Goal: Transaction & Acquisition: Purchase product/service

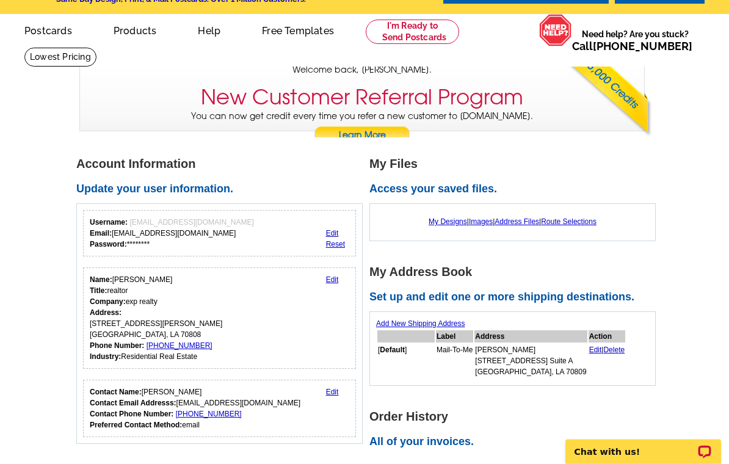
scroll to position [34, 0]
click at [448, 222] on link "My Designs" at bounding box center [448, 221] width 38 height 9
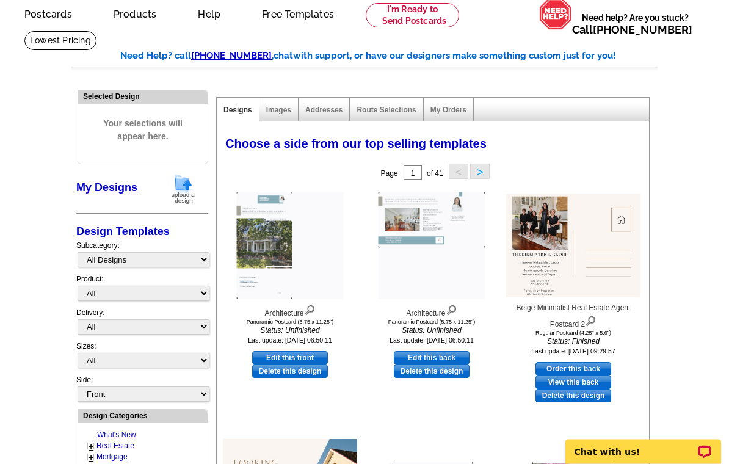
scroll to position [54, 0]
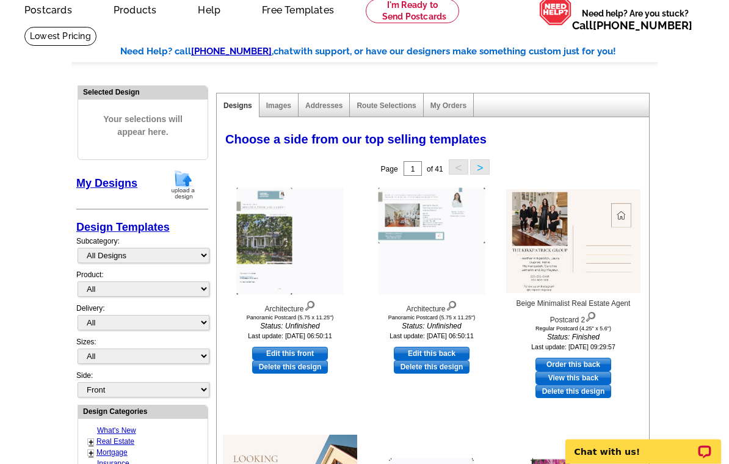
click at [306, 355] on link "Edit this front" at bounding box center [290, 353] width 76 height 13
select select "3"
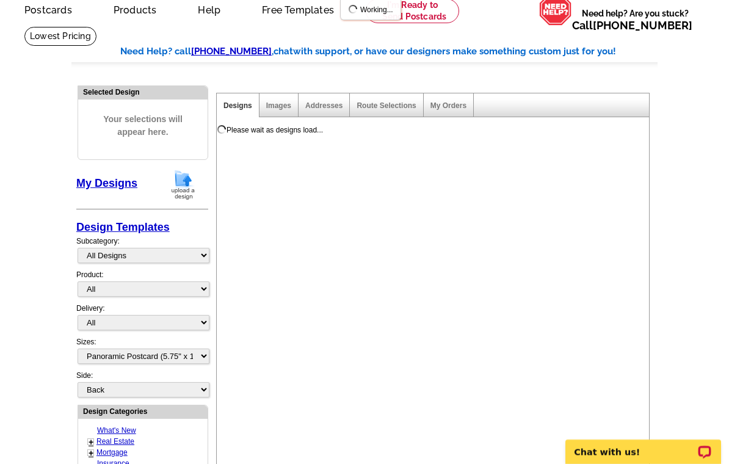
scroll to position [0, 0]
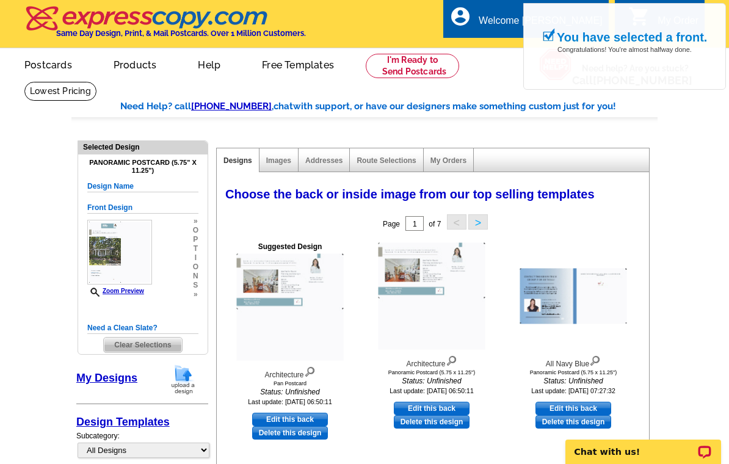
click at [319, 421] on link "Edit this back" at bounding box center [290, 419] width 76 height 13
select select "front"
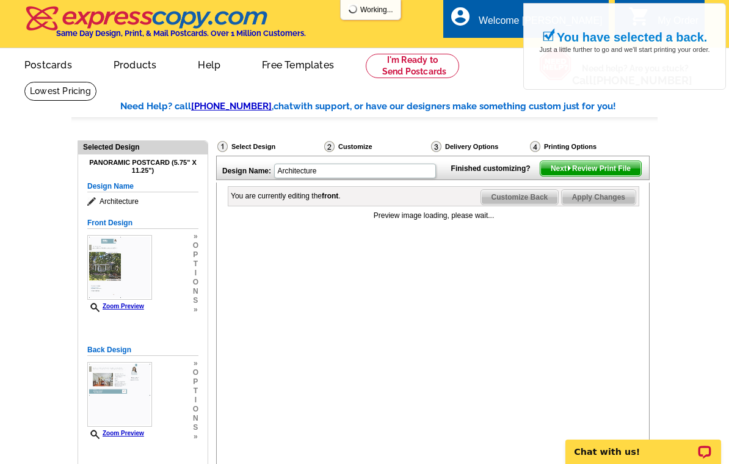
click at [128, 268] on img at bounding box center [119, 267] width 65 height 65
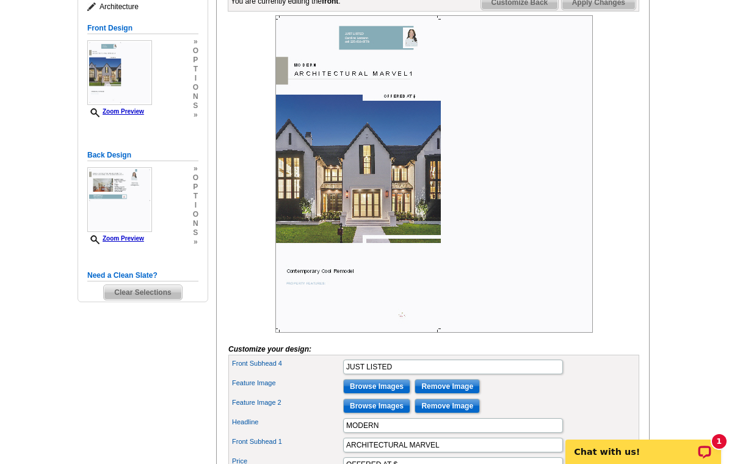
scroll to position [199, 0]
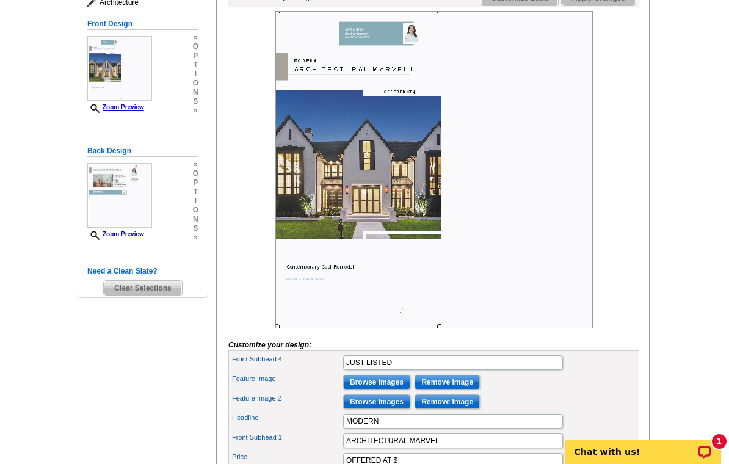
click at [405, 390] on input "Browse Images" at bounding box center [376, 382] width 67 height 15
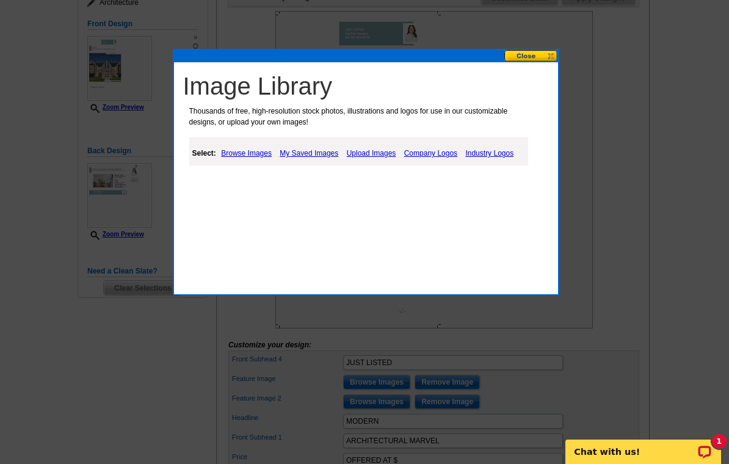
click at [381, 157] on link "Upload Images" at bounding box center [372, 153] width 56 height 15
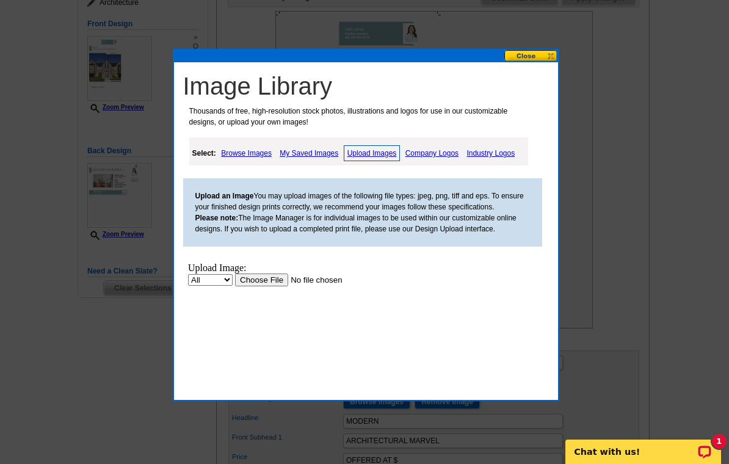
scroll to position [0, 0]
click at [273, 277] on input "file" at bounding box center [311, 280] width 154 height 13
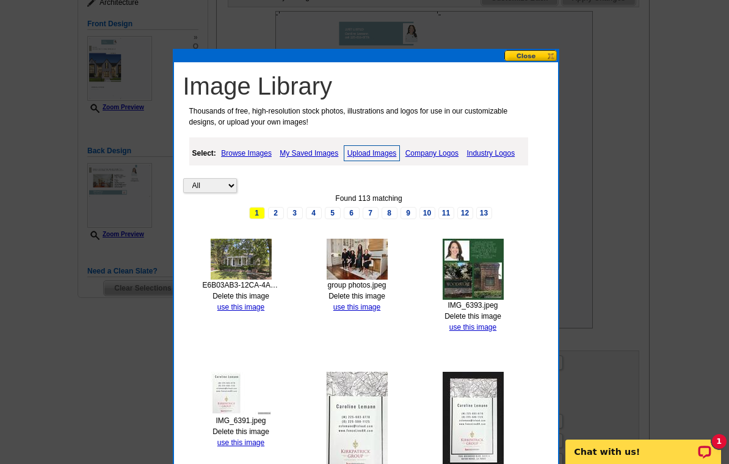
click at [262, 309] on link "use this image" at bounding box center [240, 307] width 47 height 9
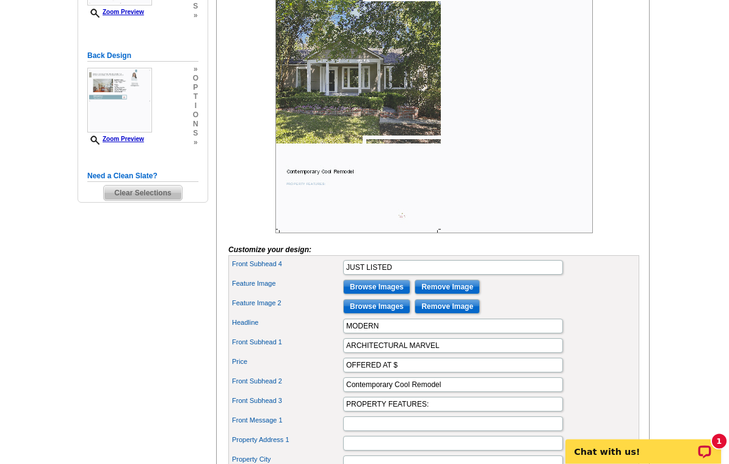
scroll to position [296, 0]
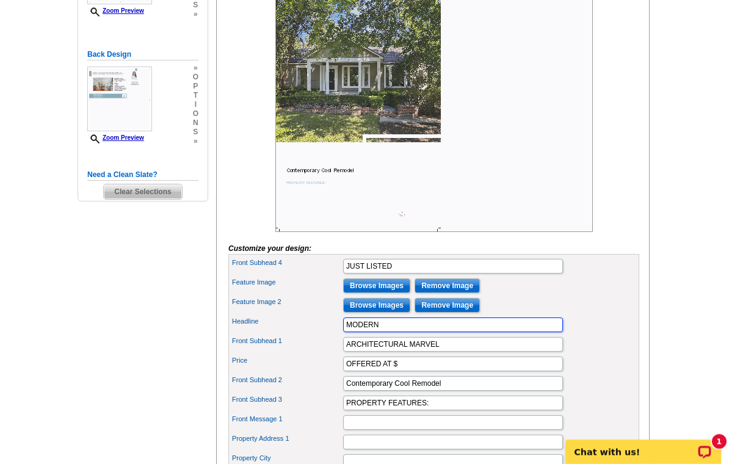
click at [441, 332] on input "MODERN" at bounding box center [453, 325] width 220 height 15
type input "M"
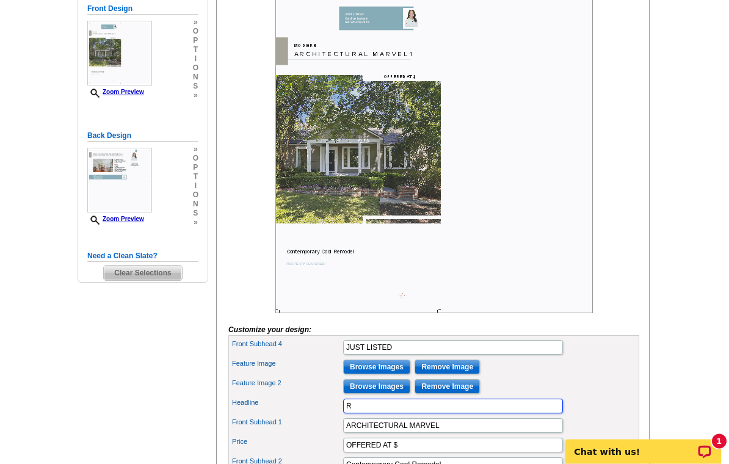
scroll to position [214, 0]
type input "Renovated Home"
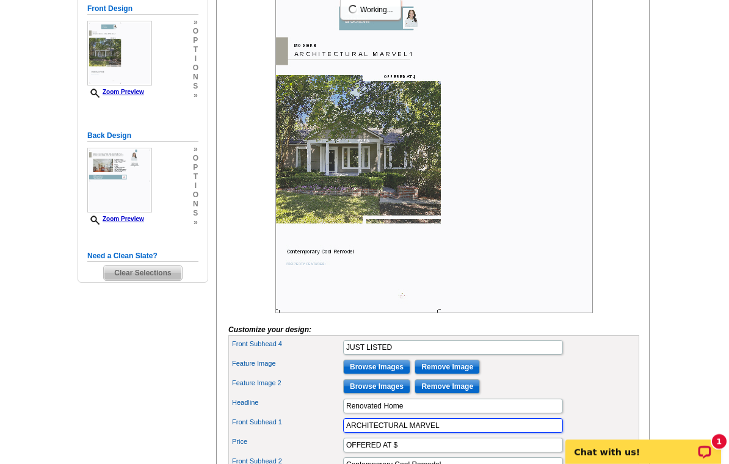
scroll to position [0, 0]
type input "A"
click at [374, 433] on input "CLOSE TO LSU LAKES" at bounding box center [453, 425] width 220 height 15
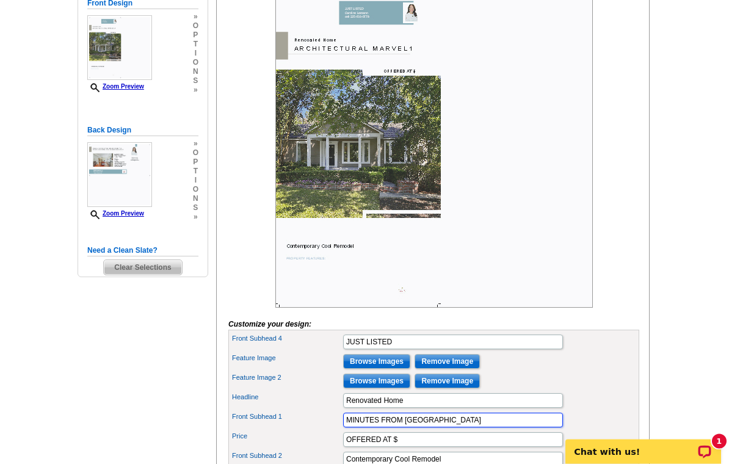
scroll to position [237, 0]
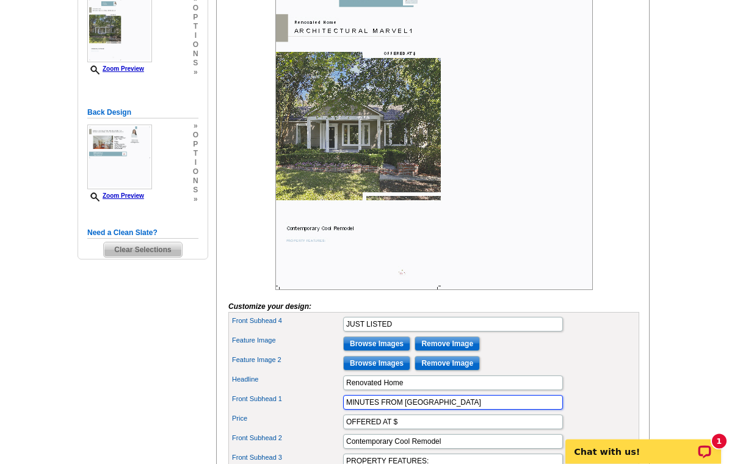
type input "MINUTES FROM LSU LAKES"
click at [482, 430] on input "OFFERED AT $" at bounding box center [453, 422] width 220 height 15
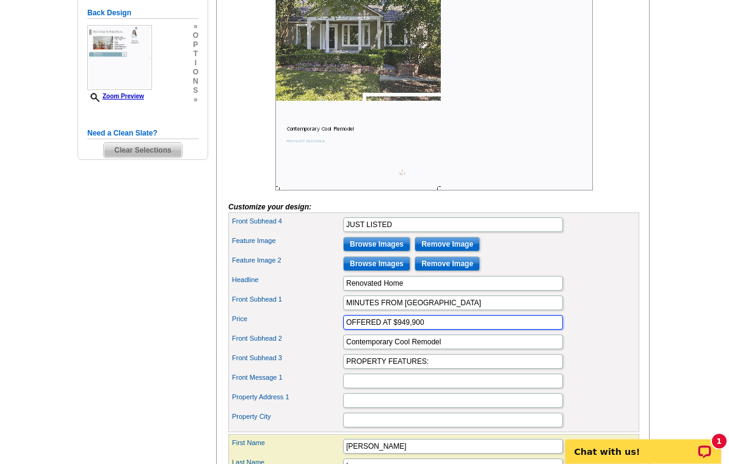
scroll to position [342, 0]
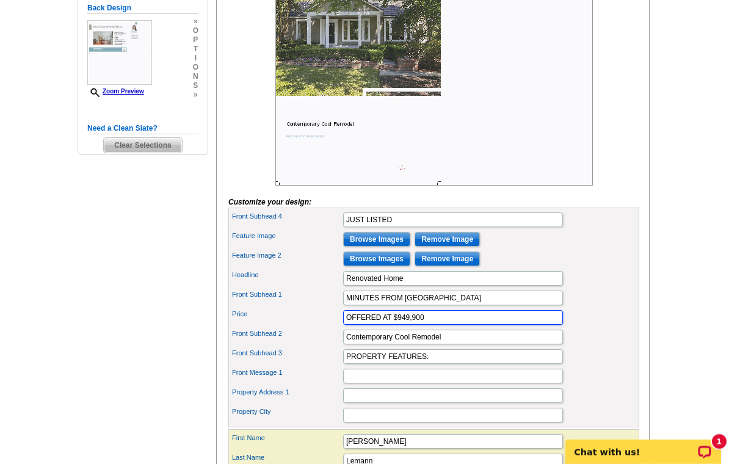
type input "OFFERED AT $949,900"
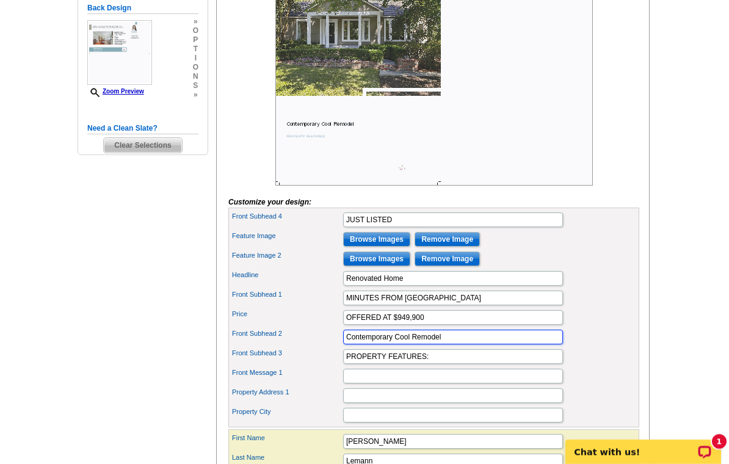
click at [478, 344] on input "Contemporary Cool Remodel" at bounding box center [453, 337] width 220 height 15
type input "C"
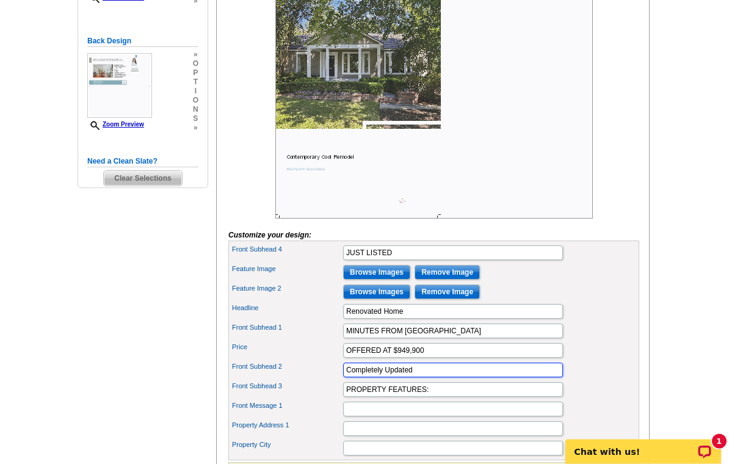
scroll to position [310, 0]
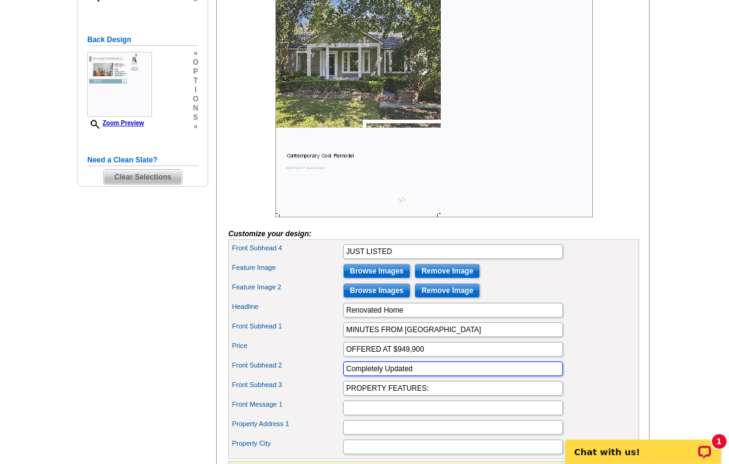
type input "Completely Updated"
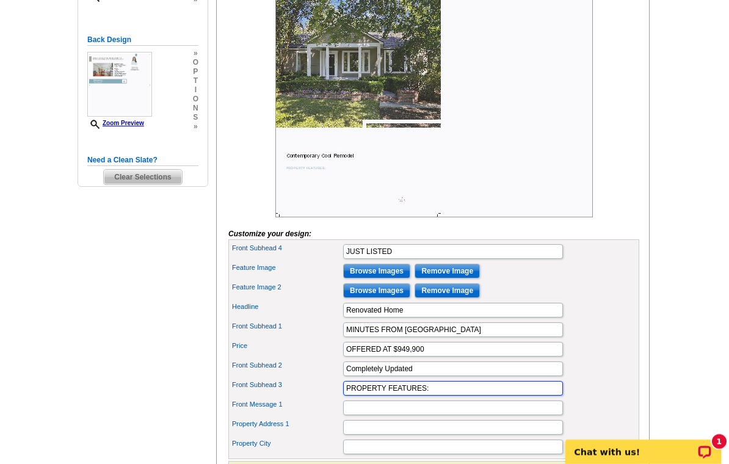
click at [468, 396] on input "PROPERTY FEATURES:" at bounding box center [453, 388] width 220 height 15
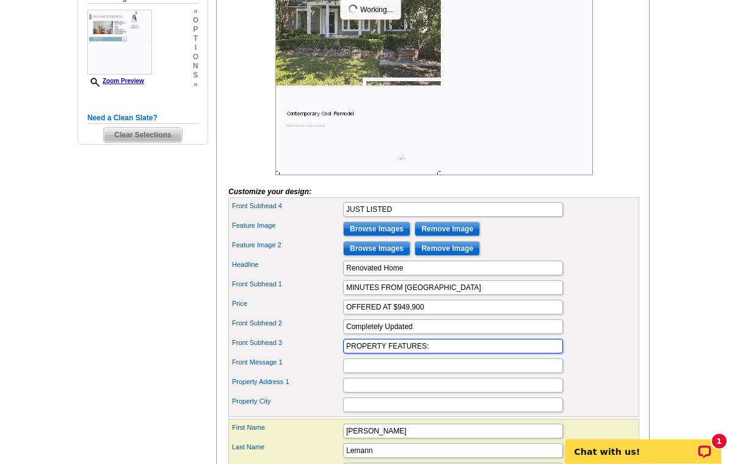
scroll to position [352, 0]
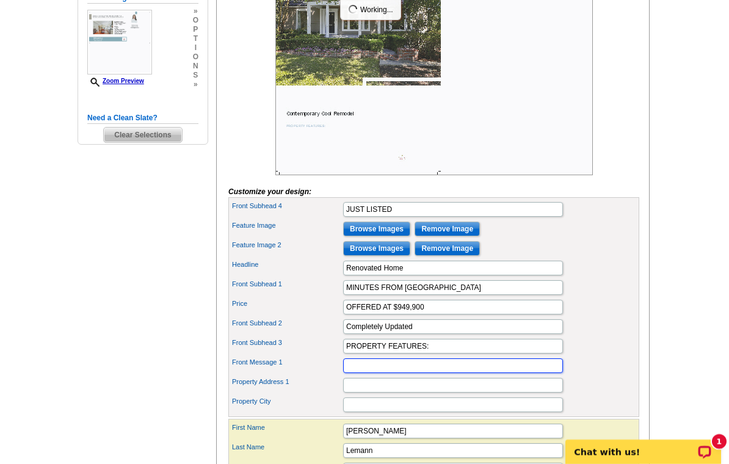
click at [416, 373] on input "Front Message 1" at bounding box center [453, 365] width 220 height 15
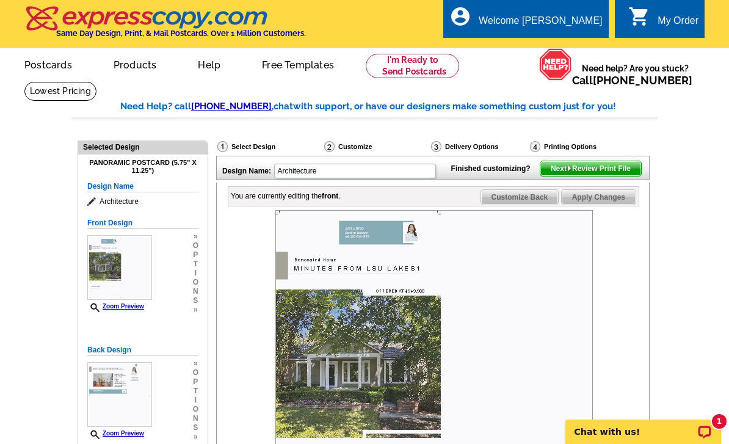
scroll to position [517, 0]
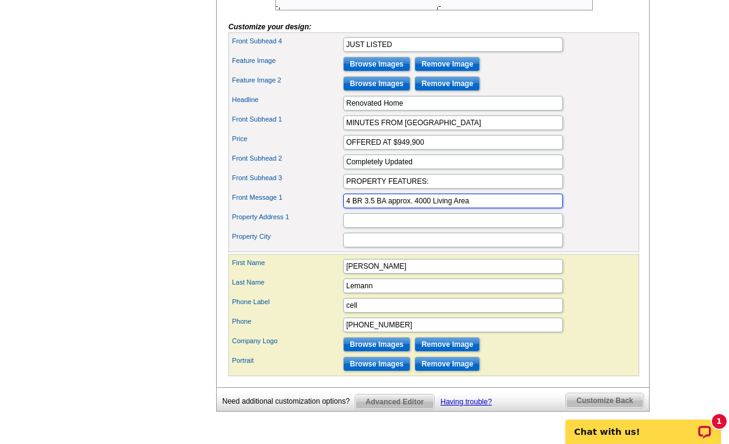
type input "4 BR 3.5 BA approx. 4000 Living Area"
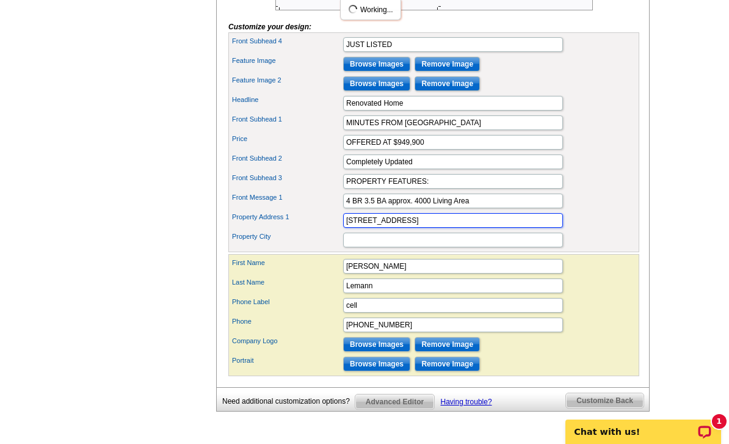
type input "225 Amherst Ave"
type input "Baton Rouge"
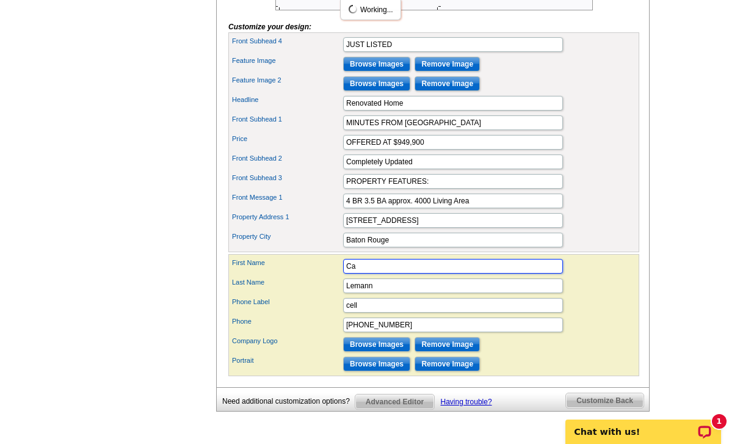
type input "C"
type input "Heather"
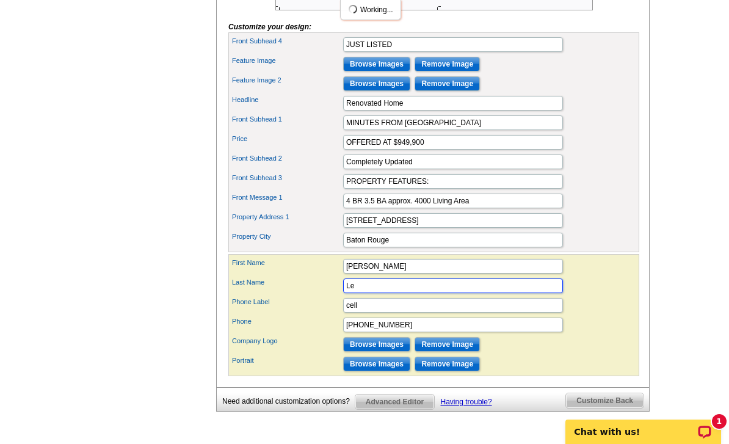
type input "L"
type input "Kirkpatrick"
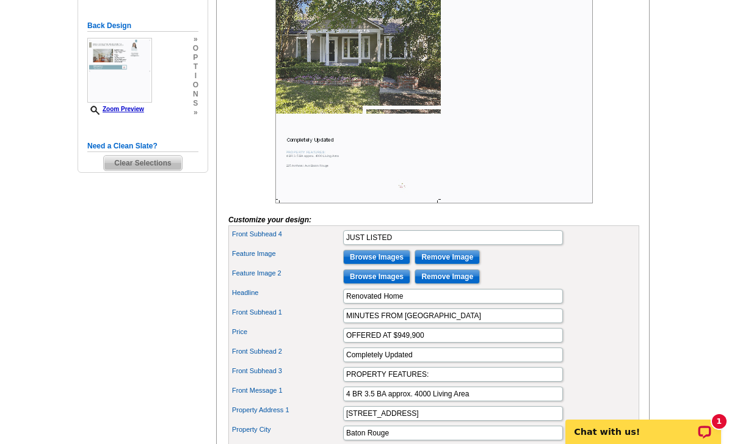
scroll to position [322, 0]
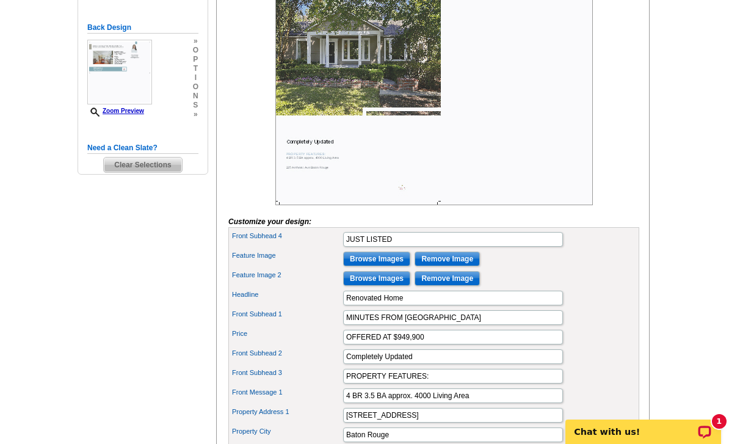
type input "225-252-0668"
click at [400, 286] on input "Browse Images" at bounding box center [376, 278] width 67 height 15
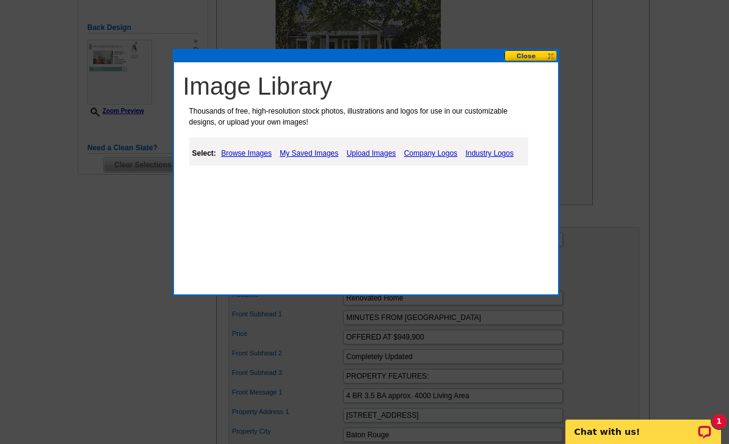
click at [531, 54] on button at bounding box center [531, 56] width 54 height 12
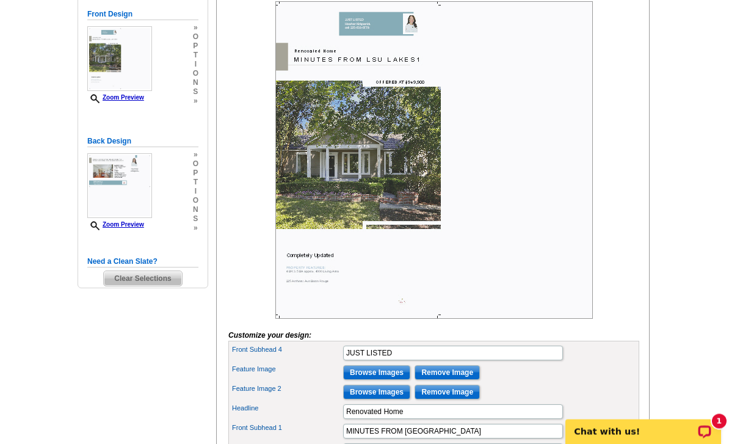
scroll to position [195, 0]
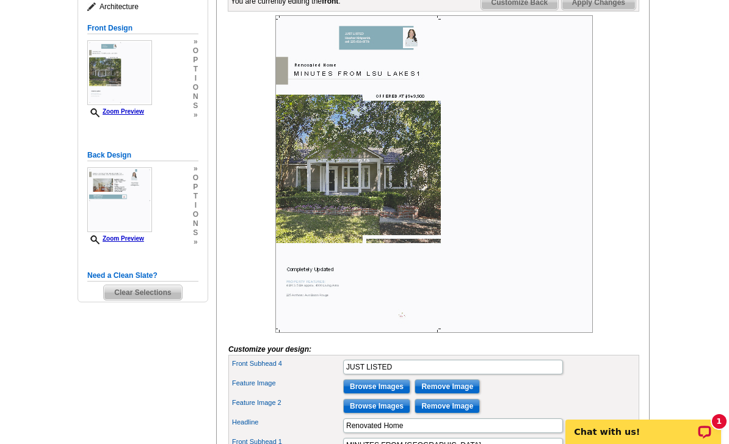
click at [405, 57] on img at bounding box center [434, 174] width 318 height 318
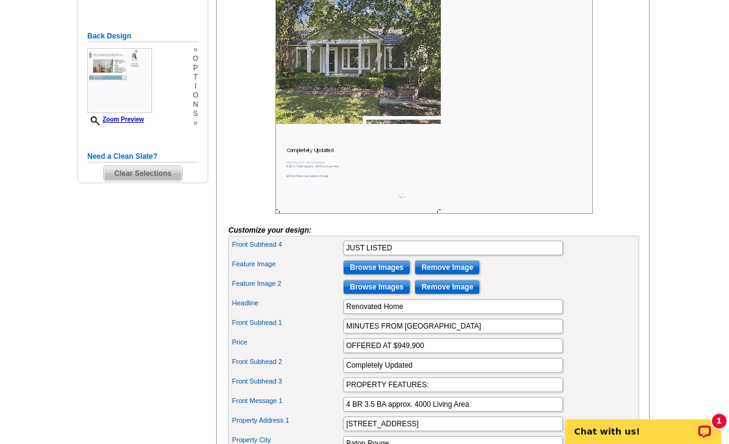
scroll to position [319, 0]
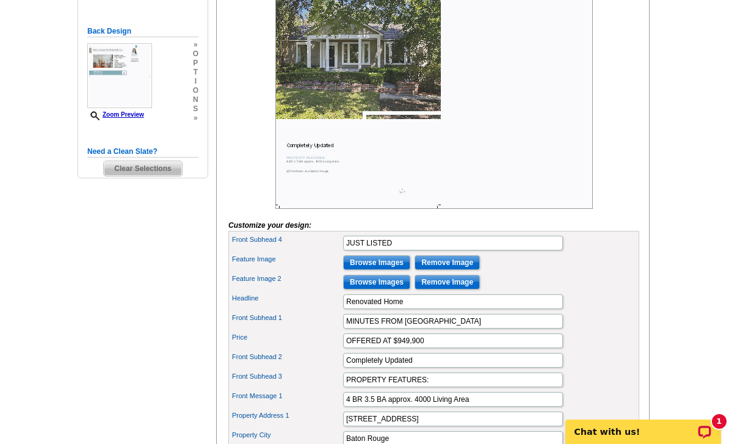
click at [388, 289] on input "Browse Images" at bounding box center [376, 282] width 67 height 15
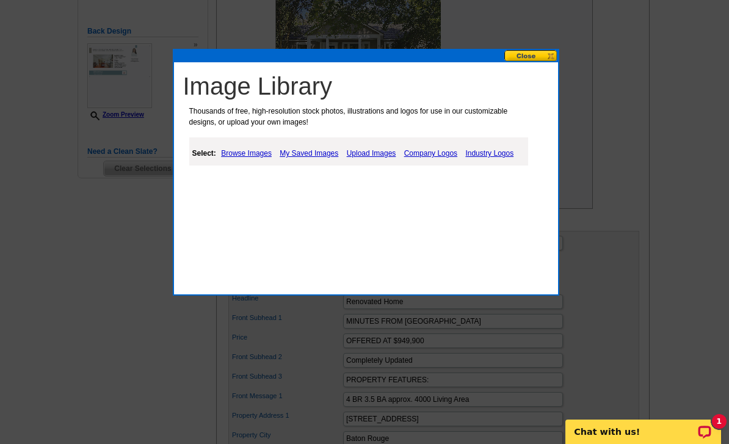
click at [321, 154] on link "My Saved Images" at bounding box center [309, 153] width 65 height 15
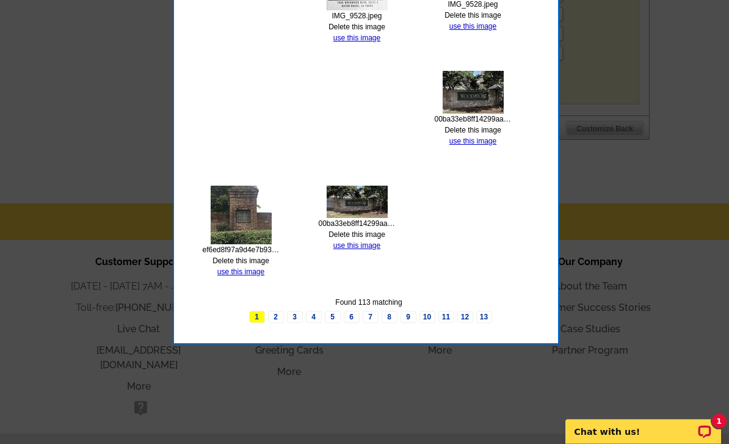
scroll to position [785, 0]
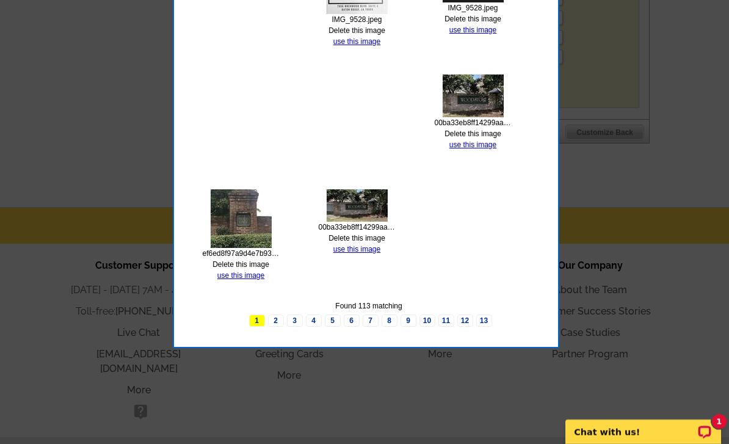
click at [485, 321] on link "13" at bounding box center [484, 320] width 16 height 12
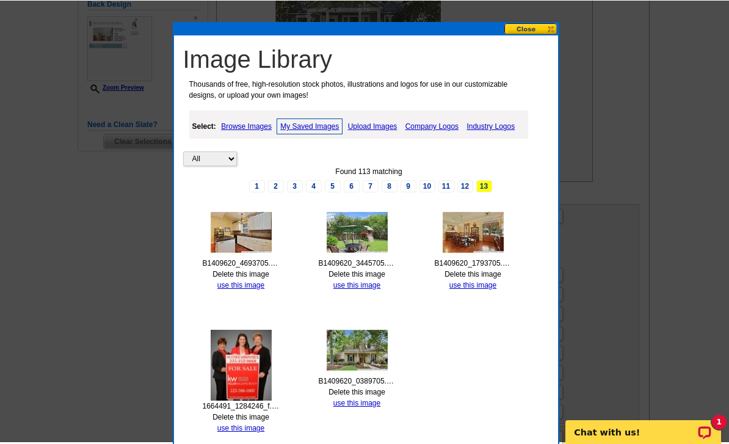
scroll to position [343, 0]
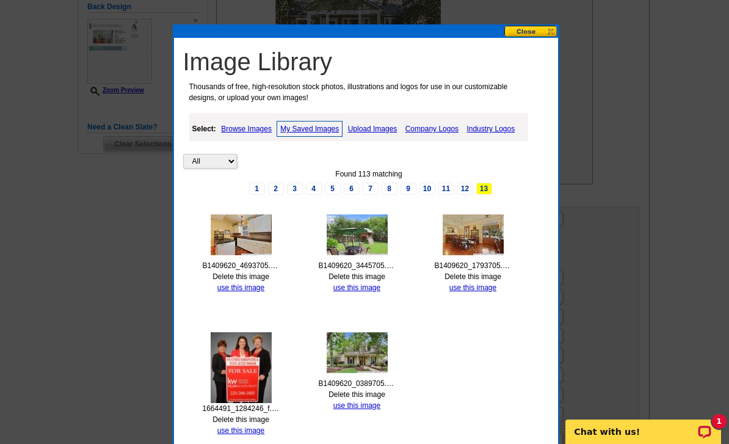
click at [448, 189] on link "11" at bounding box center [446, 189] width 16 height 12
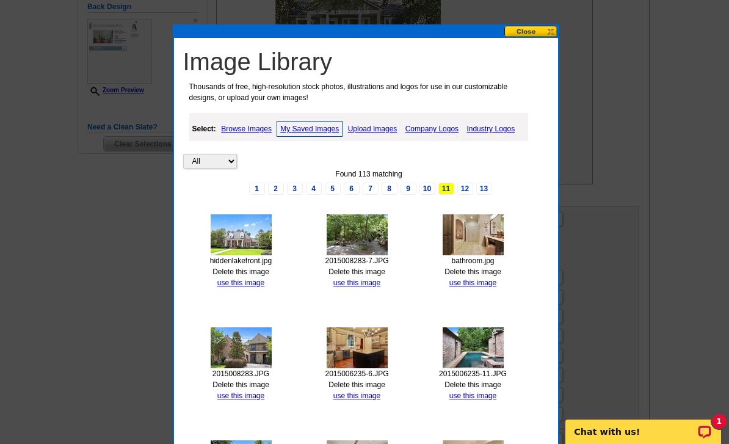
click at [277, 191] on link "2" at bounding box center [276, 189] width 16 height 12
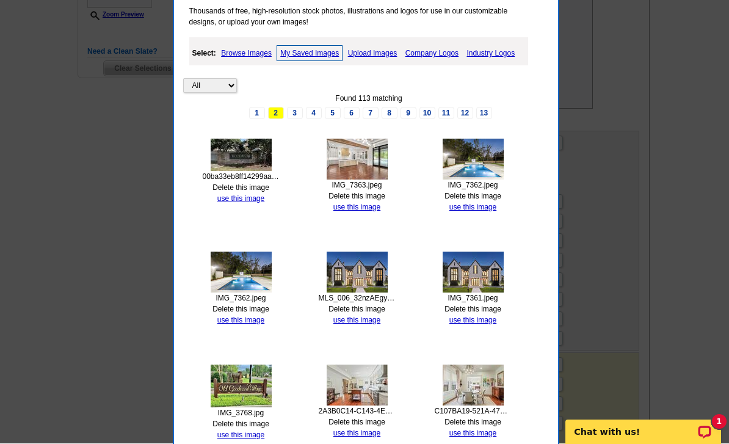
scroll to position [416, 0]
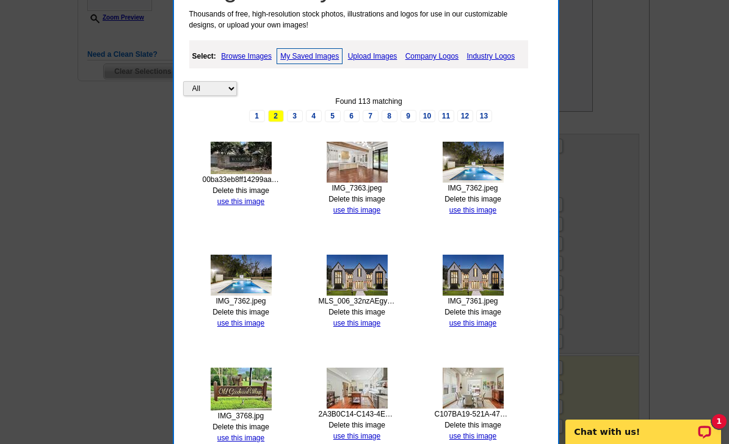
click at [291, 112] on link "3" at bounding box center [295, 116] width 16 height 12
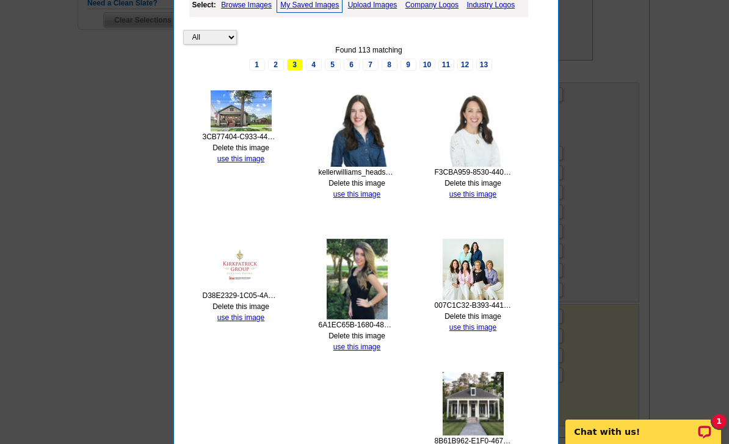
scroll to position [446, 0]
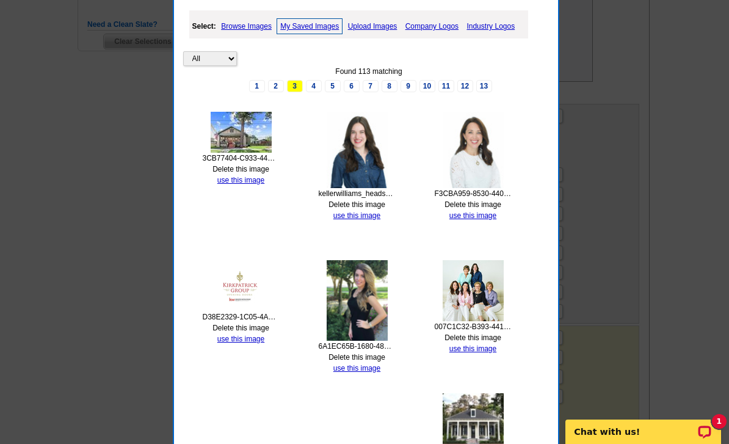
click at [313, 85] on link "4" at bounding box center [314, 86] width 16 height 12
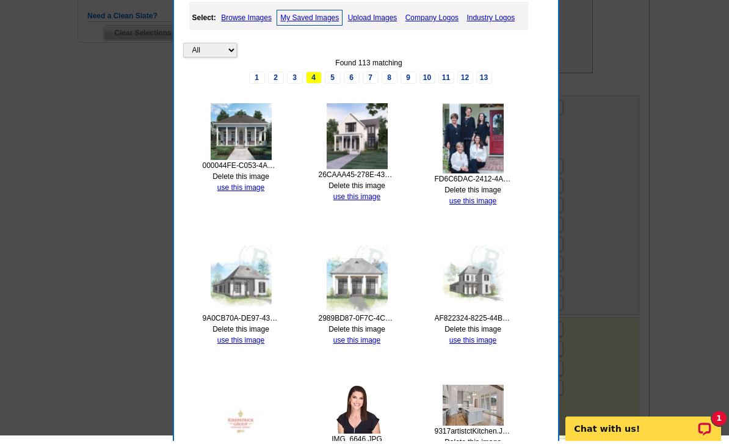
scroll to position [473, 0]
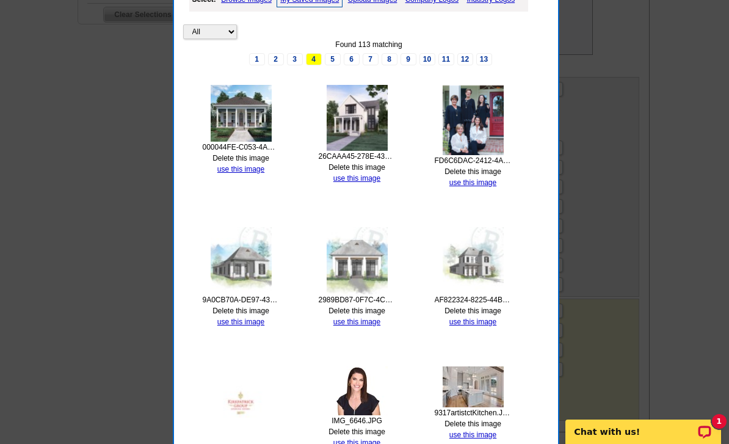
click at [361, 433] on link "Delete this image" at bounding box center [356, 431] width 57 height 9
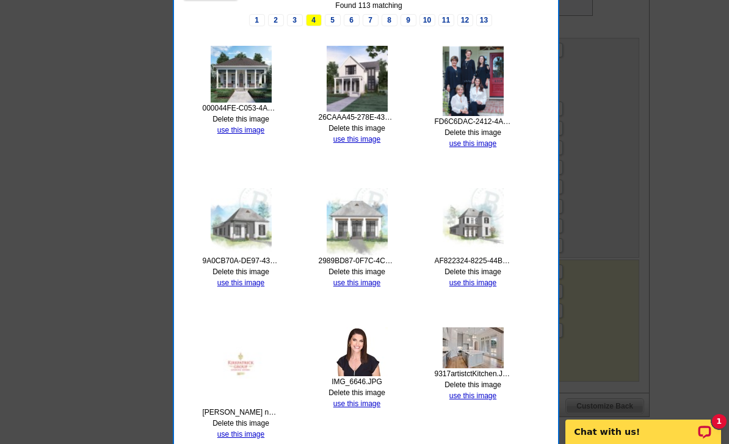
click at [366, 401] on link "use this image" at bounding box center [356, 403] width 47 height 9
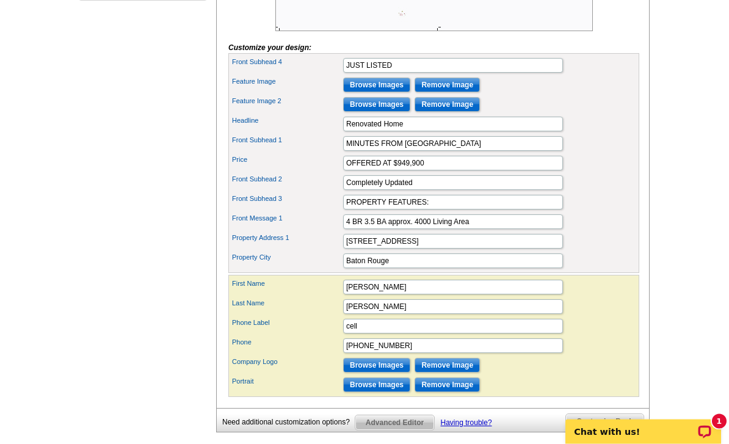
scroll to position [496, 0]
click at [397, 372] on input "Browse Images" at bounding box center [376, 365] width 67 height 15
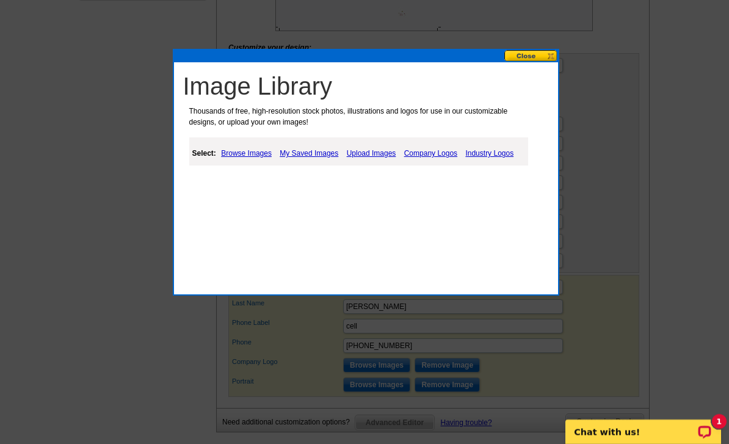
click at [324, 156] on link "My Saved Images" at bounding box center [309, 153] width 65 height 15
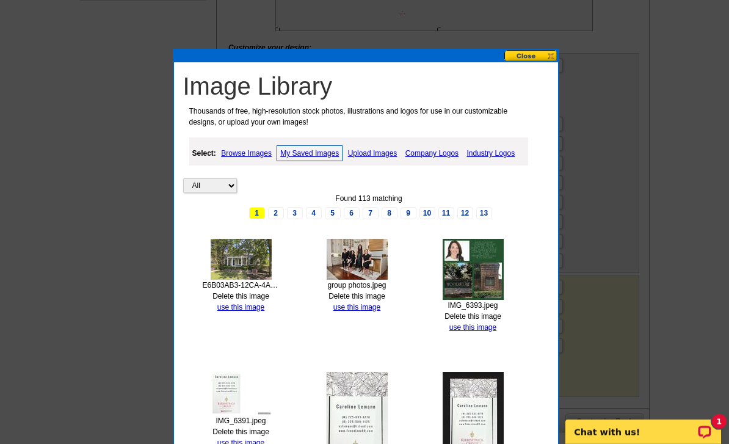
click at [439, 154] on link "Company Logos" at bounding box center [431, 153] width 59 height 15
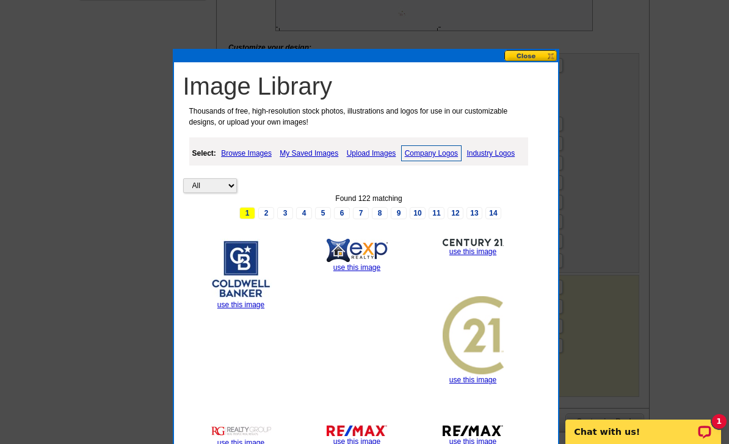
click at [314, 153] on link "My Saved Images" at bounding box center [309, 153] width 65 height 15
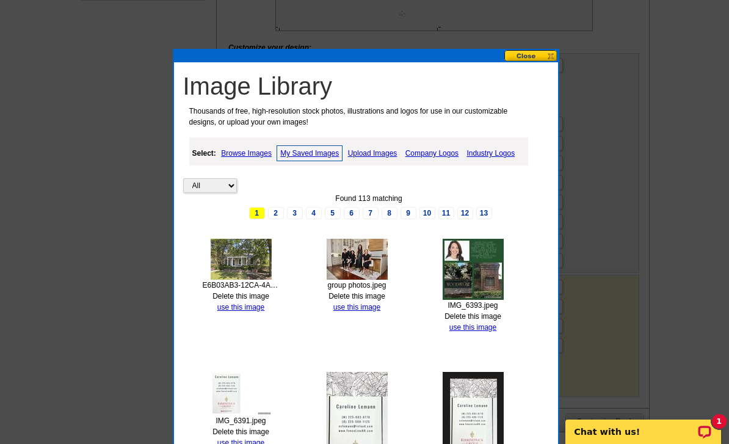
click at [313, 216] on link "4" at bounding box center [314, 213] width 16 height 12
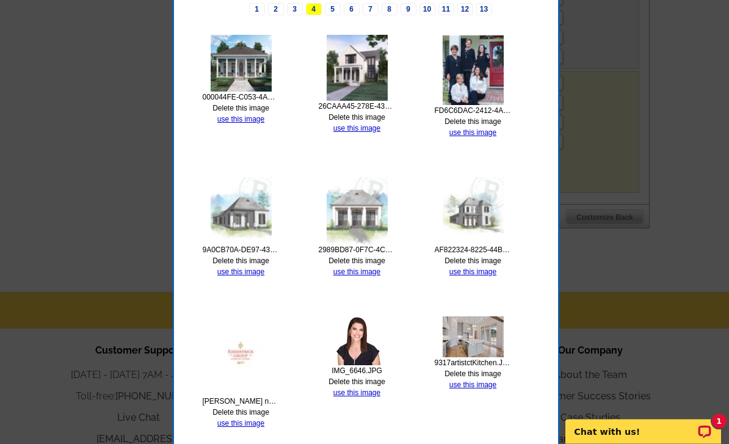
scroll to position [705, 0]
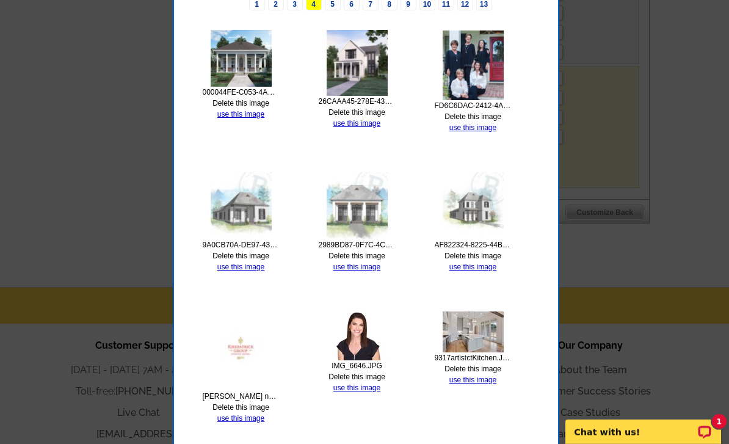
click at [252, 419] on link "use this image" at bounding box center [240, 418] width 47 height 9
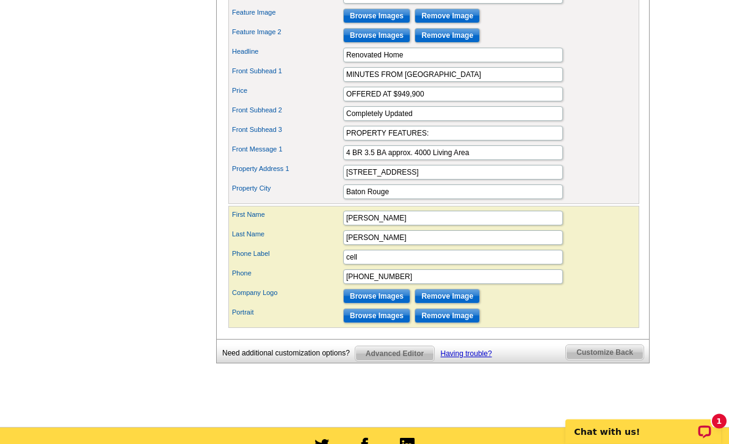
scroll to position [568, 0]
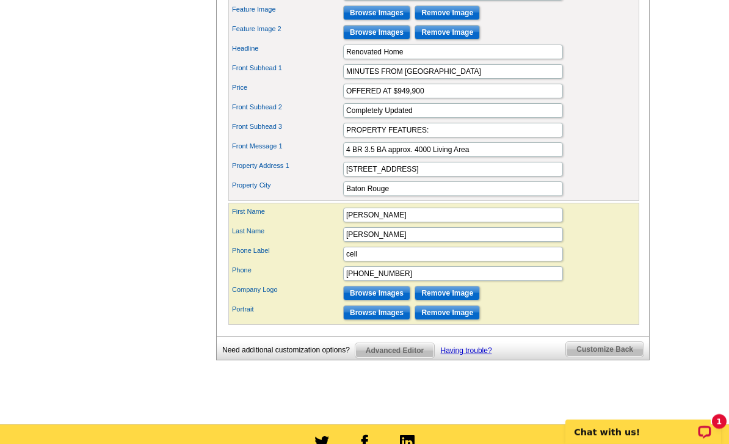
click at [386, 320] on input "Browse Images" at bounding box center [376, 312] width 67 height 15
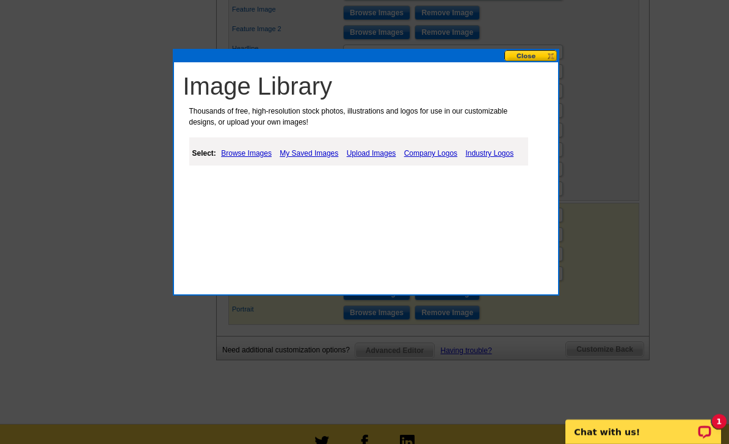
click at [322, 155] on link "My Saved Images" at bounding box center [309, 153] width 65 height 15
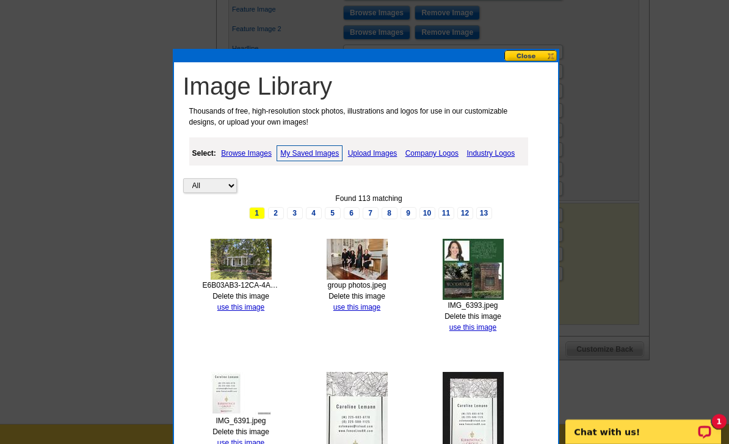
click at [294, 214] on link "3" at bounding box center [295, 213] width 16 height 12
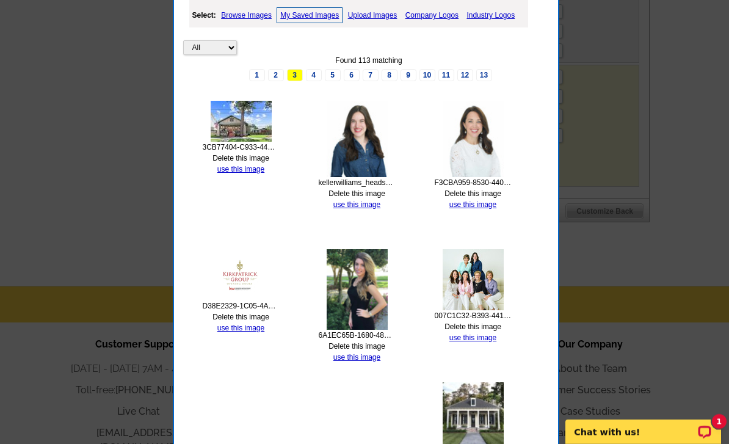
scroll to position [708, 0]
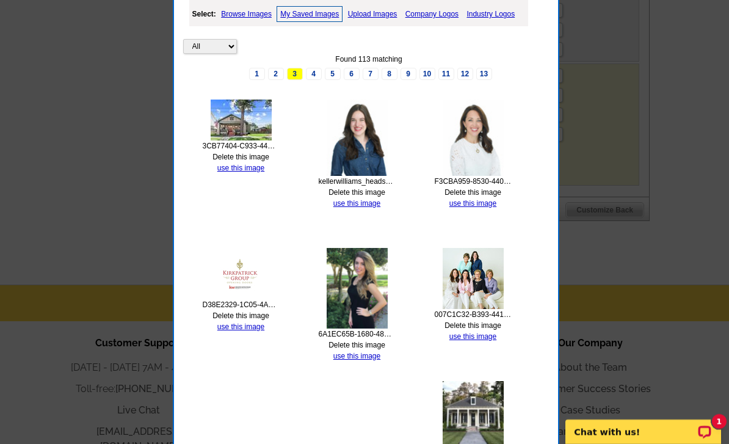
click at [313, 76] on link "4" at bounding box center [314, 74] width 16 height 12
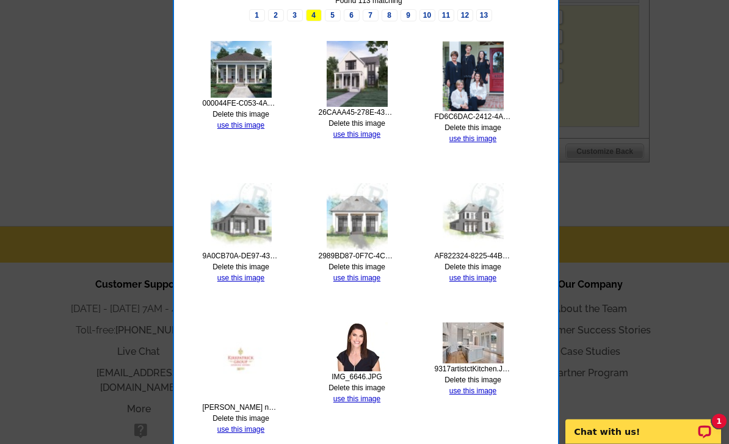
scroll to position [768, 0]
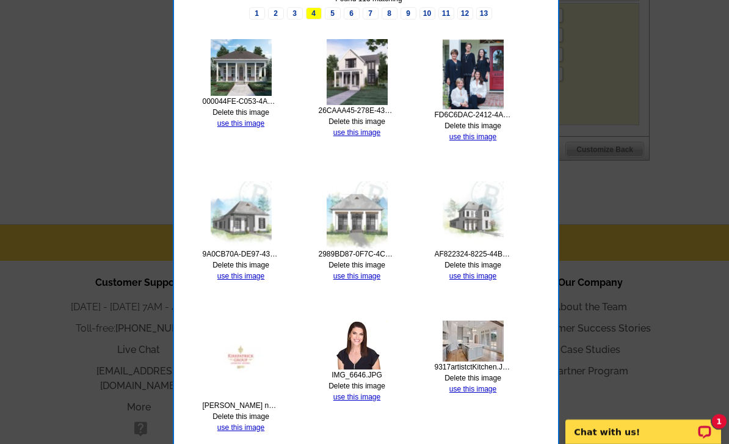
click at [369, 397] on link "use this image" at bounding box center [356, 397] width 47 height 9
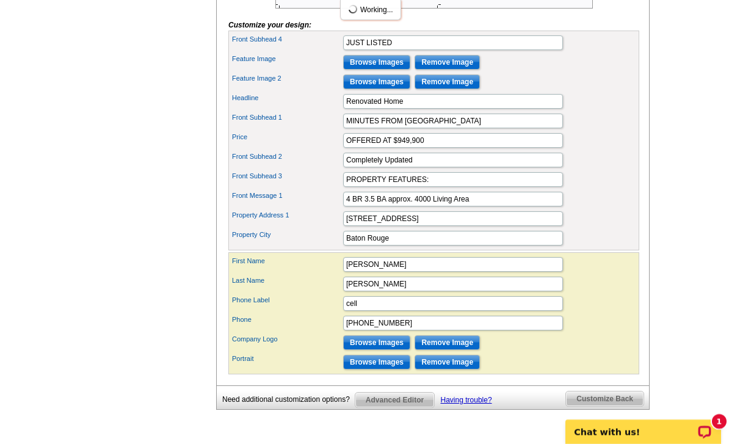
scroll to position [579, 0]
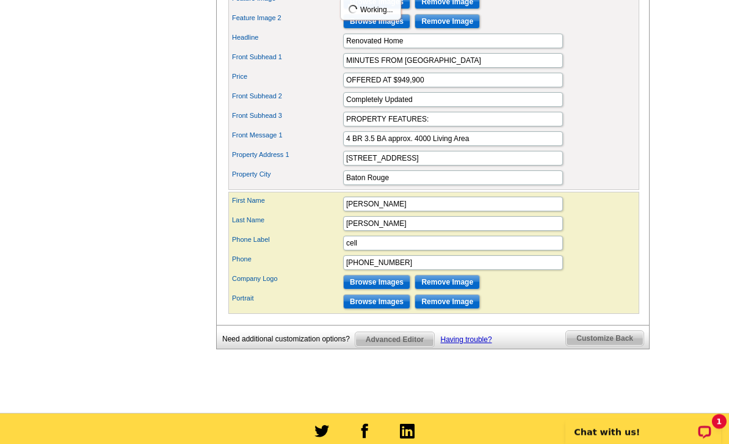
click at [390, 289] on input "Browse Images" at bounding box center [376, 282] width 67 height 15
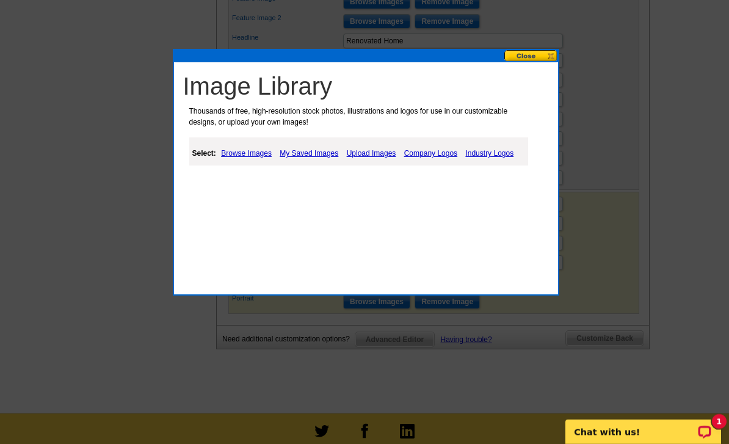
click at [318, 152] on link "My Saved Images" at bounding box center [309, 153] width 65 height 15
click at [325, 154] on link "My Saved Images" at bounding box center [309, 153] width 65 height 15
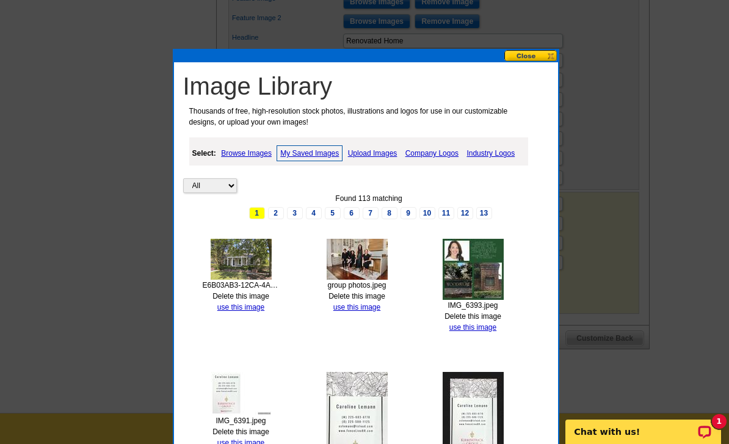
click at [295, 211] on link "3" at bounding box center [295, 213] width 16 height 12
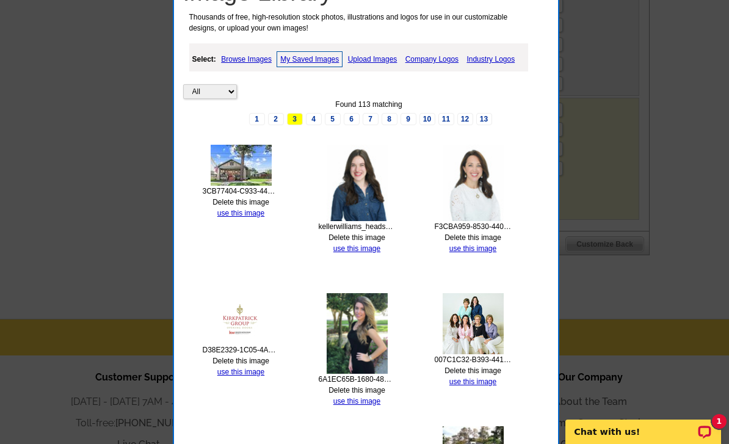
scroll to position [674, 0]
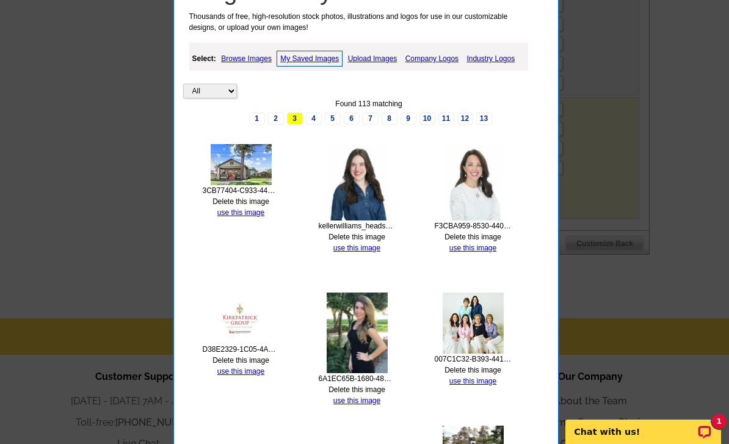
click at [252, 369] on link "use this image" at bounding box center [240, 371] width 47 height 9
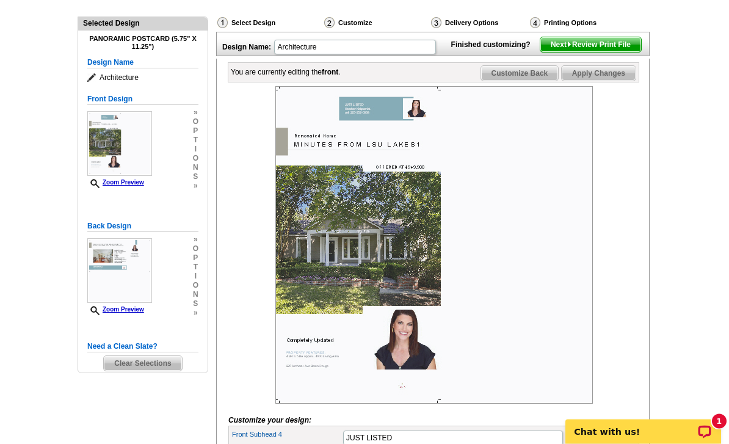
scroll to position [124, 0]
click at [135, 259] on img at bounding box center [119, 270] width 65 height 65
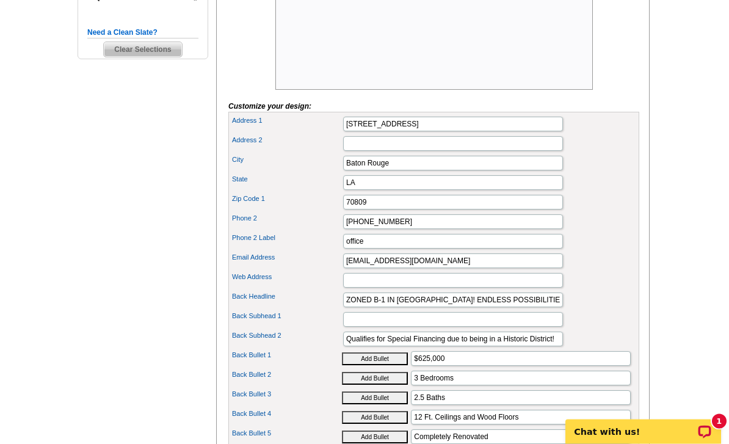
scroll to position [438, 0]
click at [479, 268] on input "Cslemann@icloud.com" at bounding box center [453, 260] width 220 height 15
type input "C"
type input "K"
type input "RealtorHeatherKirkpatrick@gmail.com"
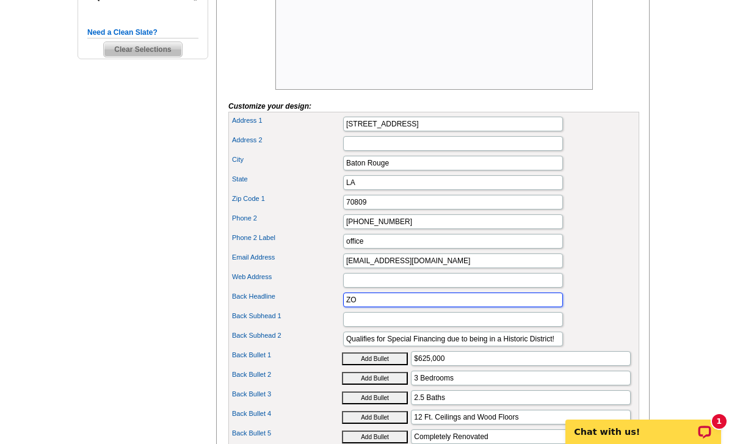
type input "Z"
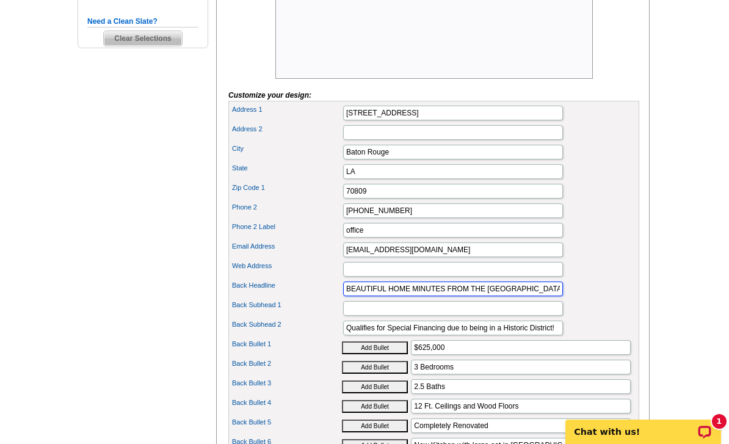
scroll to position [455, 0]
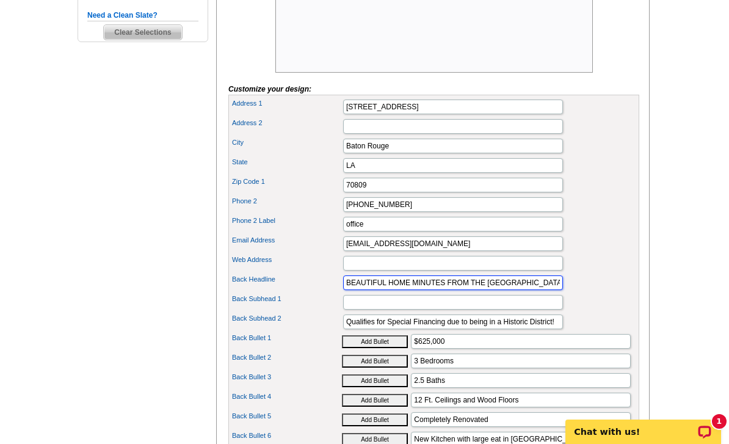
type input "BEAUTIFUL HOME MINUTES FROM THE LSU LAKES IN THE HISTORIC COLLEGE TOWN SUBDIVIS…"
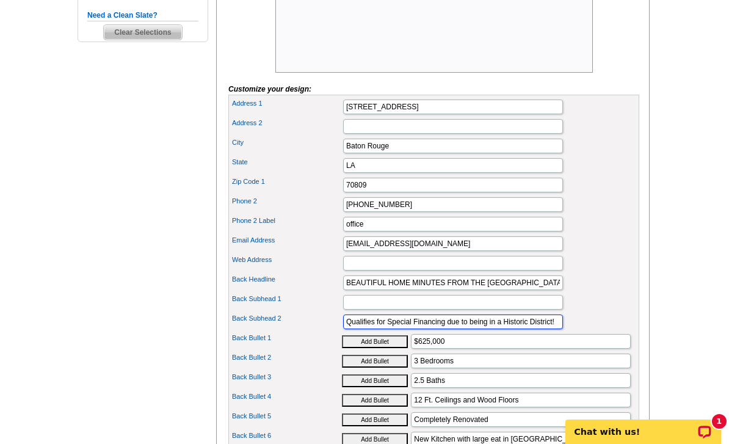
click at [560, 329] on input "Qualifies for Special Financing due to being in a Historic District!" at bounding box center [453, 321] width 220 height 15
type input "Q"
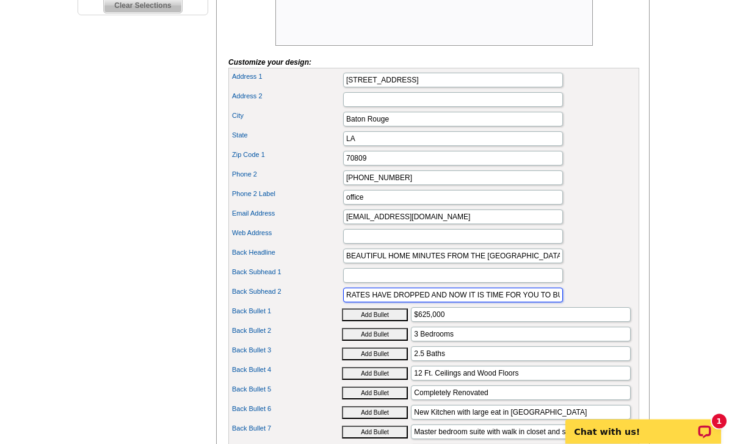
type input "RATES HAVE DROPPED AND NOW IT IS TIME FOR YOU TO BUY YOUR DREAM HOME!"
click at [517, 322] on input "$625,000" at bounding box center [521, 315] width 220 height 15
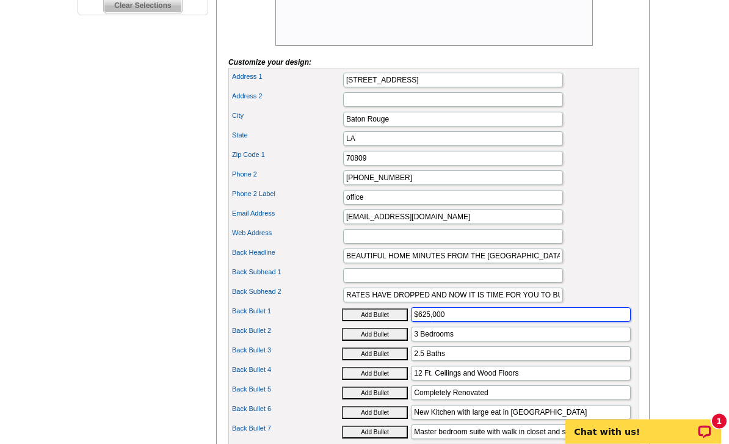
scroll to position [482, 0]
type input "$"
type input "4"
type input "$949,000"
type input "4 Bedrooms"
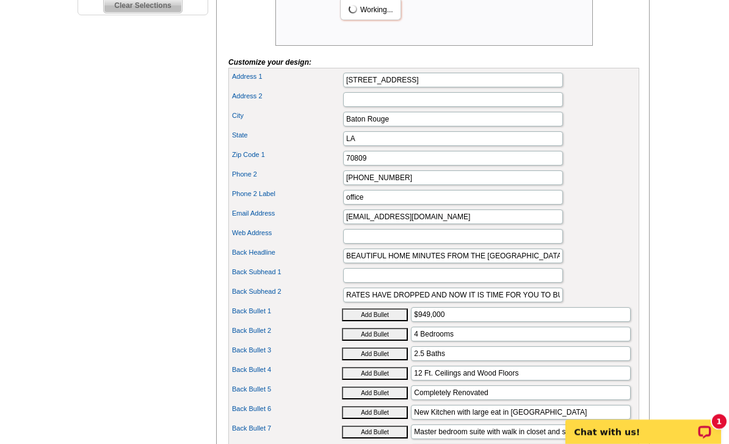
click at [411, 361] on input "2.5 Baths" at bounding box center [521, 353] width 220 height 15
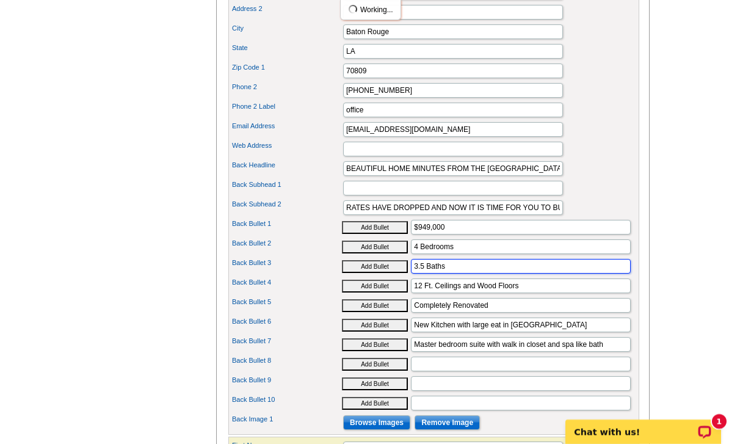
scroll to position [578, 0]
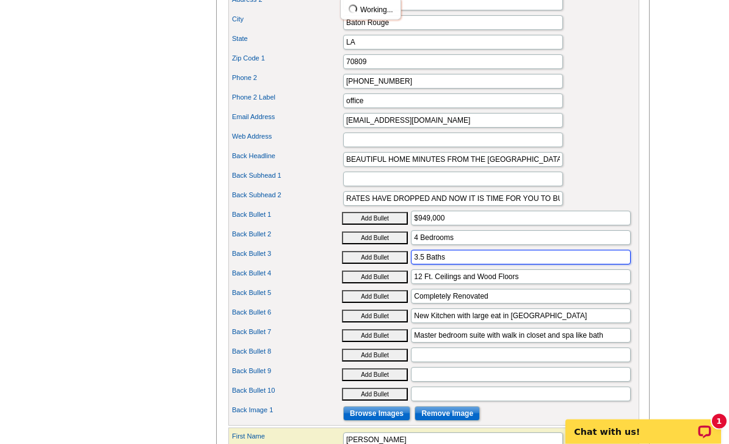
type input "3.5 Baths"
click at [411, 285] on input "12 Ft. Ceilings and Wood Floors" at bounding box center [521, 277] width 220 height 15
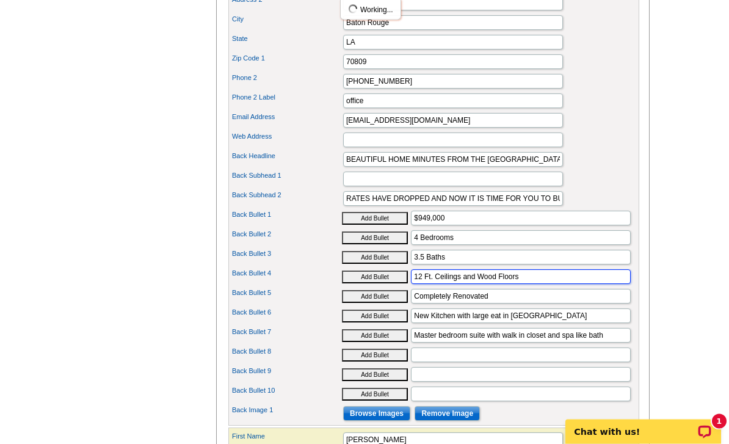
scroll to position [578, 0]
click at [411, 284] on input "12 Ft. Ceilings and Wood Floors" at bounding box center [521, 276] width 220 height 15
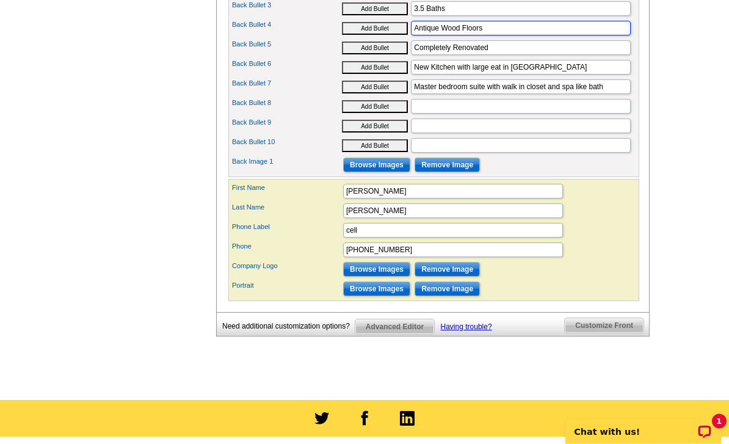
scroll to position [827, 0]
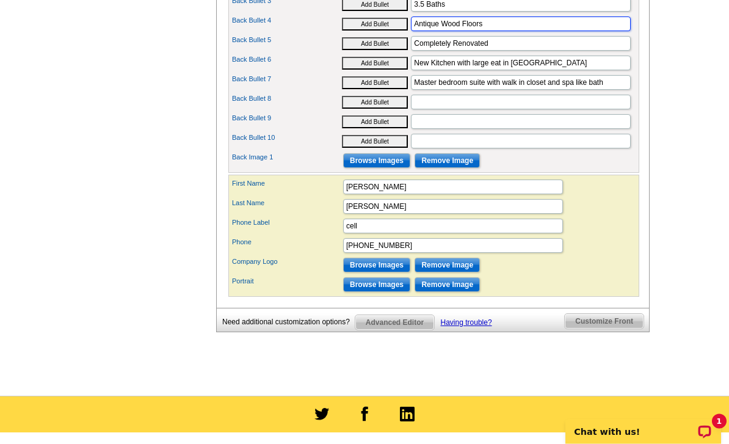
type input "Antique Wood Floors"
click at [383, 169] on input "Browse Images" at bounding box center [376, 161] width 67 height 15
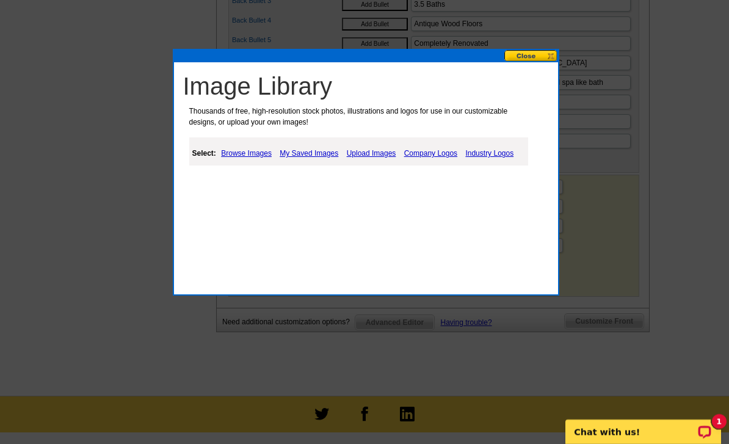
click at [379, 150] on link "Upload Images" at bounding box center [372, 153] width 56 height 15
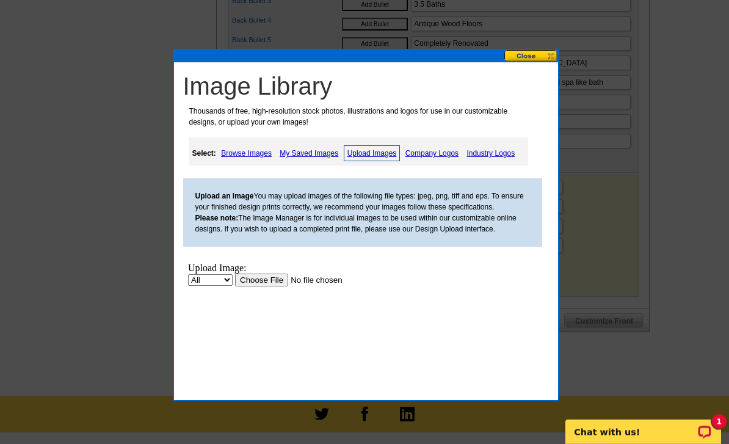
scroll to position [0, 0]
click at [264, 281] on input "file" at bounding box center [311, 280] width 154 height 13
click at [270, 275] on input "file" at bounding box center [311, 280] width 154 height 13
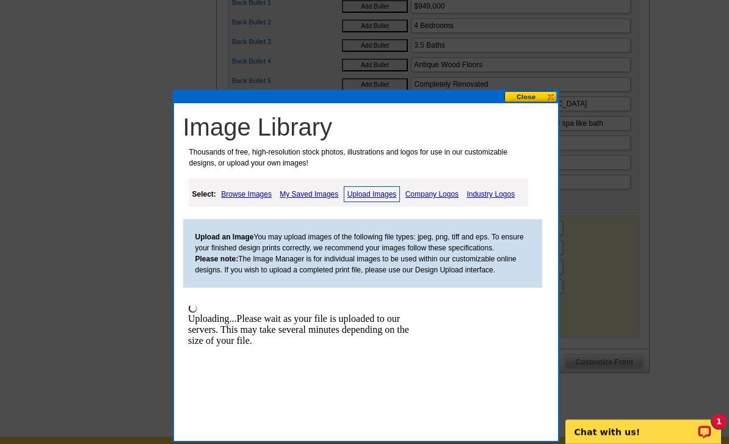
scroll to position [789, 0]
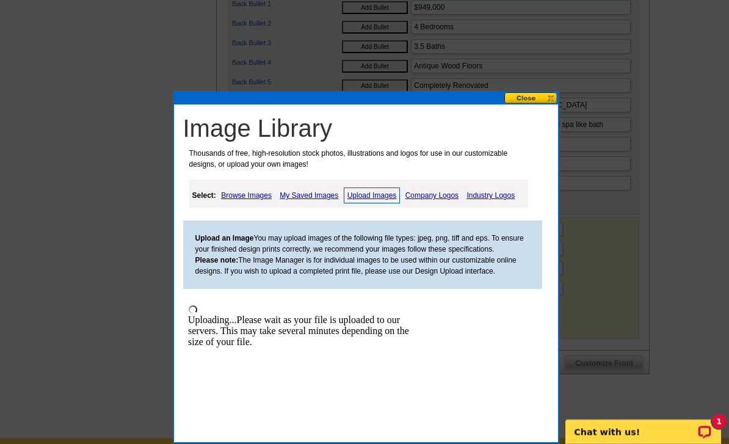
click at [540, 101] on button at bounding box center [531, 98] width 54 height 12
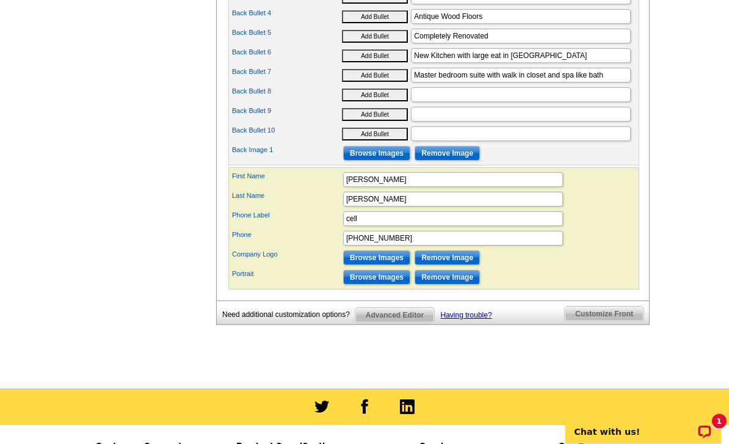
scroll to position [840, 0]
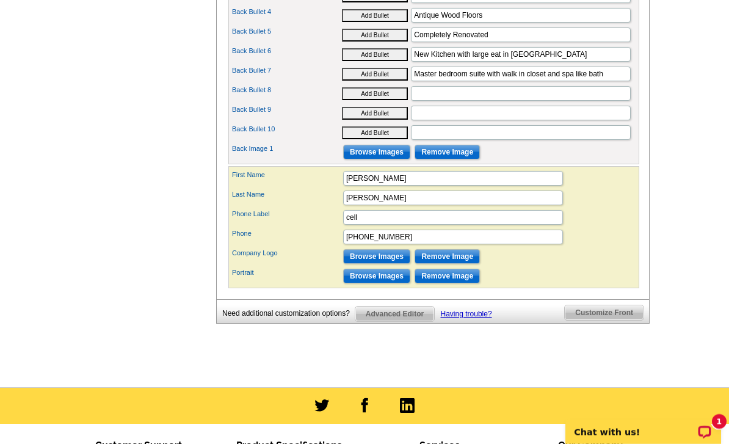
click at [388, 159] on input "Browse Images" at bounding box center [376, 152] width 67 height 15
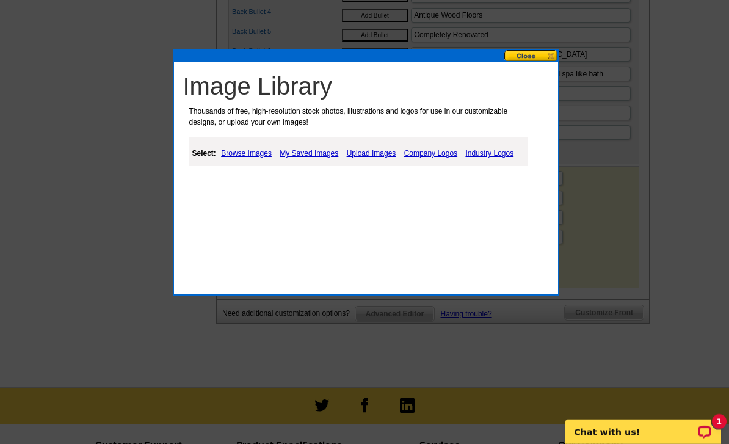
click at [321, 151] on link "My Saved Images" at bounding box center [309, 153] width 65 height 15
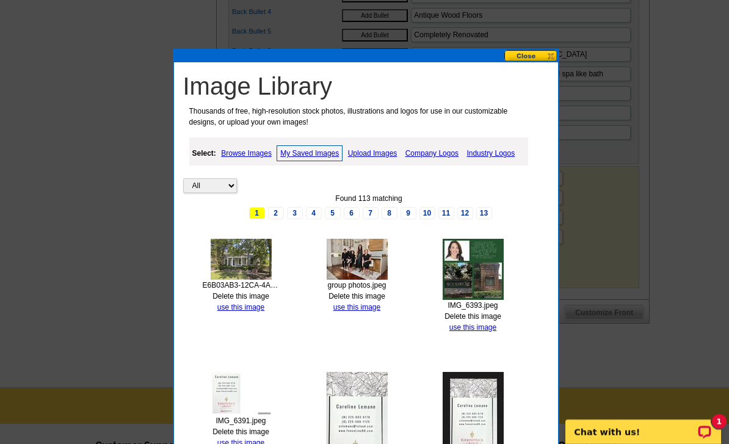
click at [380, 156] on link "Upload Images" at bounding box center [373, 153] width 56 height 15
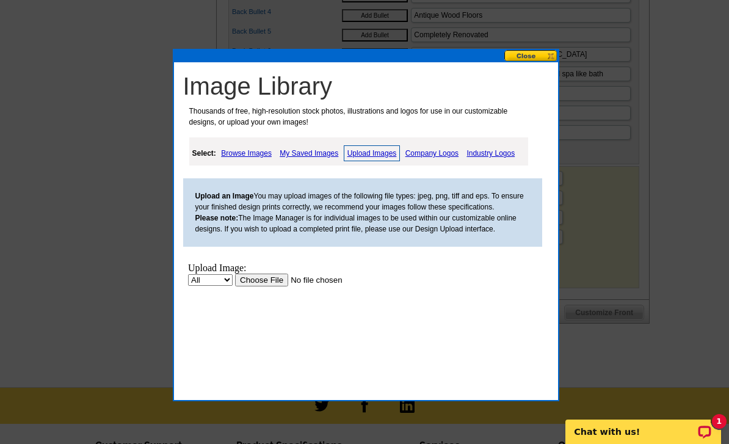
scroll to position [0, 0]
click at [266, 277] on input "file" at bounding box center [311, 280] width 154 height 13
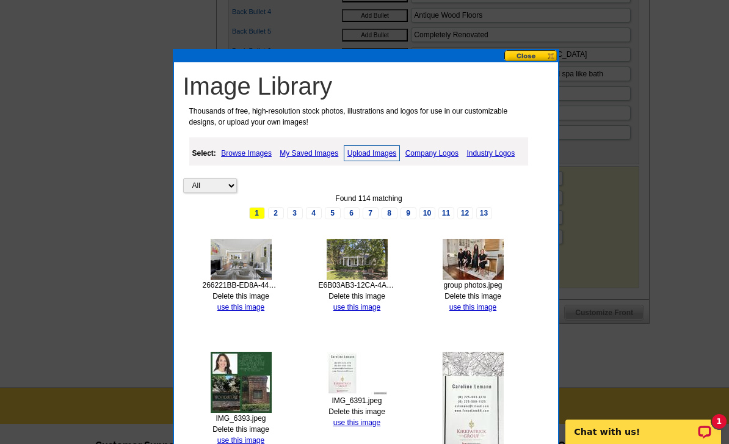
click at [259, 306] on link "use this image" at bounding box center [240, 307] width 47 height 9
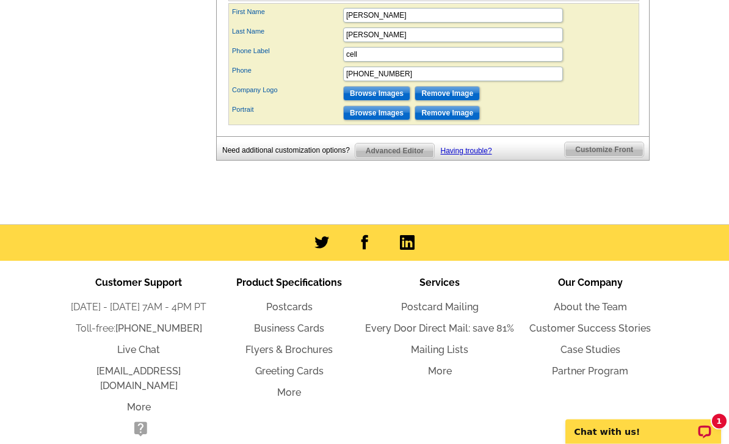
scroll to position [1006, 0]
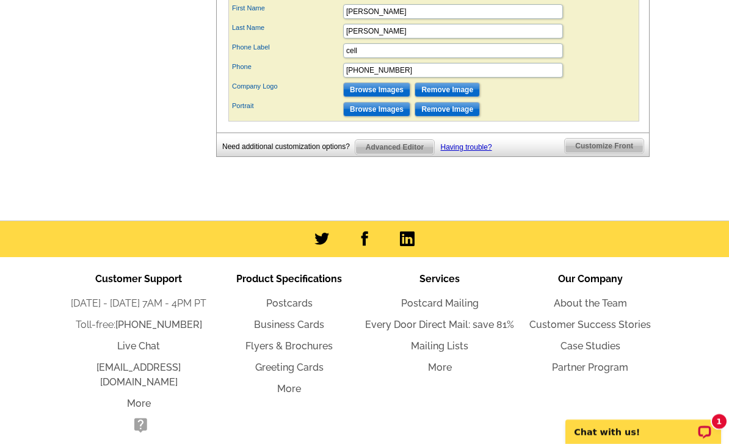
click at [393, 97] on input "Browse Images" at bounding box center [376, 89] width 67 height 15
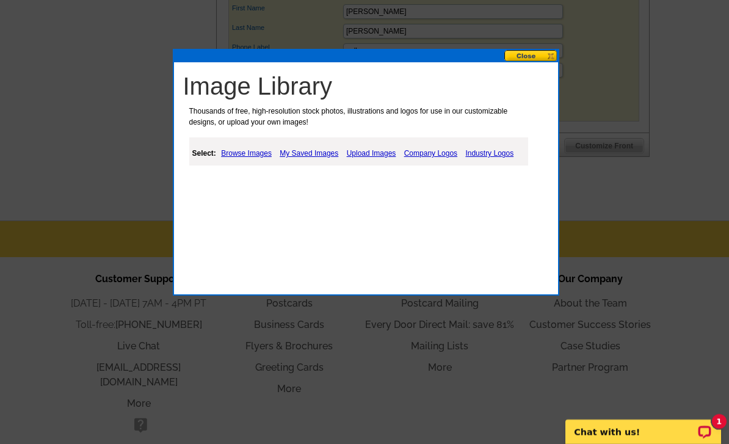
click at [321, 158] on link "My Saved Images" at bounding box center [309, 153] width 65 height 15
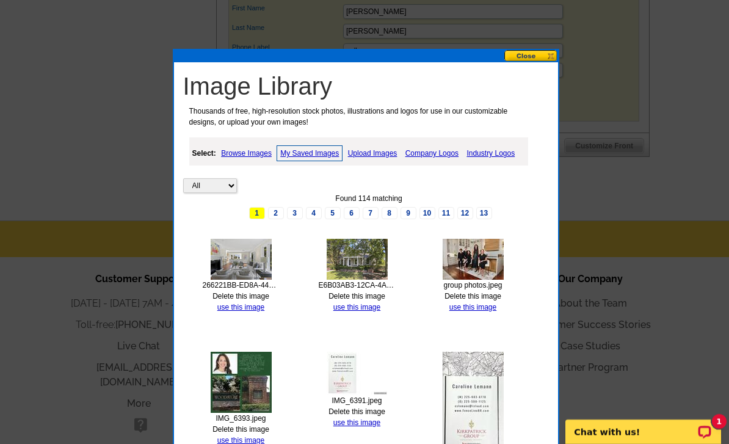
click at [296, 212] on link "3" at bounding box center [295, 213] width 16 height 12
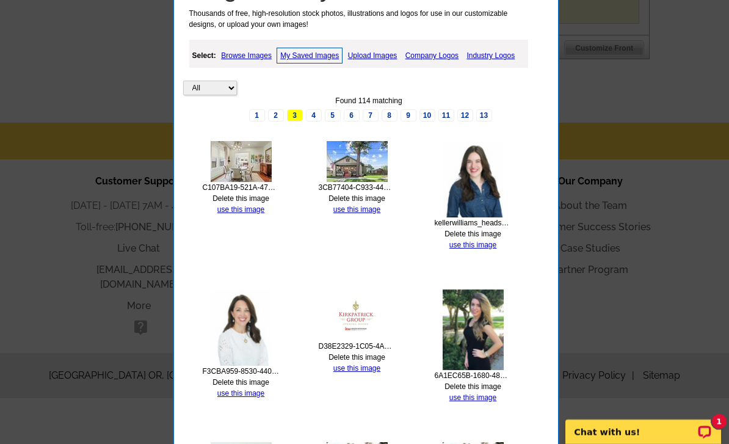
scroll to position [1109, 0]
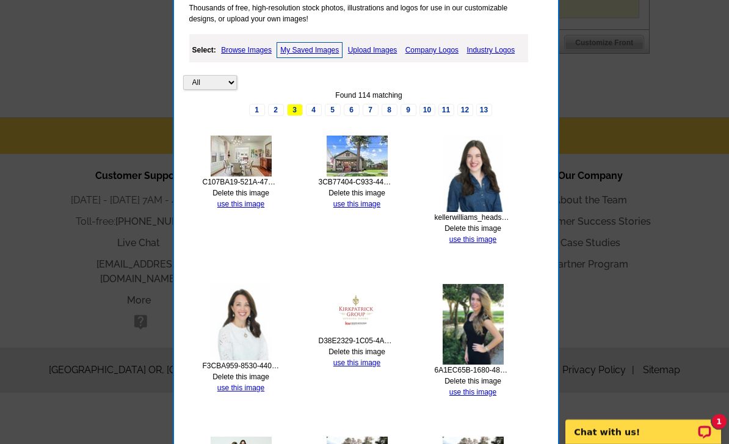
click at [369, 363] on link "use this image" at bounding box center [356, 362] width 47 height 9
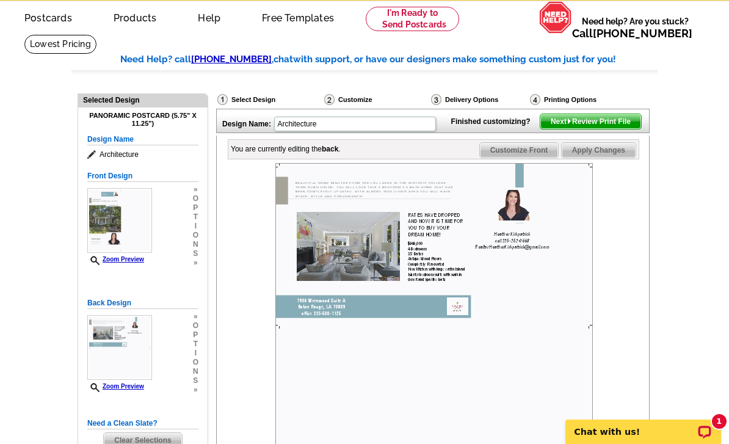
scroll to position [0, 0]
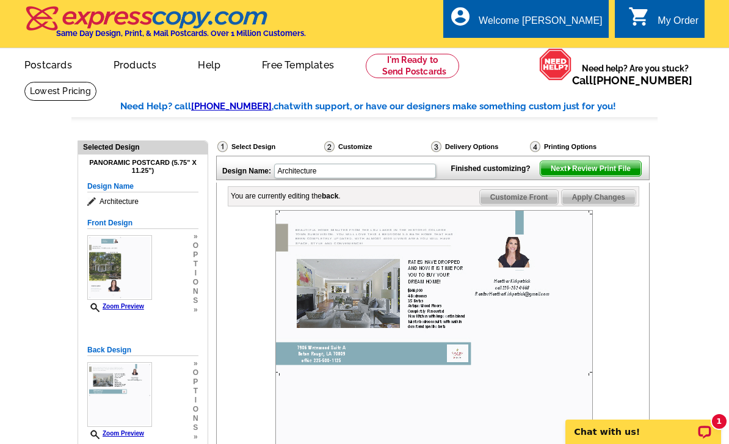
click at [619, 176] on span "Next Review Print File" at bounding box center [590, 168] width 101 height 15
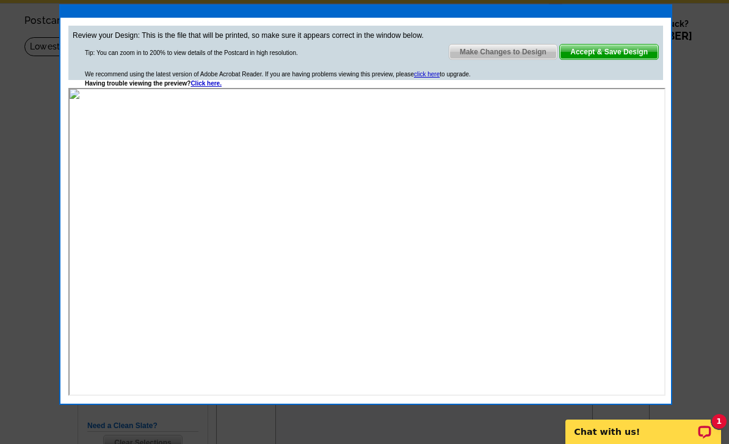
scroll to position [44, 0]
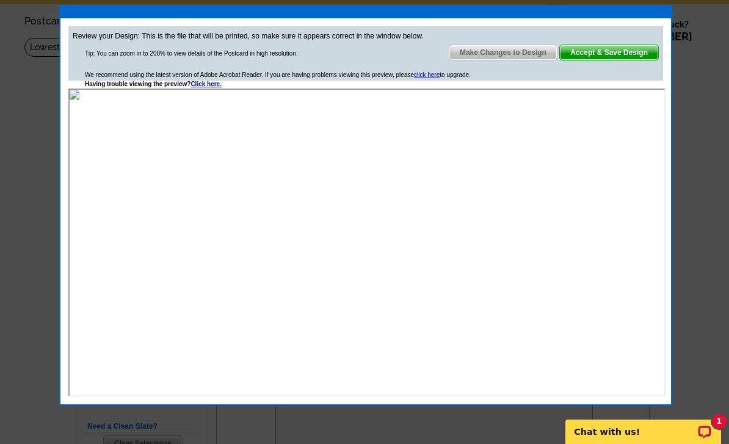
click at [528, 51] on span "Make Changes to Design" at bounding box center [502, 52] width 107 height 15
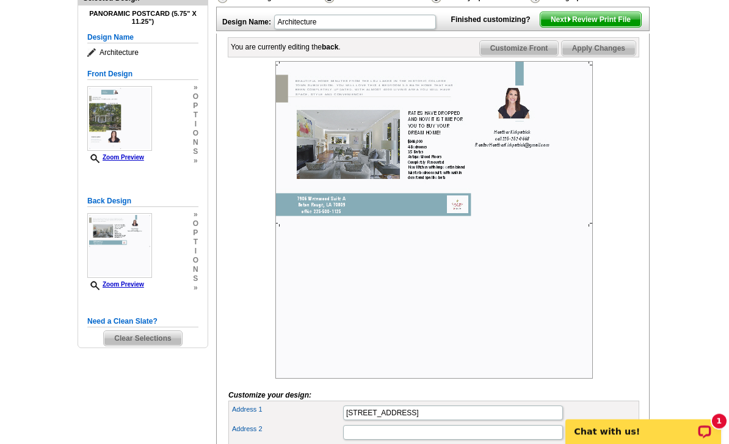
scroll to position [182, 0]
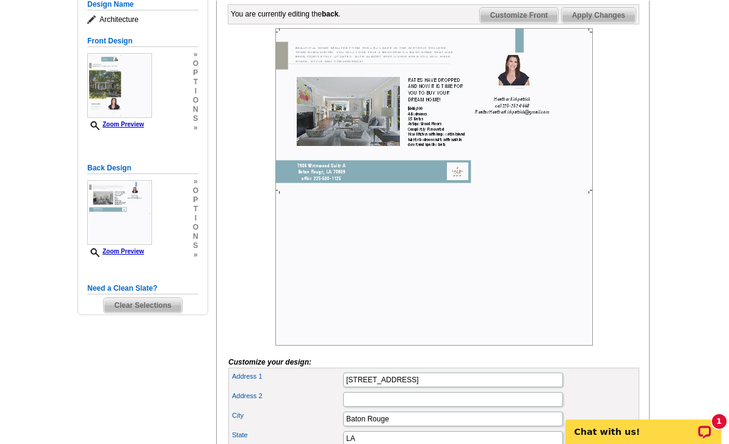
click at [139, 85] on img at bounding box center [119, 85] width 65 height 65
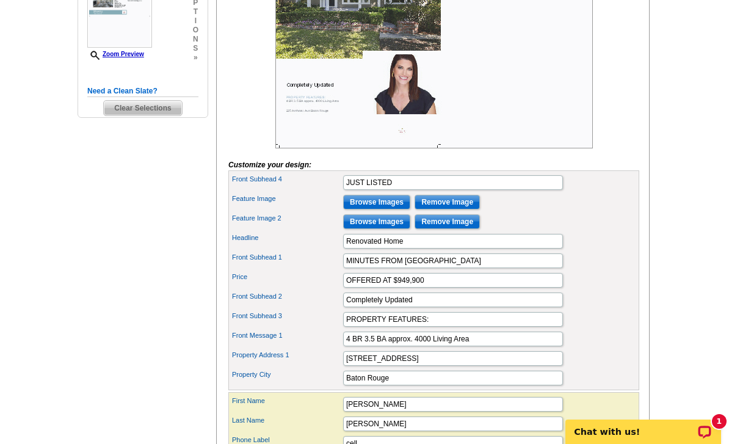
scroll to position [387, 0]
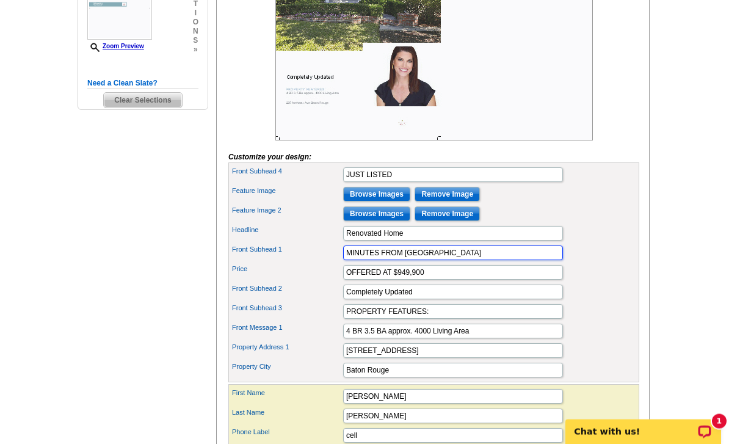
click at [507, 261] on input "MINUTES FROM LSU LAKES" at bounding box center [453, 253] width 220 height 15
type input "MINUTES FROM LSU LAKES"
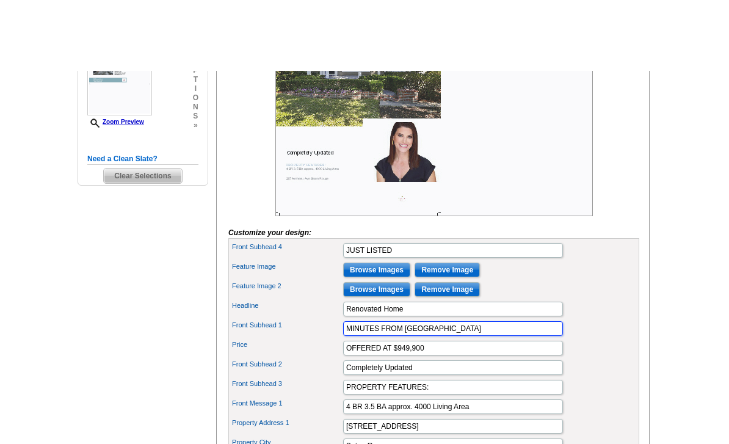
scroll to position [272, 0]
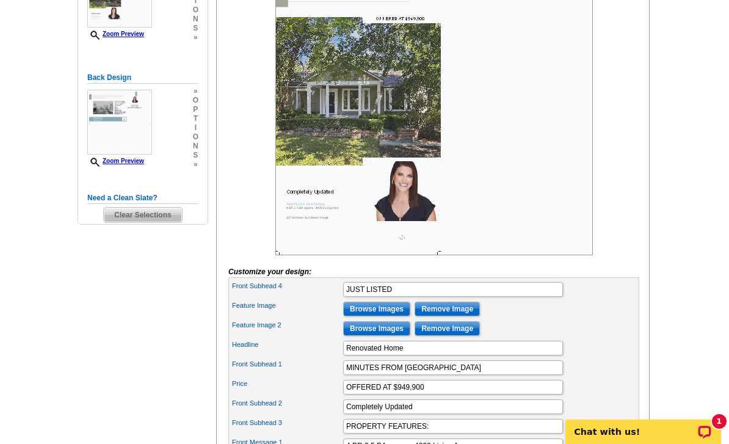
click at [426, 110] on img at bounding box center [434, 97] width 318 height 318
click at [492, 141] on img at bounding box center [434, 97] width 318 height 318
click at [553, 149] on img at bounding box center [434, 97] width 318 height 318
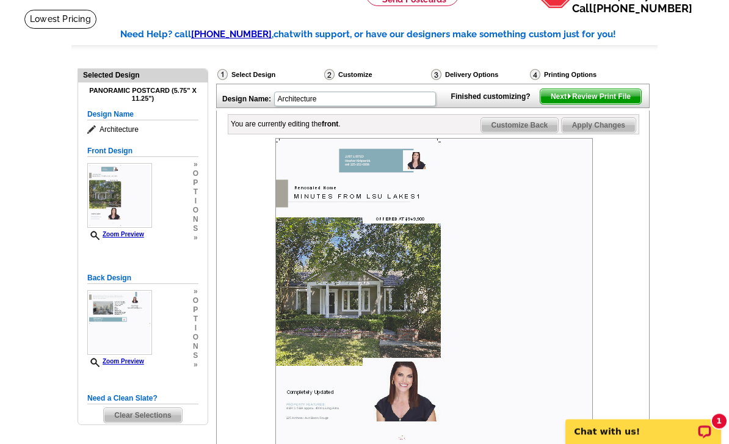
scroll to position [4, 0]
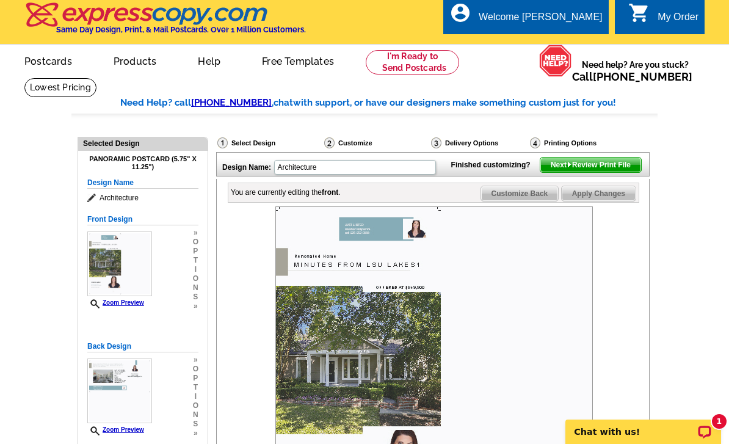
click at [611, 172] on span "Next Review Print File" at bounding box center [590, 165] width 101 height 15
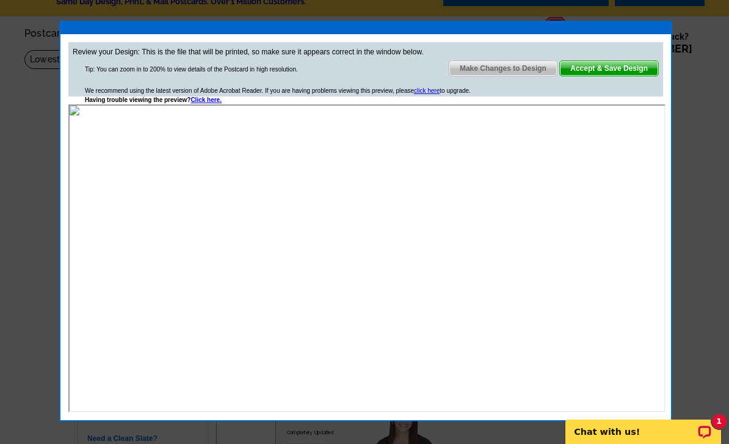
scroll to position [26, 0]
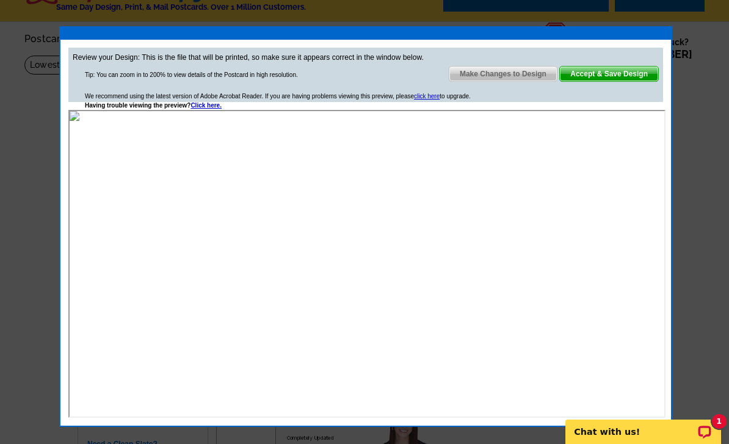
click at [637, 79] on span "Accept & Save Design" at bounding box center [609, 74] width 98 height 15
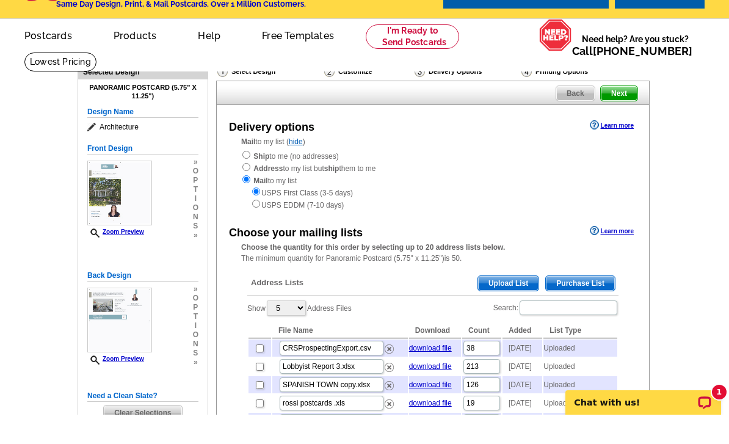
scroll to position [31, 0]
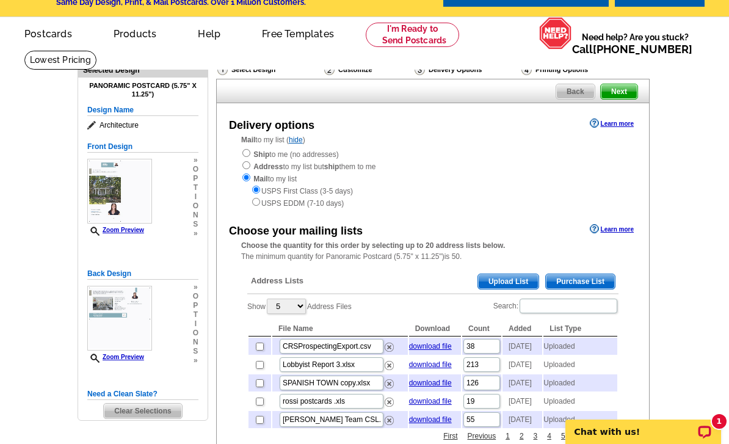
click at [121, 310] on img at bounding box center [119, 318] width 65 height 65
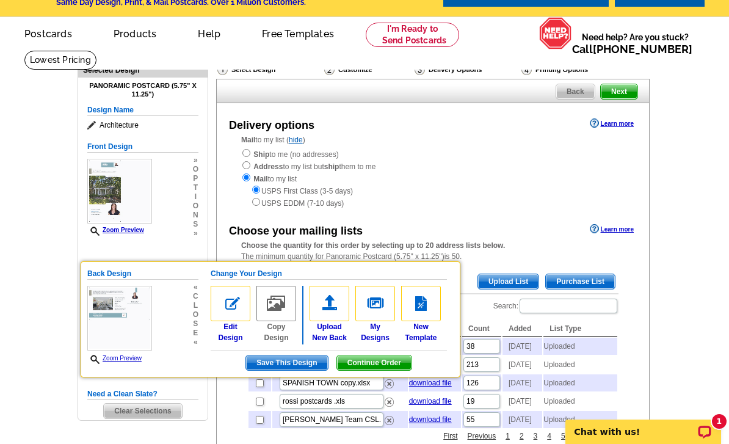
click at [125, 303] on img at bounding box center [119, 318] width 65 height 65
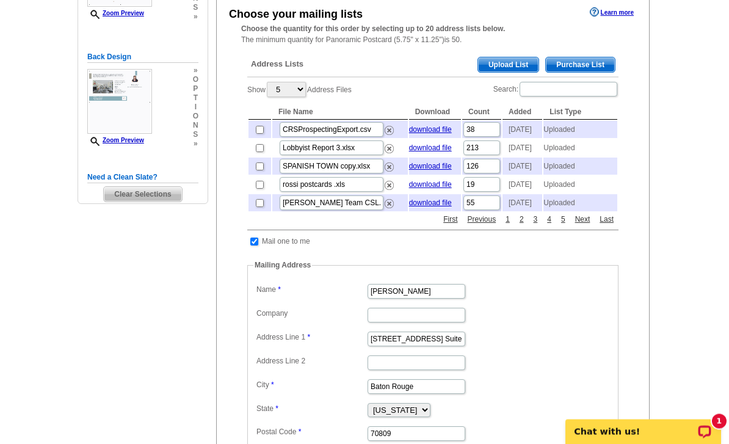
scroll to position [248, 0]
click at [260, 207] on input "checkbox" at bounding box center [260, 203] width 8 height 8
checkbox input "true"
click at [586, 225] on link "Next" at bounding box center [582, 219] width 21 height 11
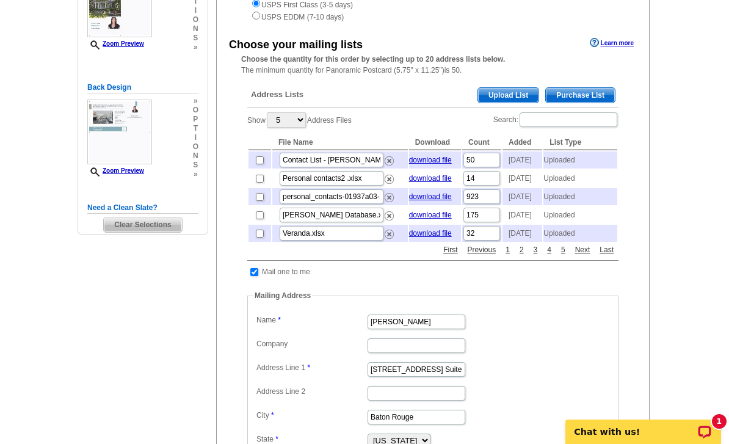
scroll to position [217, 0]
click at [260, 165] on input "checkbox" at bounding box center [260, 161] width 8 height 8
checkbox input "true"
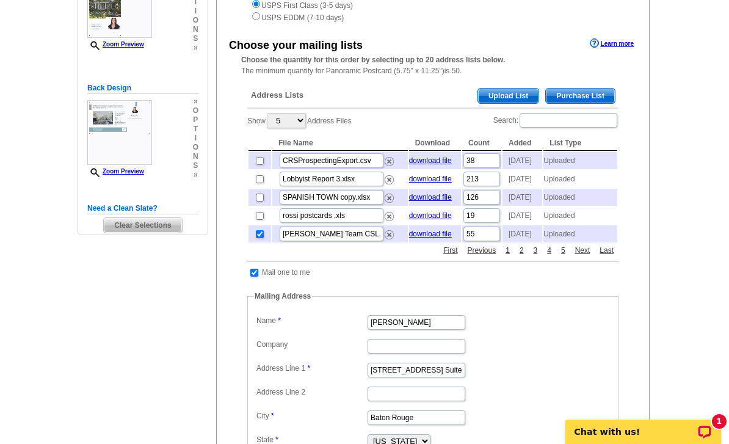
click at [582, 256] on link "Next" at bounding box center [582, 250] width 21 height 11
click at [261, 201] on input "checkbox" at bounding box center [260, 198] width 8 height 8
checkbox input "true"
click at [262, 220] on input "checkbox" at bounding box center [260, 216] width 8 height 8
checkbox input "true"
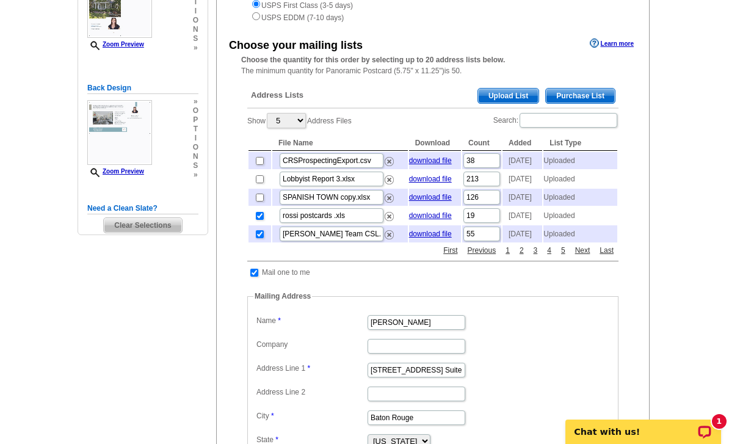
click at [584, 256] on link "Next" at bounding box center [582, 250] width 21 height 11
click at [259, 220] on input "checkbox" at bounding box center [260, 216] width 8 height 8
checkbox input "true"
click at [584, 256] on link "Next" at bounding box center [582, 250] width 21 height 11
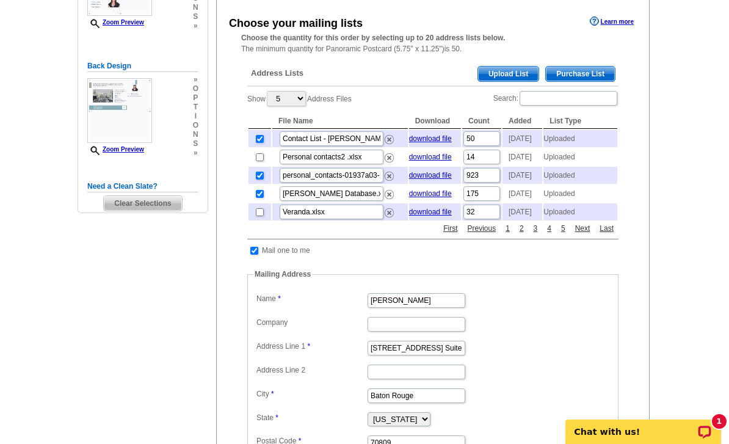
scroll to position [238, 0]
click at [261, 162] on input "checkbox" at bounding box center [260, 158] width 8 height 8
checkbox input "true"
click at [263, 217] on input "checkbox" at bounding box center [260, 213] width 8 height 8
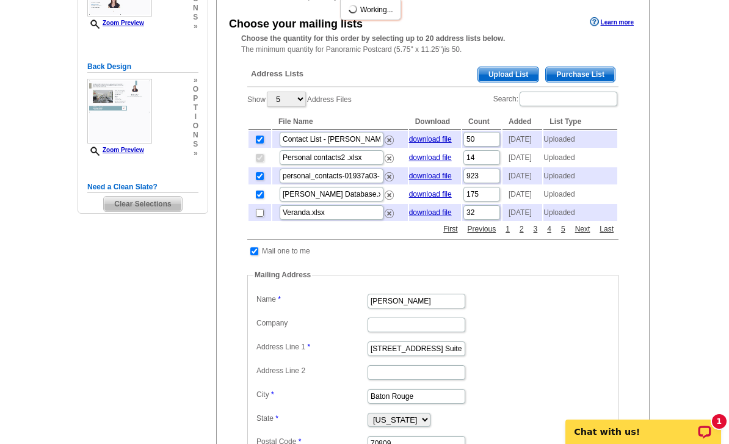
checkbox input "true"
click at [264, 162] on input "checkbox" at bounding box center [260, 158] width 8 height 8
checkbox input "true"
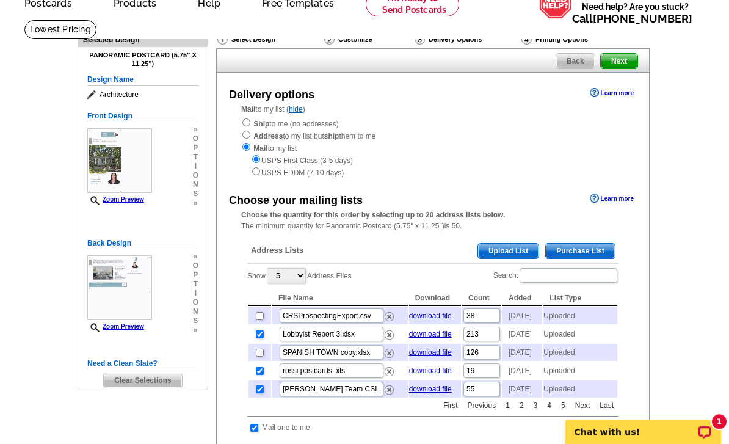
scroll to position [35, 0]
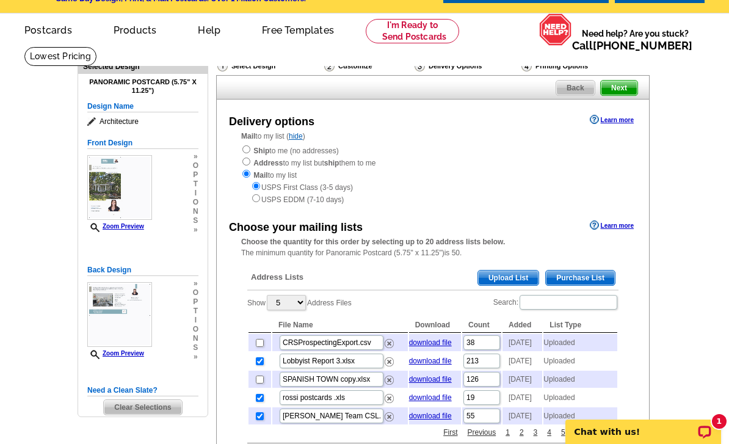
click at [120, 346] on img at bounding box center [119, 314] width 65 height 65
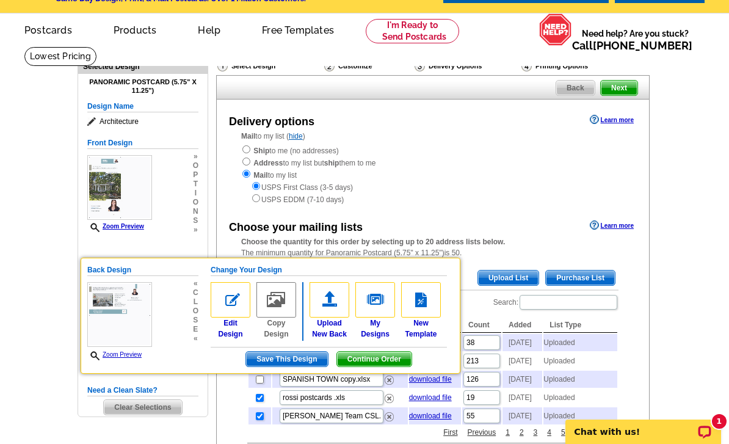
click at [299, 361] on span "Save This Design" at bounding box center [286, 359] width 81 height 15
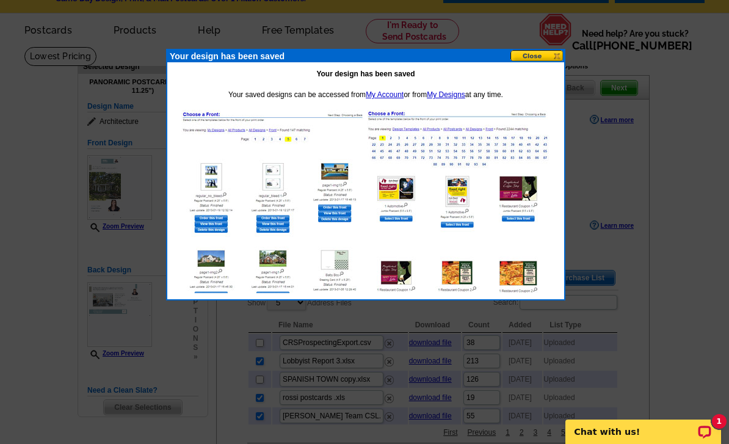
click at [553, 54] on button at bounding box center [537, 56] width 54 height 12
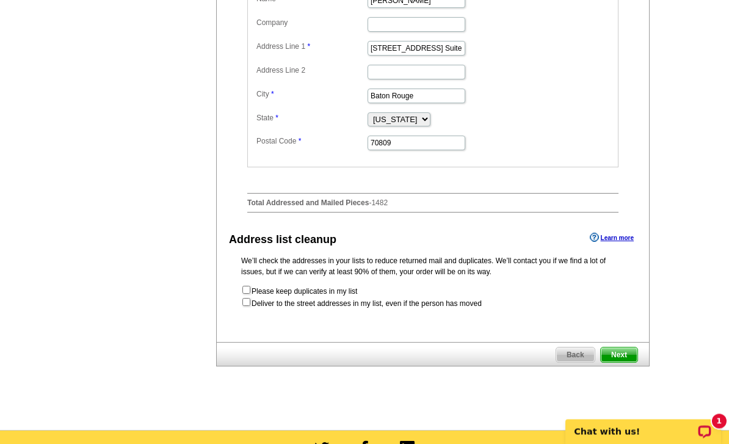
scroll to position [595, 0]
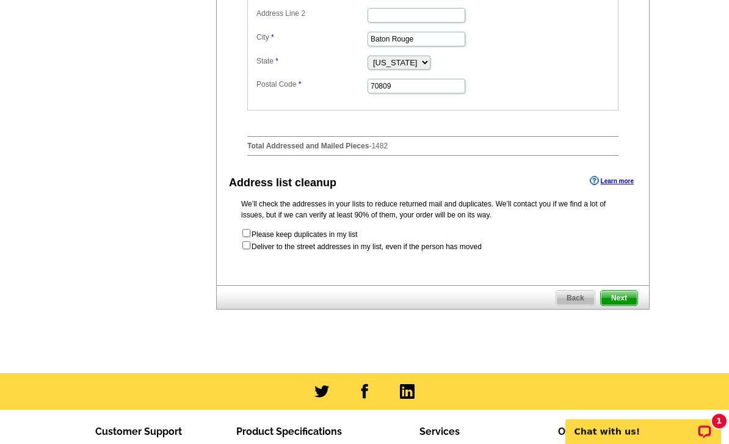
click at [617, 306] on span "Next" at bounding box center [619, 298] width 37 height 15
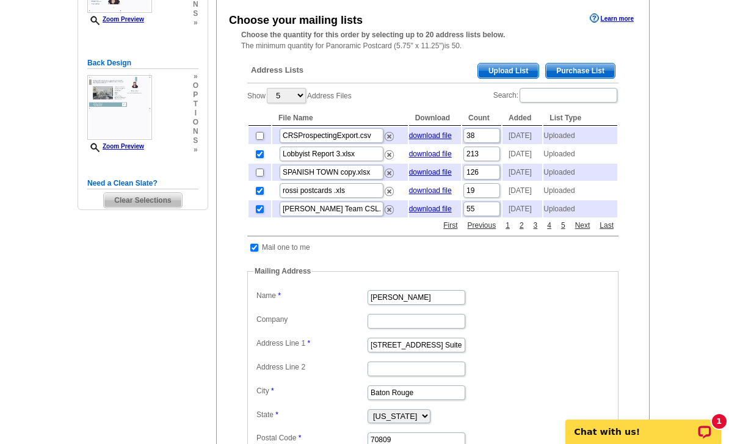
scroll to position [239, 0]
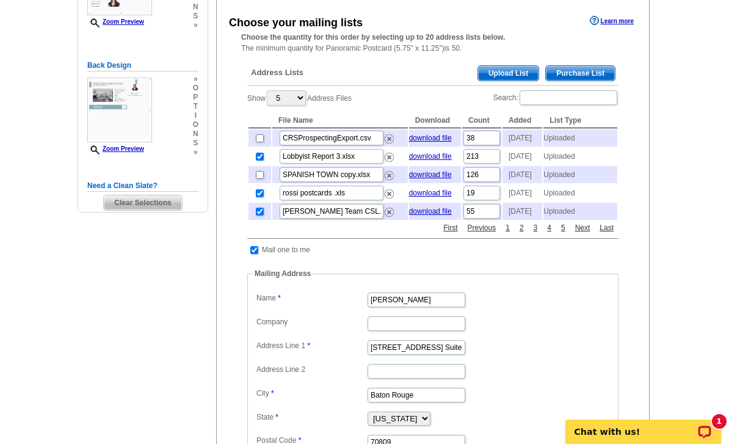
click at [264, 161] on input "checkbox" at bounding box center [260, 157] width 8 height 8
checkbox input "false"
click at [523, 233] on link "2" at bounding box center [522, 227] width 10 height 11
click at [259, 197] on input "checkbox" at bounding box center [260, 193] width 8 height 8
checkbox input "false"
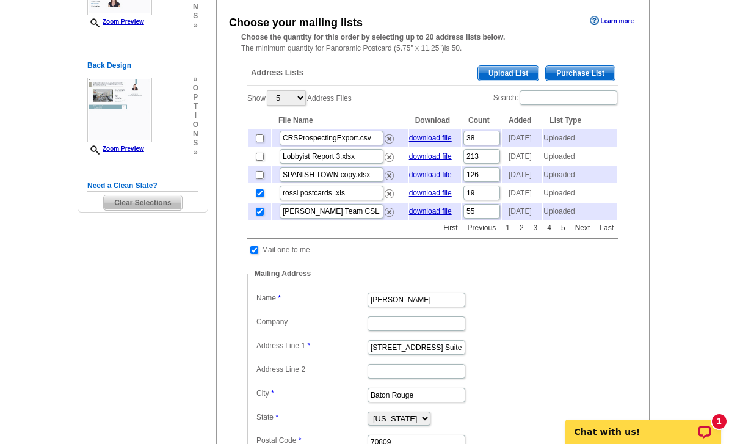
click at [581, 233] on link "Next" at bounding box center [582, 227] width 21 height 11
click at [259, 216] on input "checkbox" at bounding box center [260, 212] width 8 height 8
checkbox input "false"
click at [581, 233] on link "Next" at bounding box center [582, 227] width 21 height 11
click at [253, 143] on td at bounding box center [260, 137] width 23 height 17
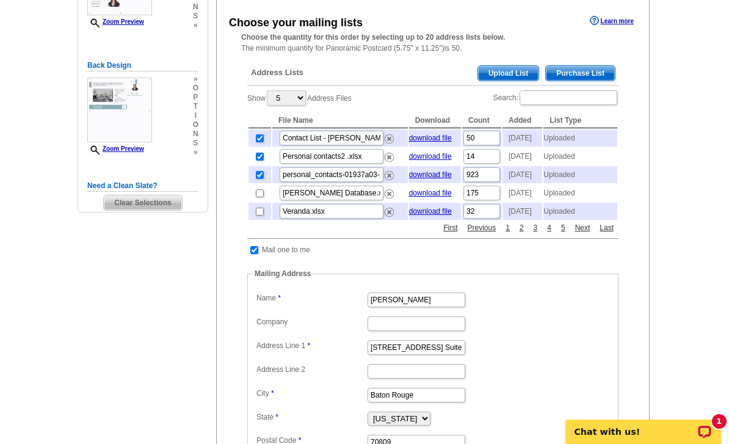
click at [261, 142] on input "checkbox" at bounding box center [260, 138] width 8 height 8
checkbox input "false"
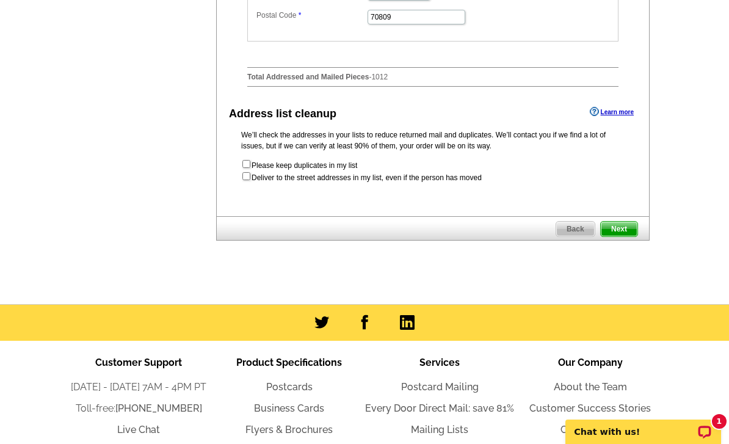
scroll to position [677, 0]
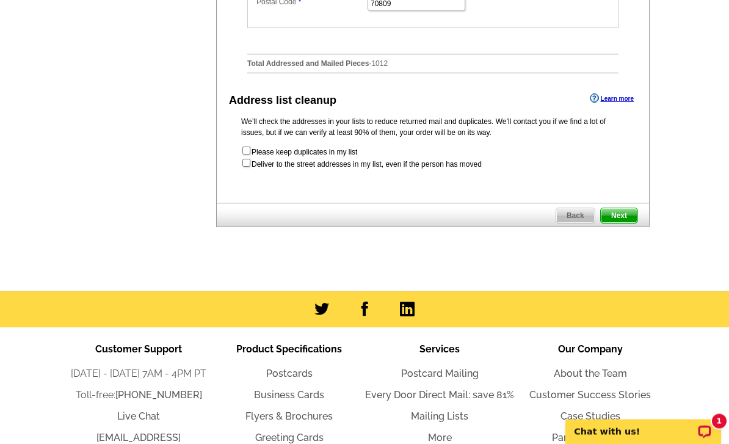
click at [620, 223] on span "Next" at bounding box center [619, 216] width 37 height 15
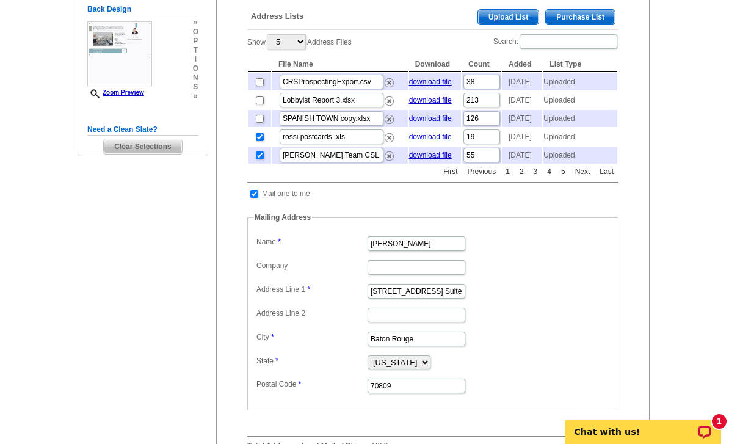
scroll to position [291, 0]
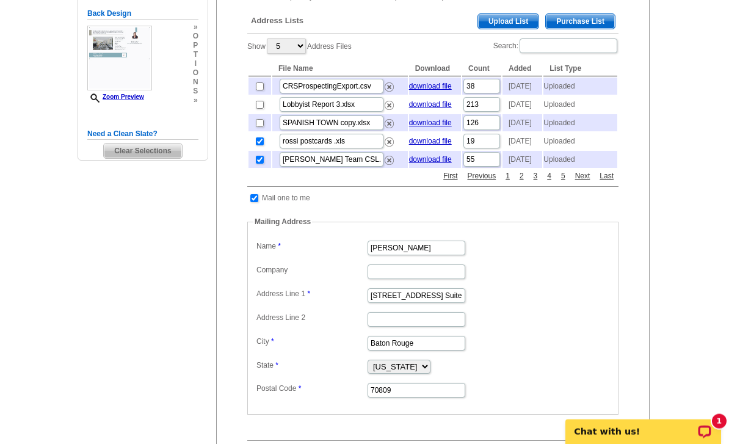
click at [262, 146] on input "checkbox" at bounding box center [260, 142] width 8 height 8
checkbox input "false"
click at [578, 181] on link "Next" at bounding box center [582, 175] width 21 height 11
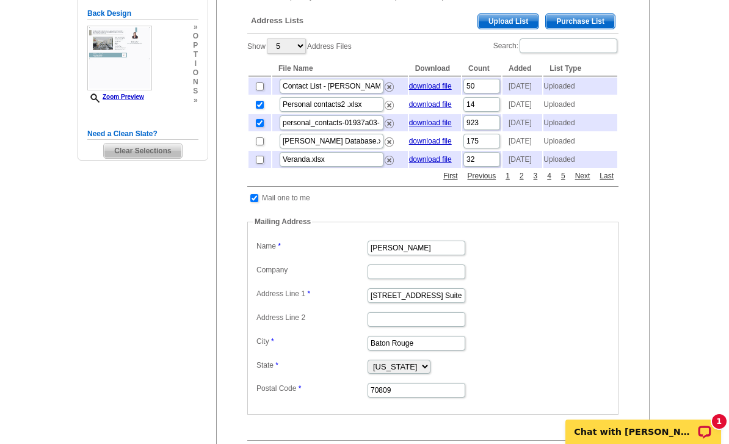
click at [262, 109] on input "checkbox" at bounding box center [260, 105] width 8 height 8
checkbox input "false"
click at [581, 181] on link "Next" at bounding box center [582, 175] width 21 height 11
click at [583, 181] on link "Next" at bounding box center [582, 175] width 21 height 11
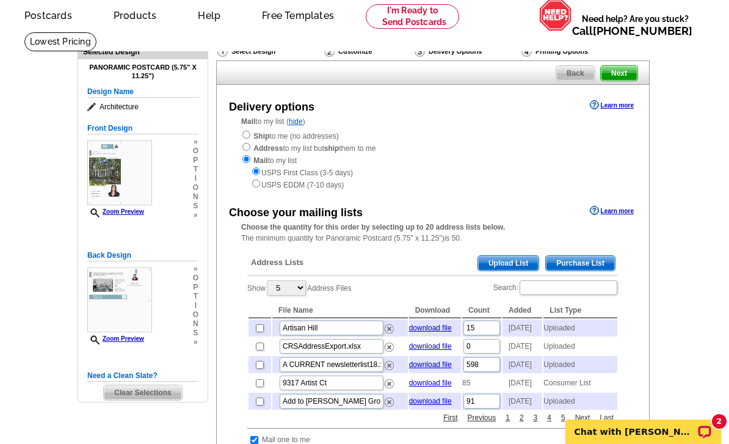
scroll to position [0, 0]
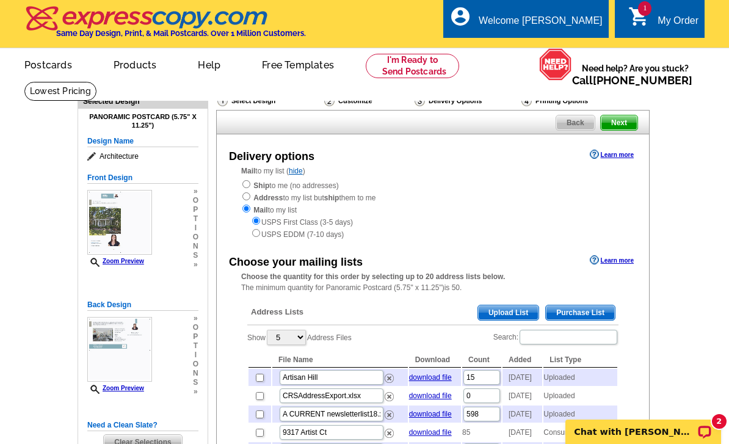
click at [623, 123] on span "Next" at bounding box center [619, 122] width 37 height 15
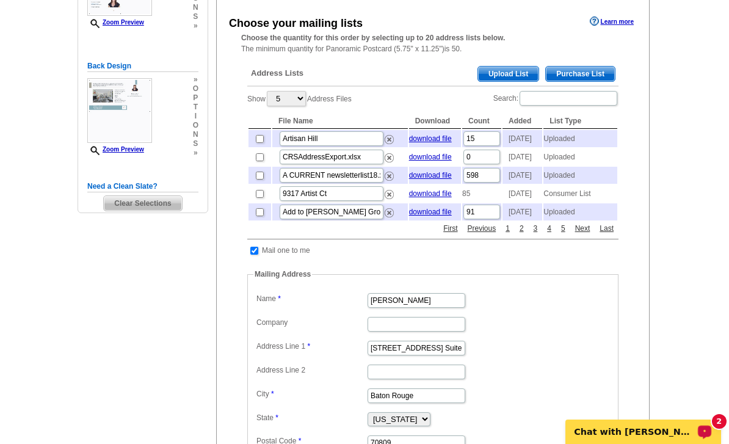
scroll to position [243, 0]
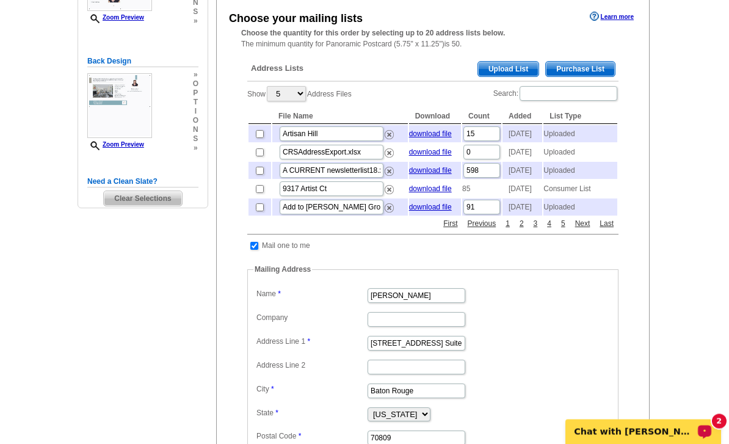
click at [481, 230] on link "Previous" at bounding box center [482, 224] width 35 height 11
click at [446, 175] on link "download file" at bounding box center [430, 170] width 43 height 9
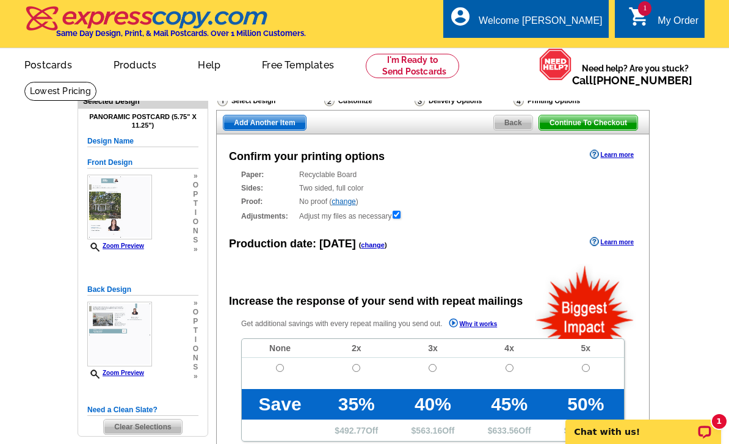
radio input "false"
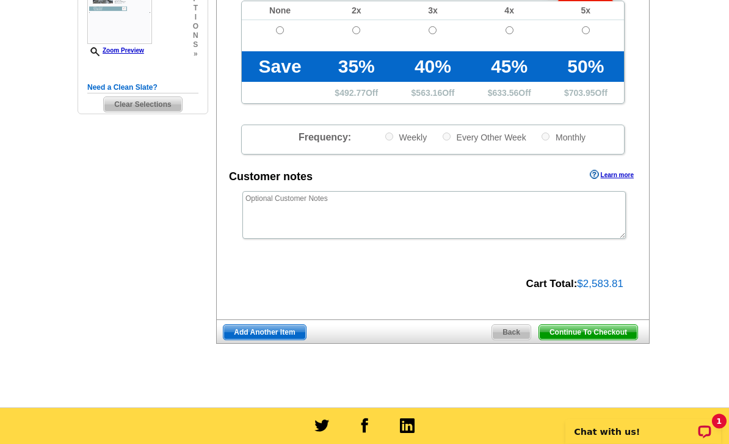
scroll to position [353, 0]
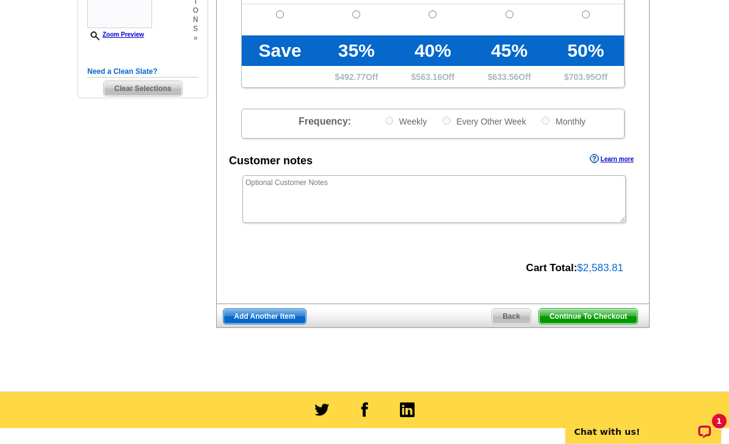
click at [587, 317] on span "Continue To Checkout" at bounding box center [588, 317] width 98 height 15
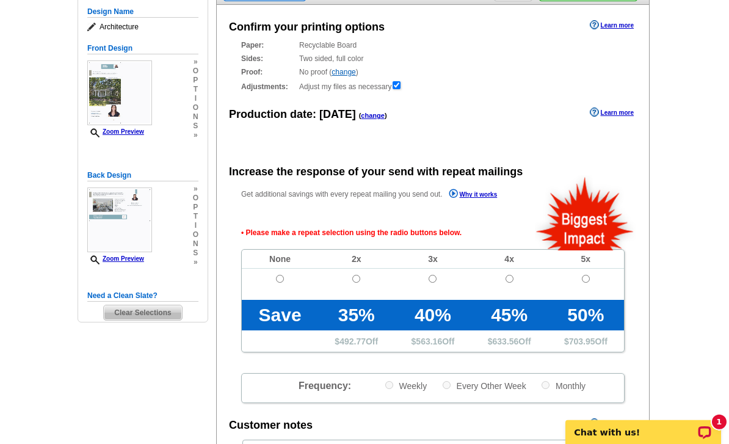
scroll to position [97, 0]
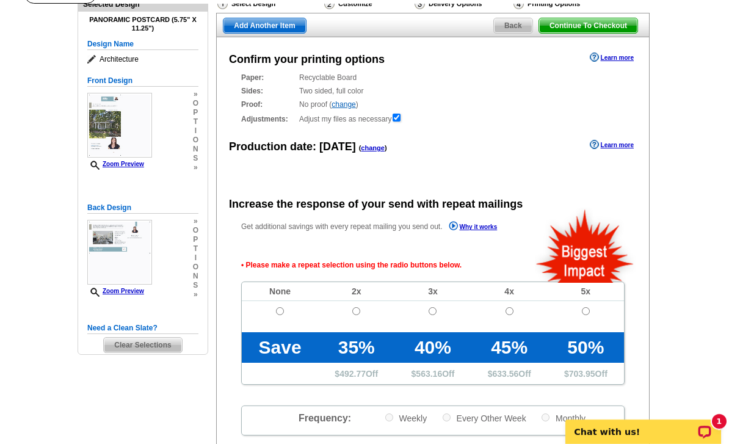
click at [278, 315] on input "radio" at bounding box center [280, 311] width 8 height 8
radio input "true"
click at [605, 24] on span "Continue To Checkout" at bounding box center [588, 25] width 98 height 15
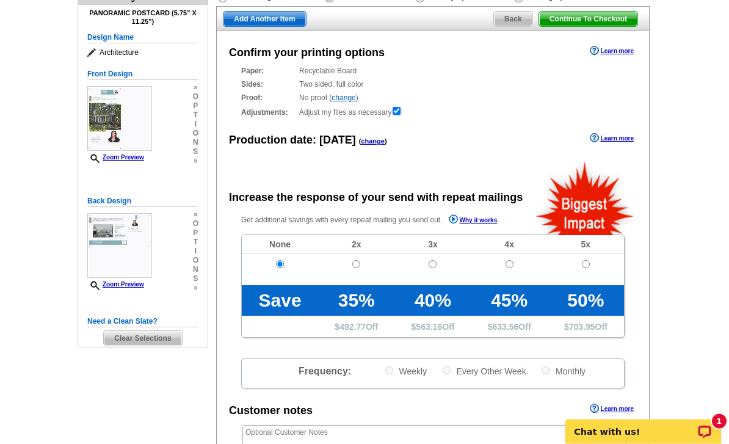
scroll to position [0, 0]
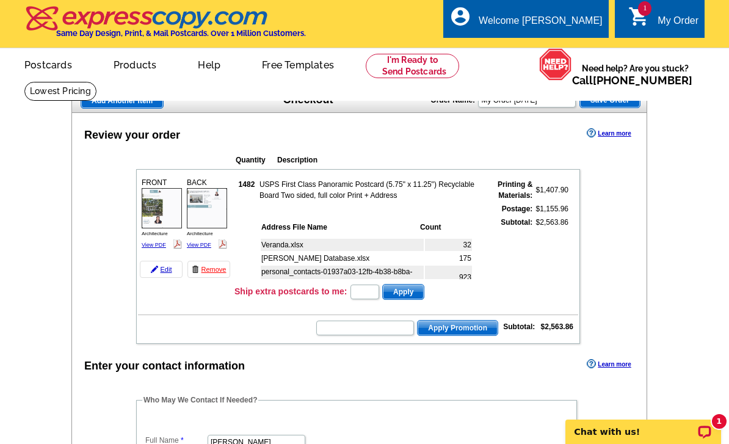
click at [454, 258] on td "175" at bounding box center [448, 258] width 47 height 12
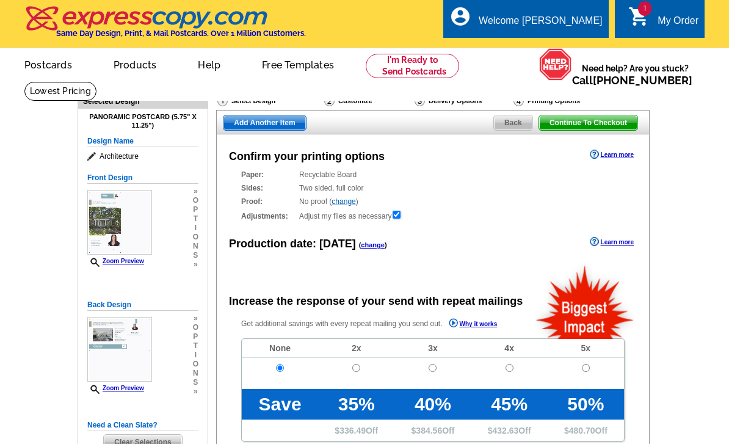
radio input "false"
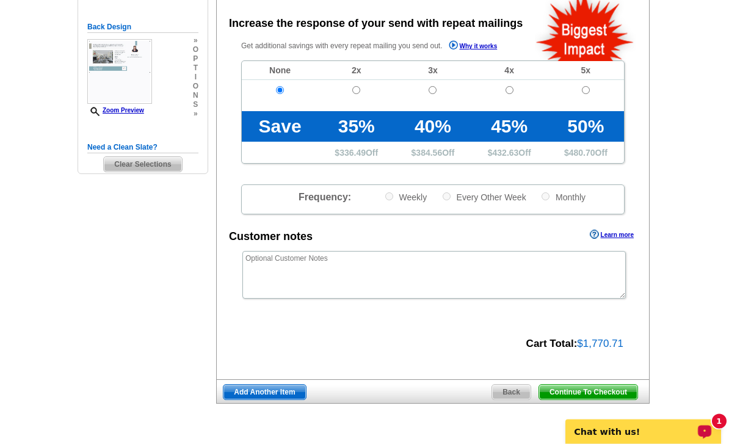
scroll to position [278, 0]
click at [659, 430] on p "Chat with us!" at bounding box center [635, 432] width 121 height 10
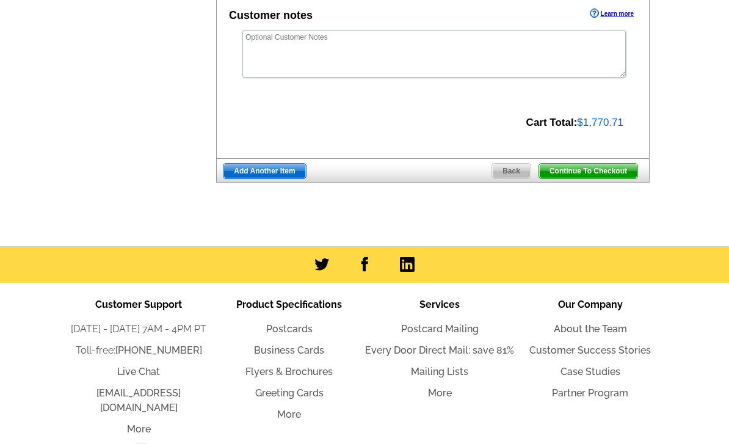
scroll to position [499, 0]
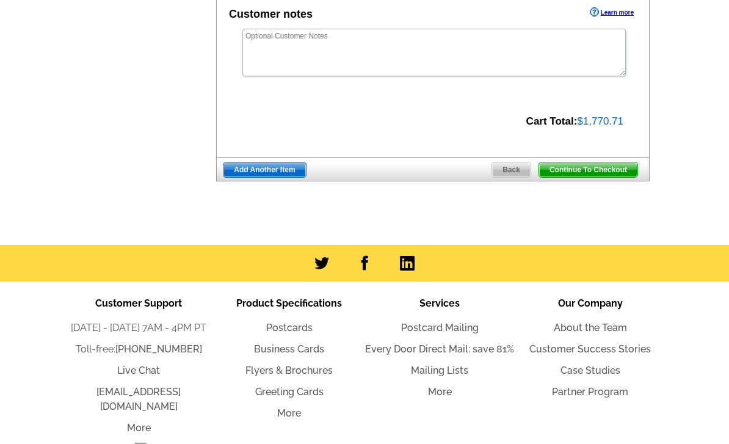
click at [621, 174] on span "Continue To Checkout" at bounding box center [588, 170] width 98 height 15
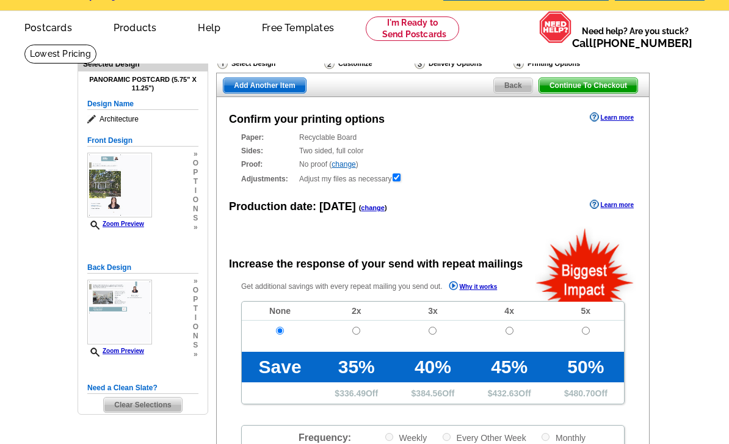
scroll to position [0, 0]
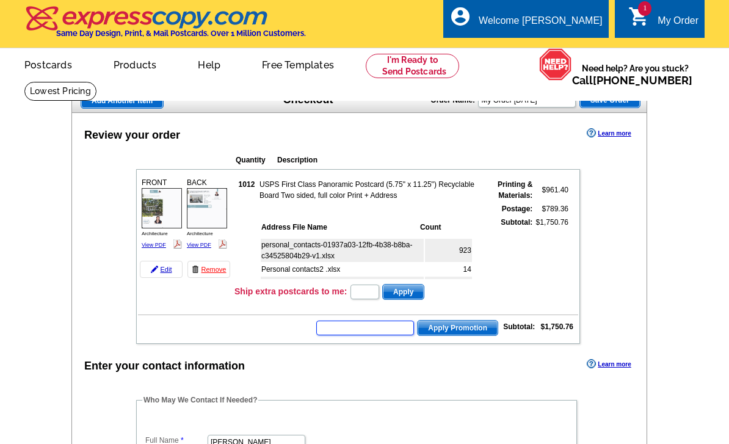
click at [390, 323] on input "text" at bounding box center [365, 328] width 98 height 15
click at [385, 325] on input "text" at bounding box center [365, 328] width 98 height 15
click at [380, 324] on input "text" at bounding box center [365, 328] width 98 height 15
click at [388, 328] on input "text" at bounding box center [365, 328] width 98 height 15
type input "SMS50f"
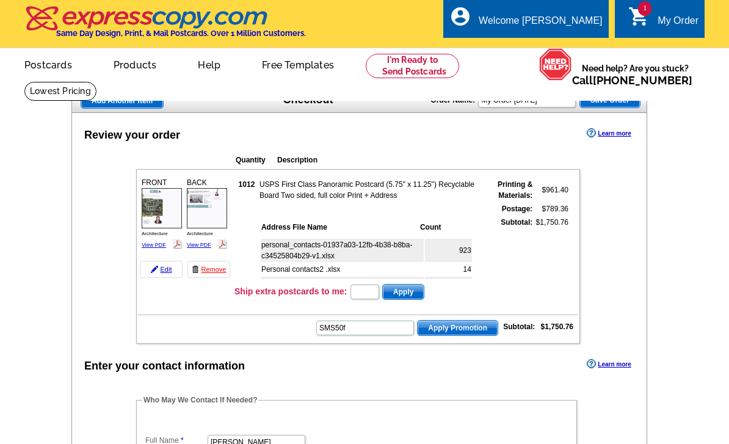
click at [464, 327] on span "Apply Promotion" at bounding box center [458, 328] width 80 height 15
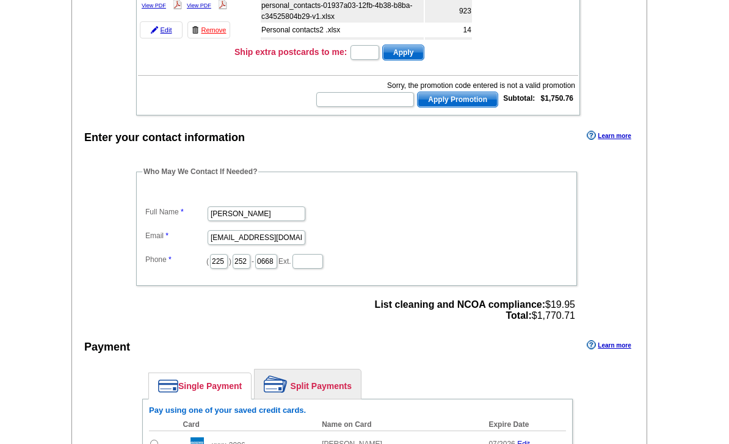
scroll to position [237, 0]
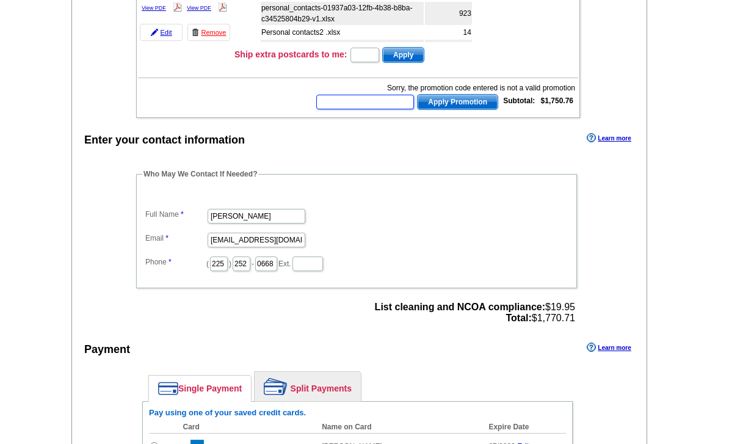
click at [379, 105] on input "text" at bounding box center [365, 102] width 98 height 15
type input "CHAT20"
click at [466, 107] on span "Apply Promotion" at bounding box center [458, 102] width 80 height 15
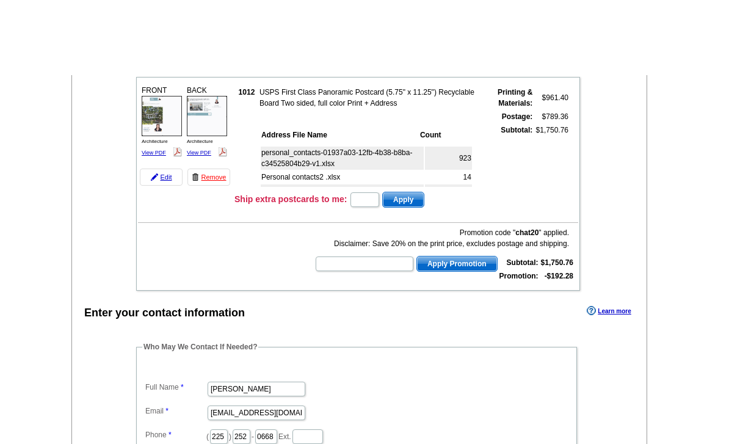
scroll to position [0, 0]
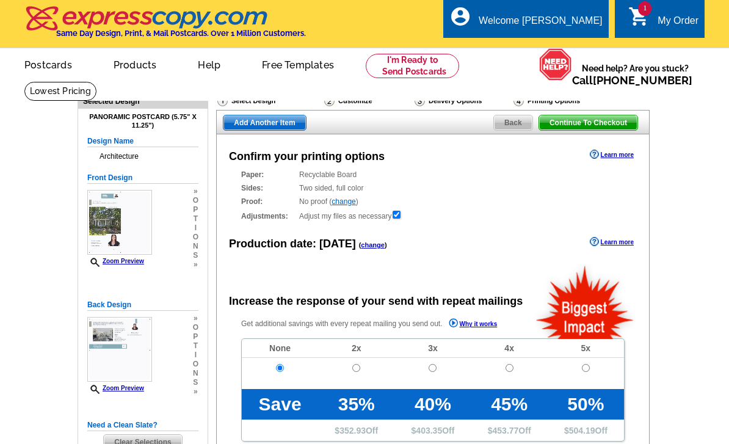
radio input "false"
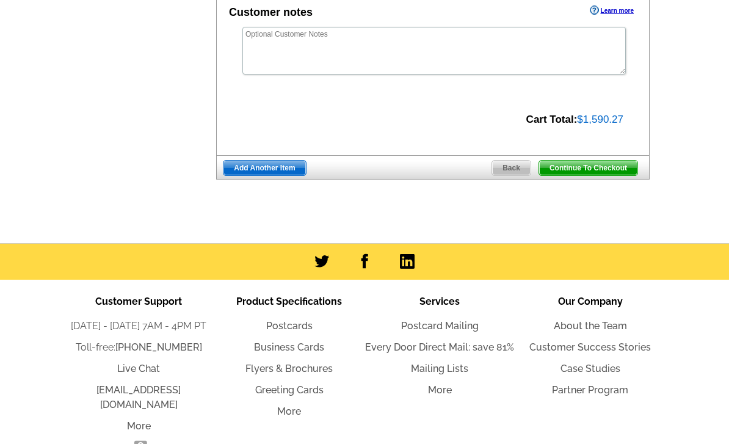
scroll to position [526, 0]
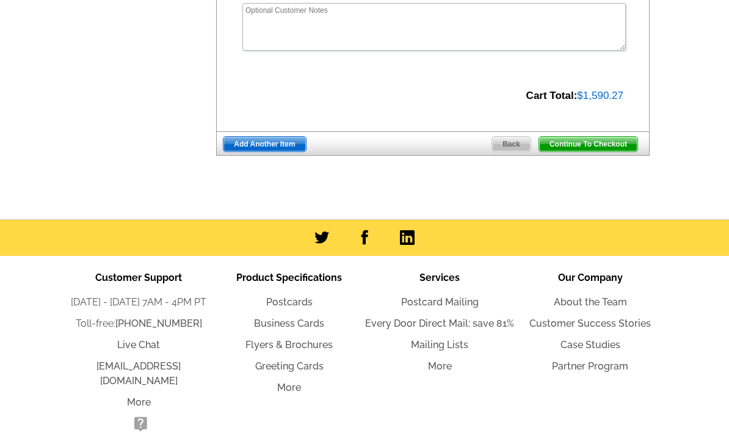
click at [603, 149] on span "Continue To Checkout" at bounding box center [588, 144] width 98 height 15
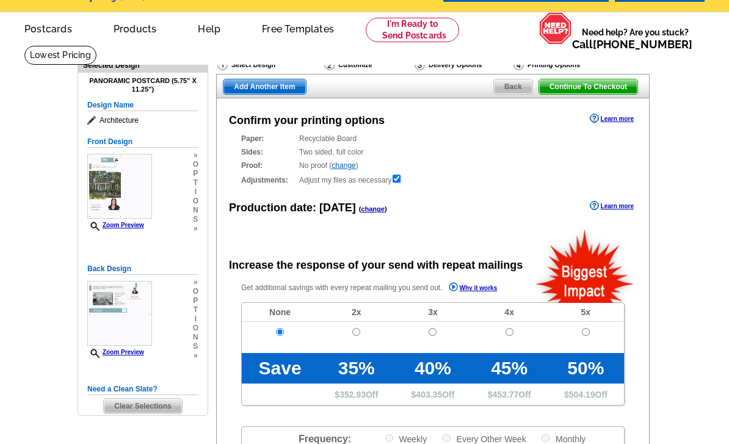
scroll to position [0, 0]
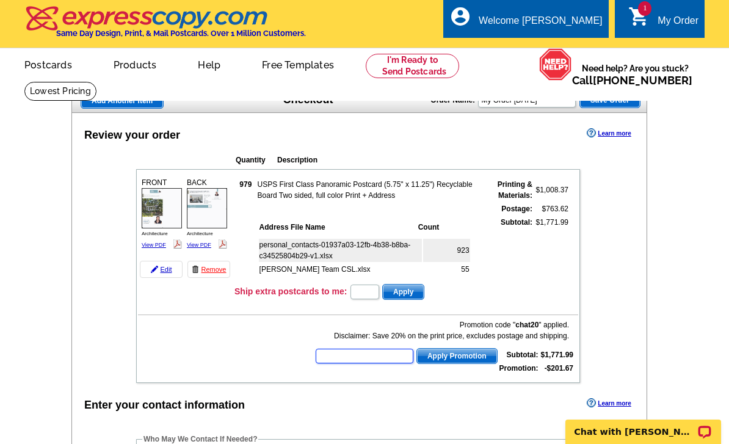
click at [365, 354] on input "text" at bounding box center [365, 356] width 98 height 15
type input "CC2330"
click at [449, 355] on span "Apply Promotion" at bounding box center [457, 356] width 80 height 15
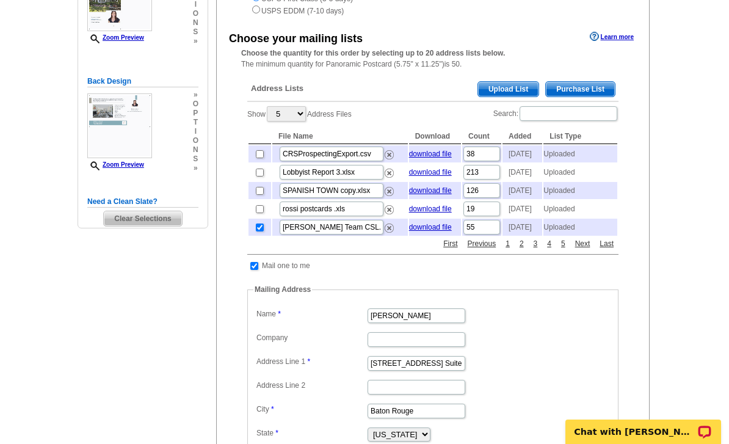
scroll to position [229, 0]
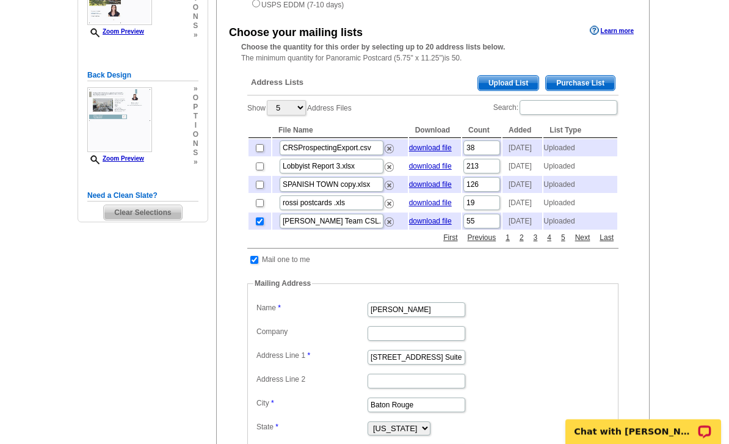
click at [579, 244] on link "Next" at bounding box center [582, 238] width 21 height 11
click at [583, 243] on link "Next" at bounding box center [582, 237] width 21 height 11
click at [443, 189] on link "download file" at bounding box center [430, 184] width 43 height 9
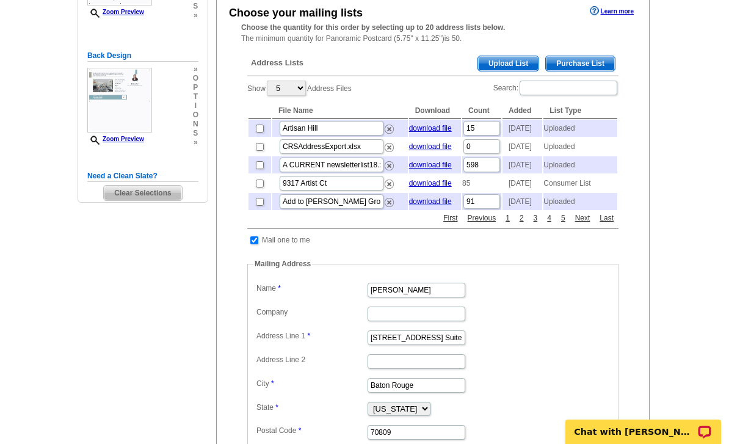
click at [440, 169] on link "download file" at bounding box center [430, 165] width 43 height 9
click at [580, 223] on link "Next" at bounding box center [582, 217] width 21 height 11
click at [445, 132] on link "download file" at bounding box center [430, 128] width 43 height 9
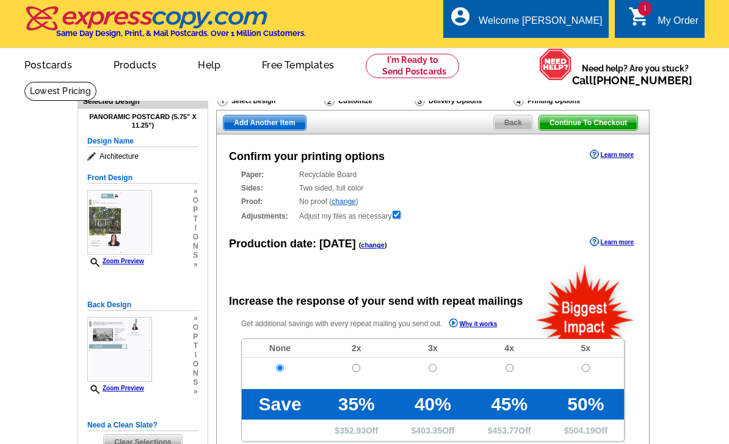
radio input "false"
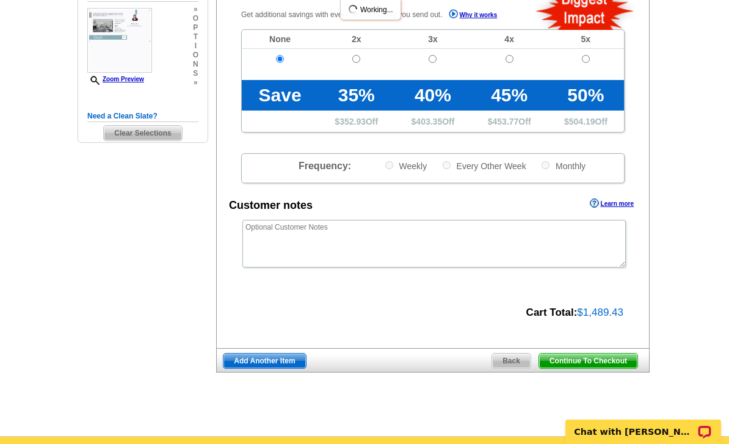
scroll to position [380, 0]
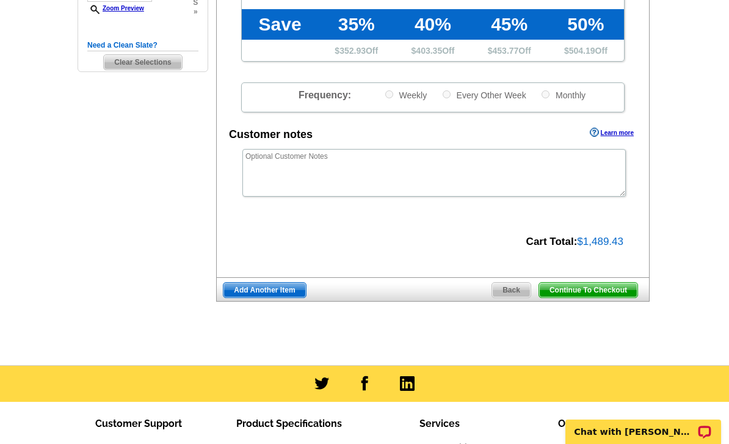
click at [598, 292] on span "Continue To Checkout" at bounding box center [588, 290] width 98 height 15
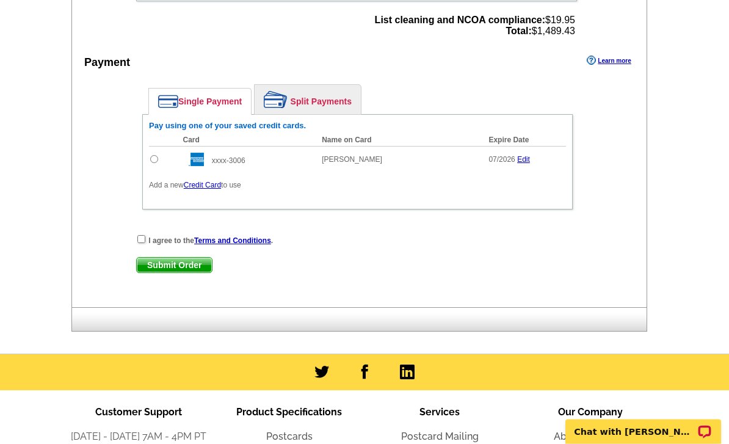
scroll to position [552, 0]
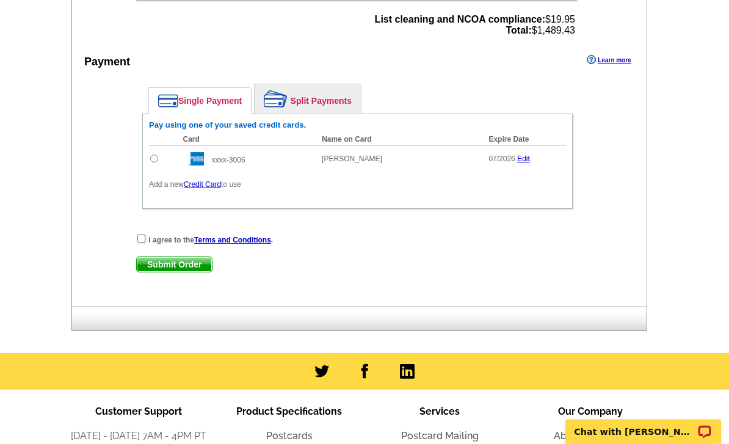
click at [521, 163] on link "Edit" at bounding box center [523, 159] width 13 height 9
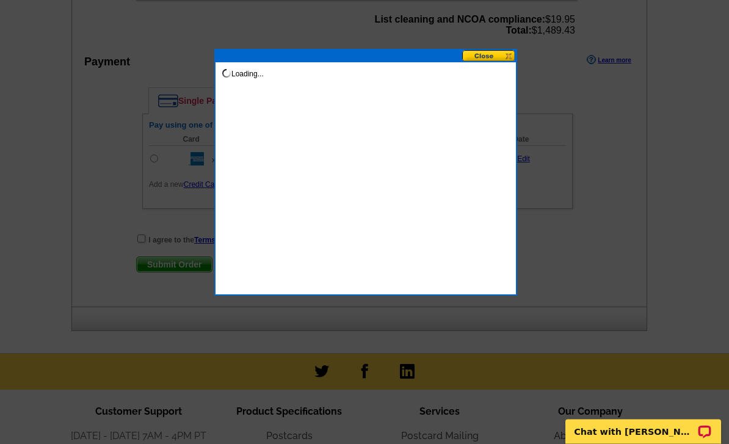
scroll to position [553, 0]
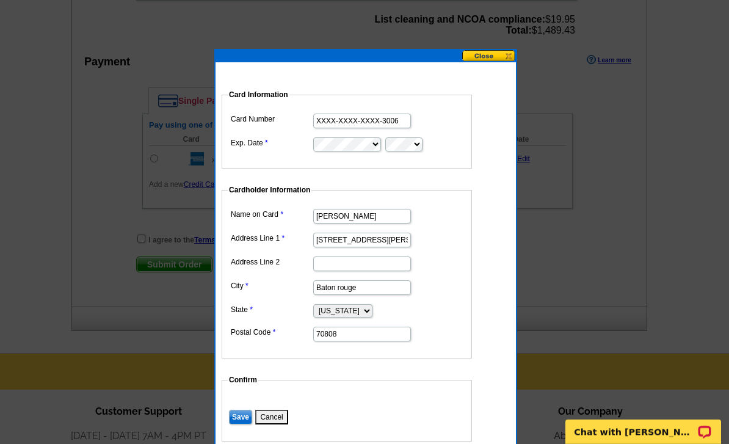
click at [360, 120] on input "XXXX-XXXX-XXXX-3006" at bounding box center [362, 121] width 98 height 15
click at [361, 124] on input "XXXX-XXXX-XXXX-3006" at bounding box center [362, 121] width 98 height 15
click at [363, 120] on input "XXXX-XXXX-XXXX-3006" at bounding box center [362, 121] width 98 height 15
click at [366, 123] on input "XXXX-XXXX-XXXX-3006" at bounding box center [362, 121] width 98 height 15
click at [366, 122] on input "XXXX-XXXX-XXXX-3006" at bounding box center [362, 121] width 98 height 15
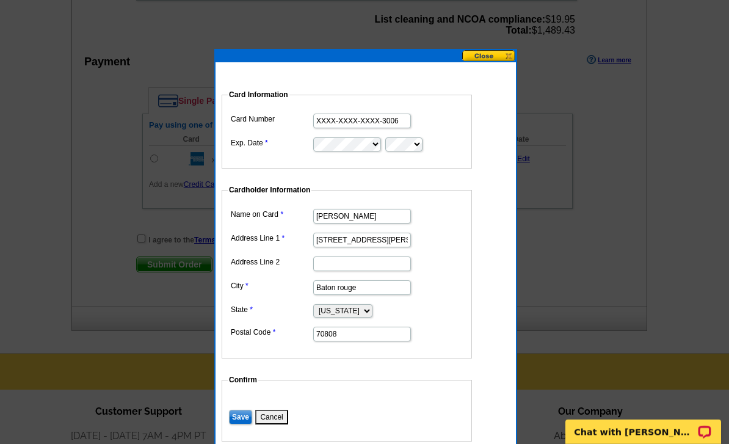
click at [362, 127] on input "XXXX-XXXX-XXXX-3006" at bounding box center [362, 121] width 98 height 15
click at [494, 271] on dd "Cardholder Information Name on Card Heather kirkpatrick Address Line 1 4318 bro…" at bounding box center [384, 271] width 325 height 174
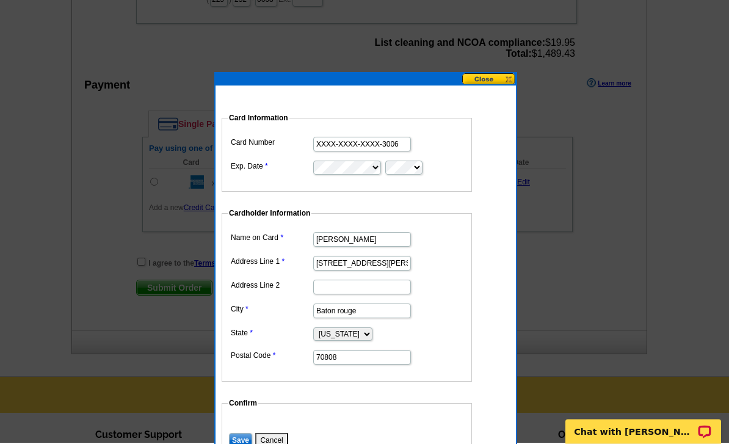
scroll to position [523, 0]
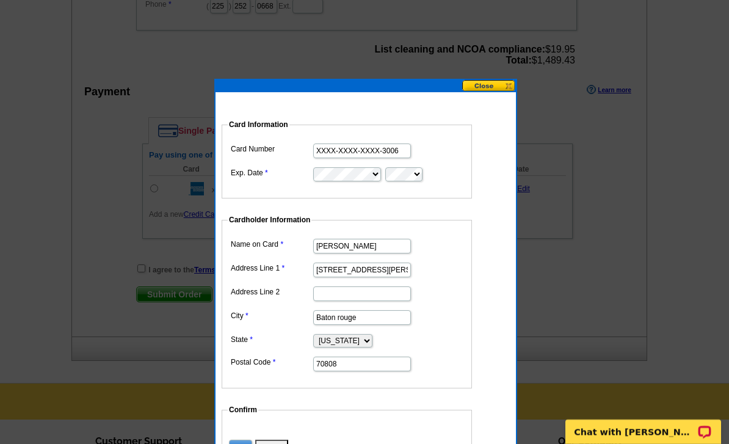
click at [371, 151] on input "XXXX-XXXX-XXXX-3006" at bounding box center [362, 150] width 98 height 15
click at [354, 148] on input "XXXX-XXXX-XXXX-3006" at bounding box center [362, 150] width 98 height 15
click at [350, 153] on input "XXXX-XXXX-XXXX-3006" at bounding box center [362, 150] width 98 height 15
click at [348, 153] on input "XXXX-XXXX-XXXX-3006" at bounding box center [362, 150] width 98 height 15
click at [351, 153] on input "XXXX-XXXX-XXXX-3006" at bounding box center [362, 150] width 98 height 15
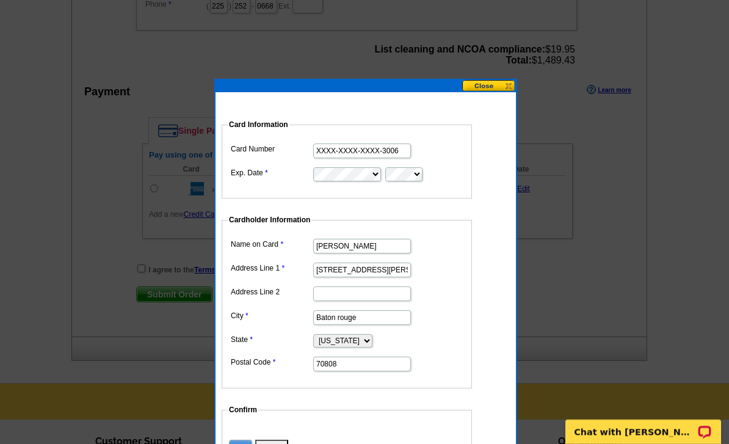
click at [499, 91] on button at bounding box center [489, 86] width 54 height 12
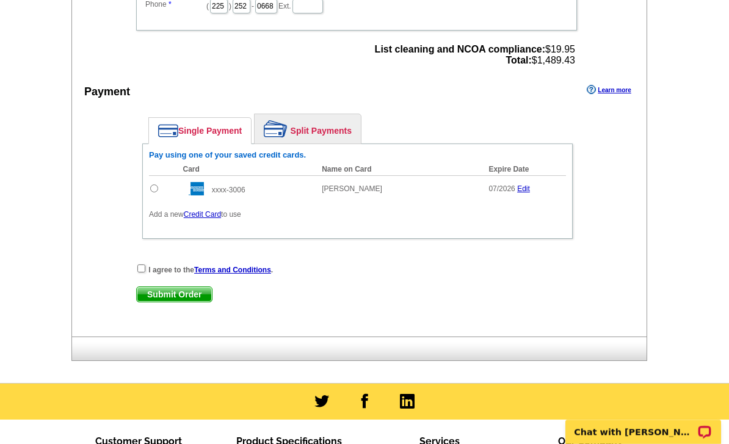
click at [208, 213] on link "Credit Card" at bounding box center [202, 214] width 37 height 9
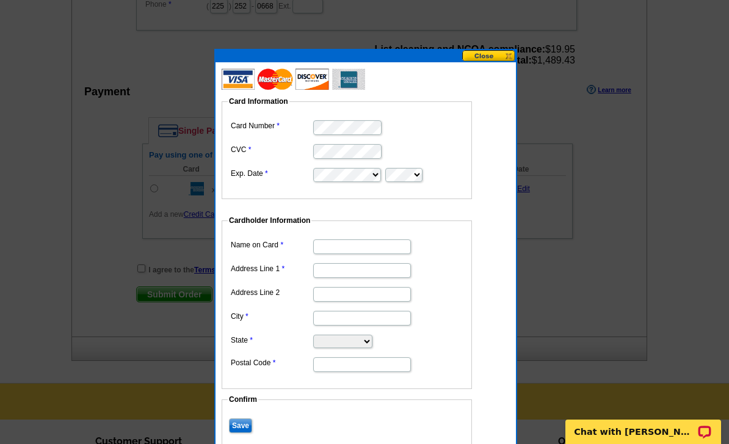
scroll to position [0, 0]
click at [367, 244] on input "Name on Card" at bounding box center [362, 246] width 98 height 15
click at [380, 247] on input "[PERSON_NAME]" at bounding box center [362, 246] width 98 height 15
type input "Heather kirkpatrick"
type input "4318 broussard street"
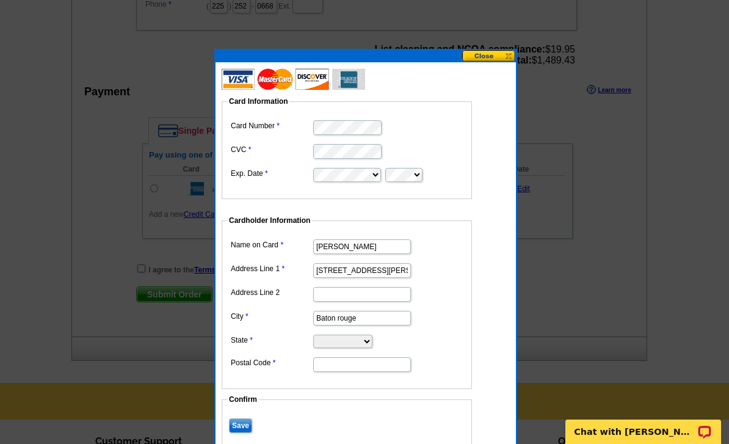
type input "Baton rouge"
select select "LA"
click at [360, 365] on input "Postal Code" at bounding box center [362, 364] width 98 height 15
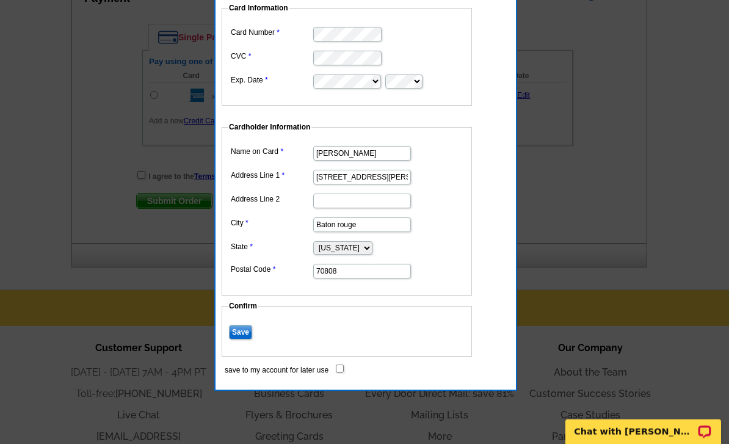
scroll to position [619, 0]
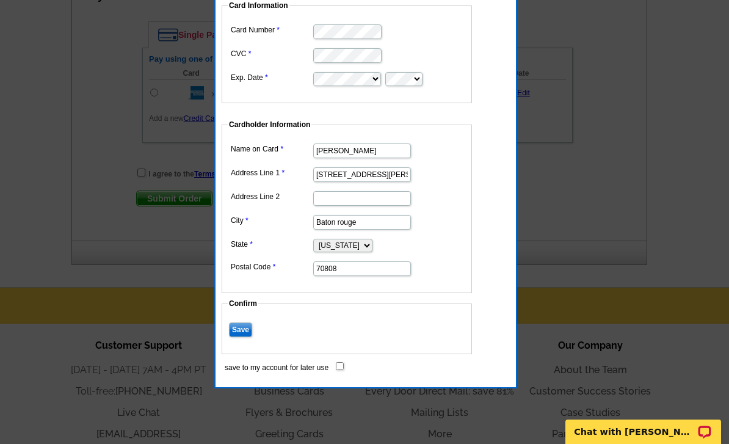
type input "70808"
click at [247, 330] on input "Save" at bounding box center [240, 329] width 23 height 15
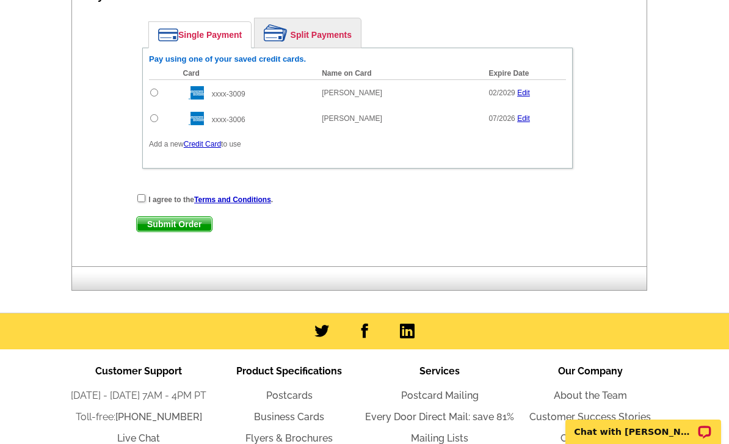
click at [143, 167] on div "Pay using one of your saved credit cards. Card Name on Card Expire Date Amount …" at bounding box center [357, 108] width 430 height 121
click at [145, 200] on input "checkbox" at bounding box center [141, 198] width 8 height 8
checkbox input "true"
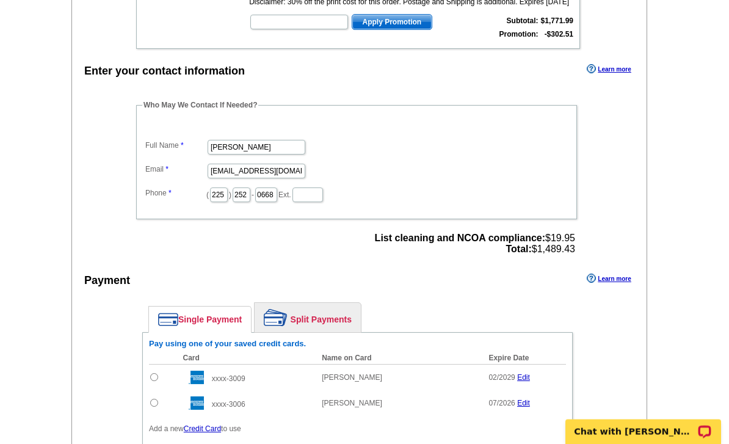
scroll to position [352, 0]
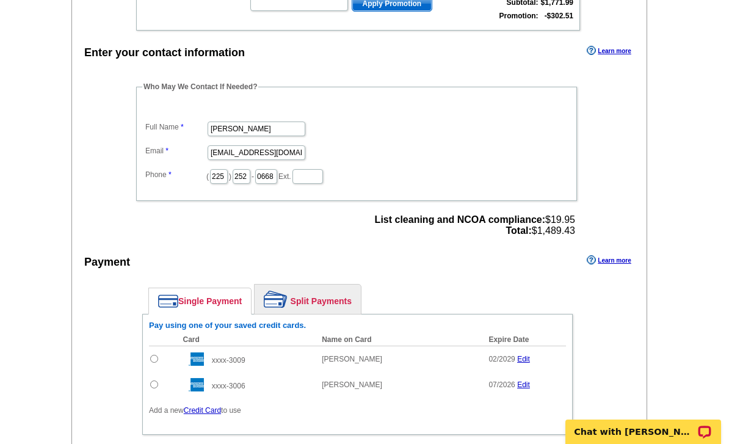
click at [154, 383] on input "radio" at bounding box center [154, 384] width 8 height 8
radio input "true"
click at [158, 358] on input "radio" at bounding box center [154, 359] width 8 height 8
radio input "true"
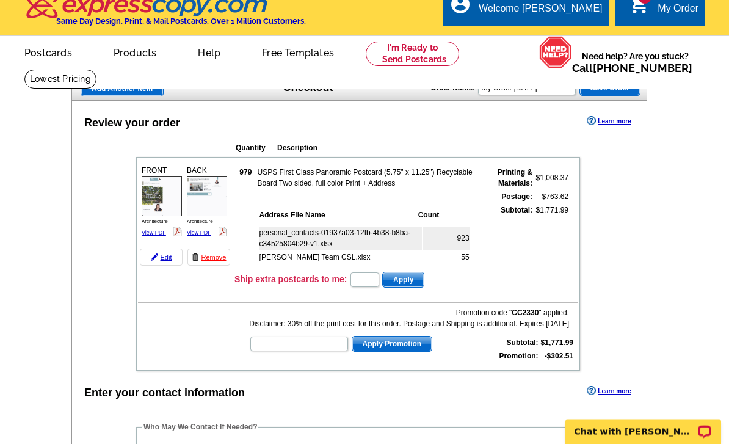
scroll to position [12, 0]
click at [153, 234] on link "View PDF" at bounding box center [154, 233] width 24 height 6
click at [205, 234] on link "View PDF" at bounding box center [199, 233] width 24 height 6
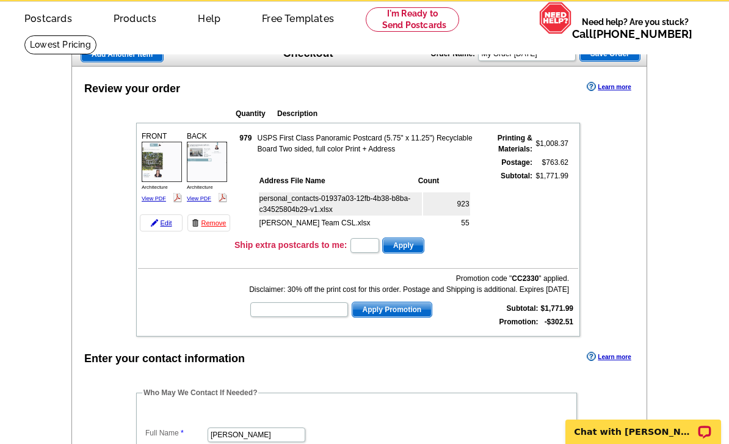
scroll to position [0, 0]
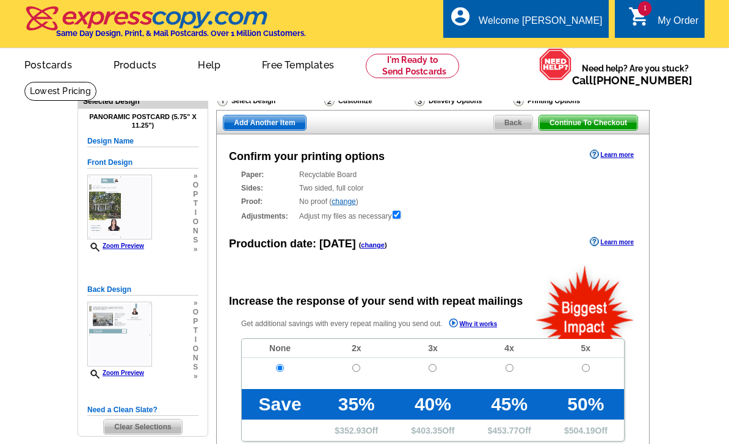
radio input "false"
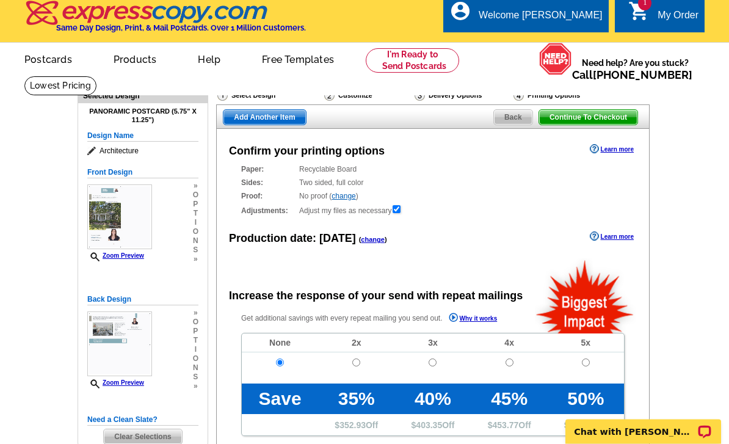
scroll to position [5, 0]
click at [126, 341] on img at bounding box center [119, 343] width 65 height 65
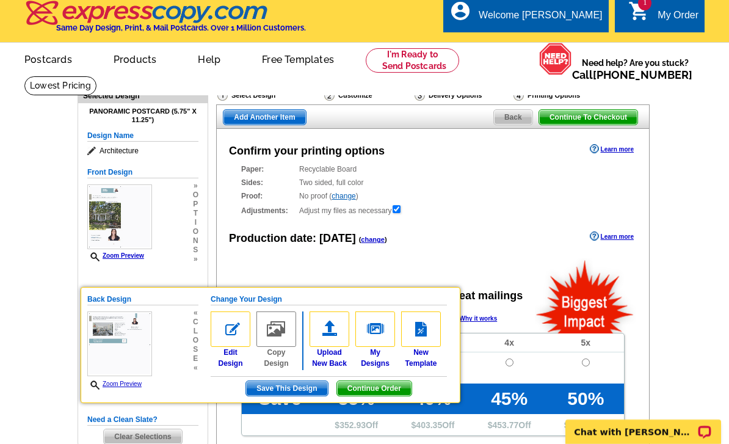
click at [225, 325] on img at bounding box center [231, 328] width 40 height 35
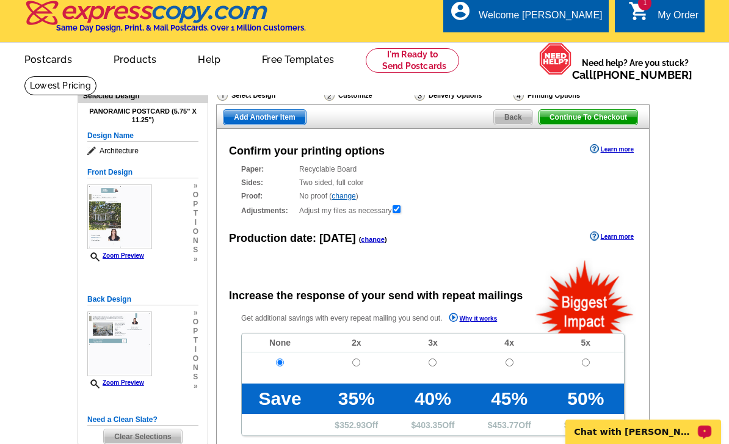
click at [667, 435] on p "Chat with [PERSON_NAME]" at bounding box center [635, 432] width 121 height 10
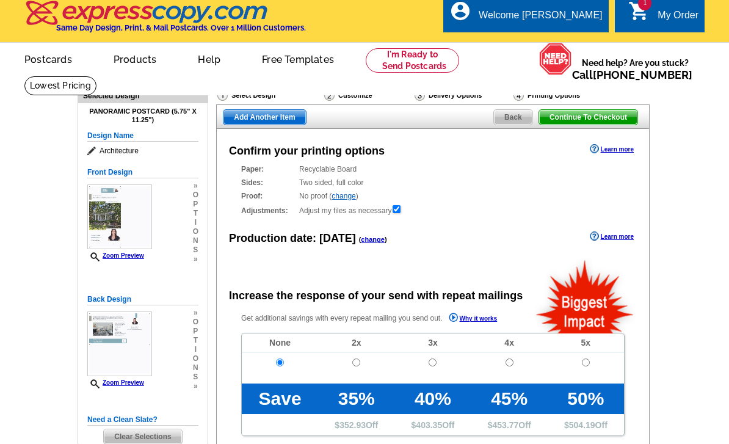
click at [197, 336] on span "t" at bounding box center [195, 340] width 5 height 9
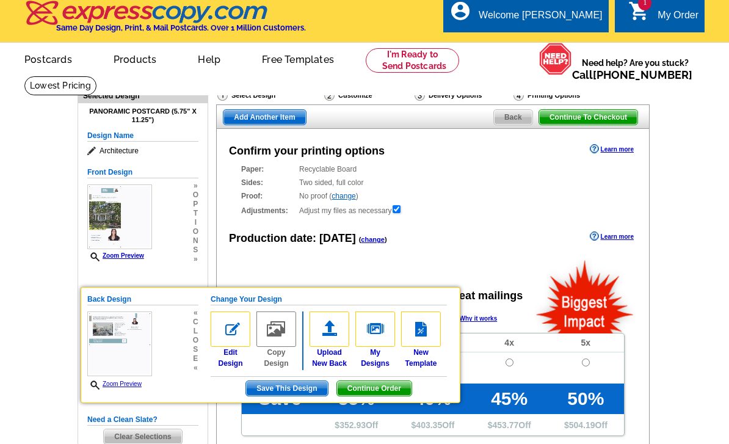
click at [196, 345] on span "s" at bounding box center [195, 349] width 5 height 9
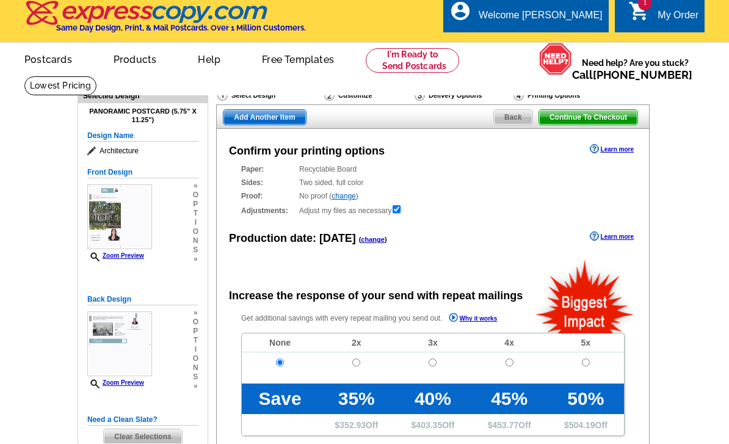
click at [168, 294] on div "Back Design Zoom Preview » o p t i o n s »" at bounding box center [142, 342] width 111 height 97
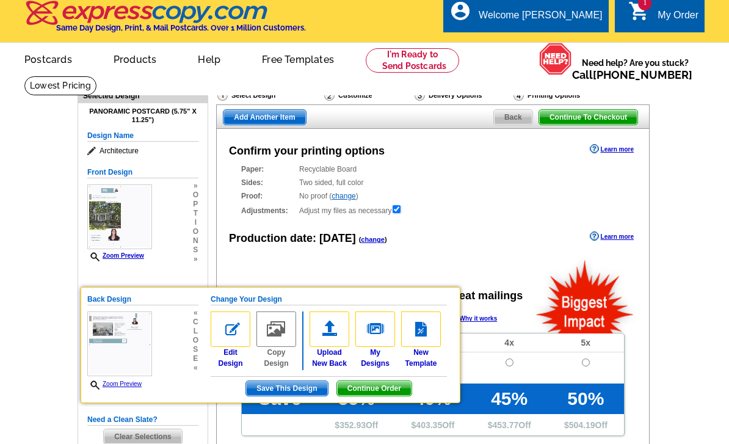
click at [201, 289] on div "Back Design Zoom Preview « c l o s e « Change Your Design Edit Design Copy Desi…" at bounding box center [271, 345] width 380 height 116
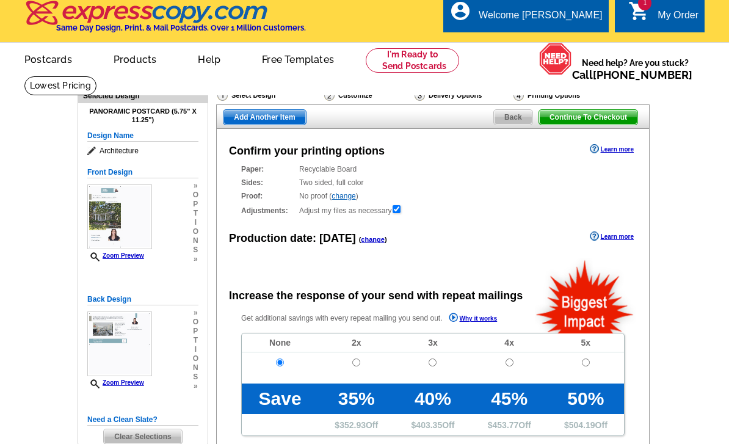
click at [198, 289] on div "Back Design Zoom Preview » o p t i o n s » Change Your Design Edit Design Copy …" at bounding box center [142, 342] width 111 height 111
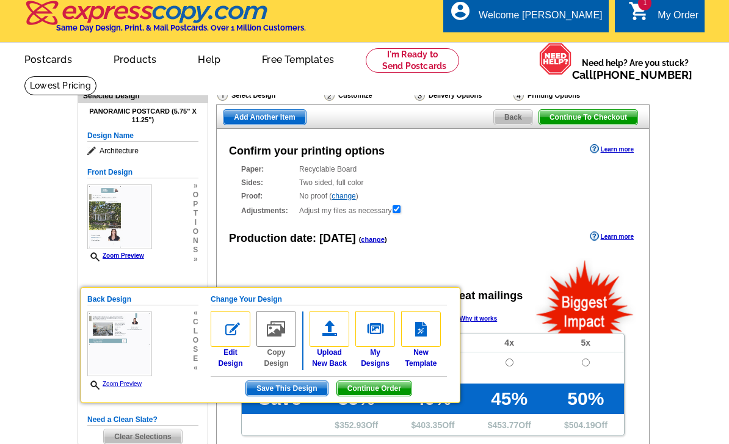
click at [202, 287] on div "Back Design Zoom Preview « c l o s e « Change Your Design Edit Design Copy Desi…" at bounding box center [271, 345] width 380 height 116
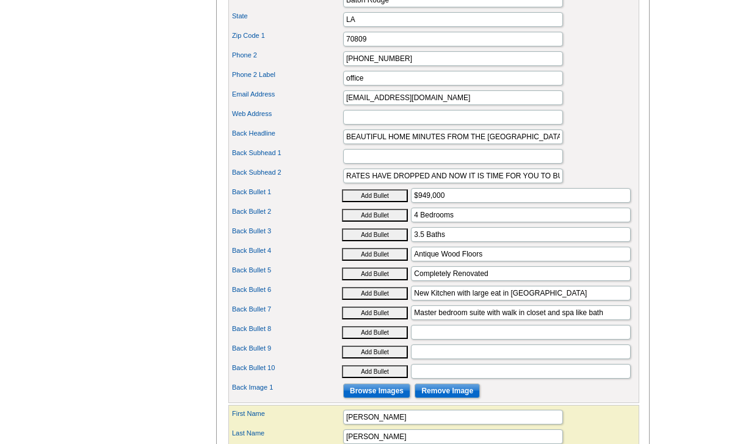
scroll to position [601, 0]
click at [545, 144] on input "BEAUTIFUL HOME MINUTES FROM THE [GEOGRAPHIC_DATA] IN THE HISTORIC COLLEGE TOWN …" at bounding box center [453, 136] width 220 height 15
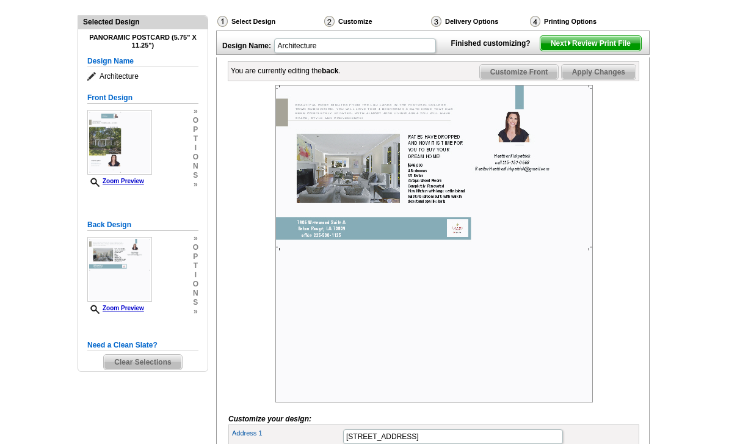
scroll to position [125, 0]
click at [136, 141] on img at bounding box center [119, 142] width 65 height 65
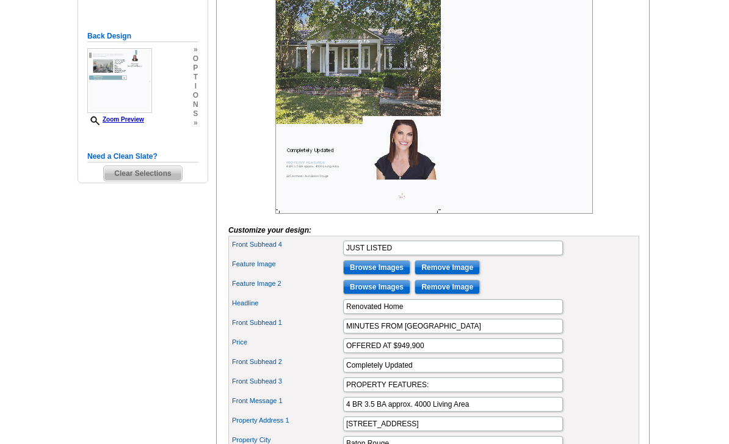
scroll to position [302, 0]
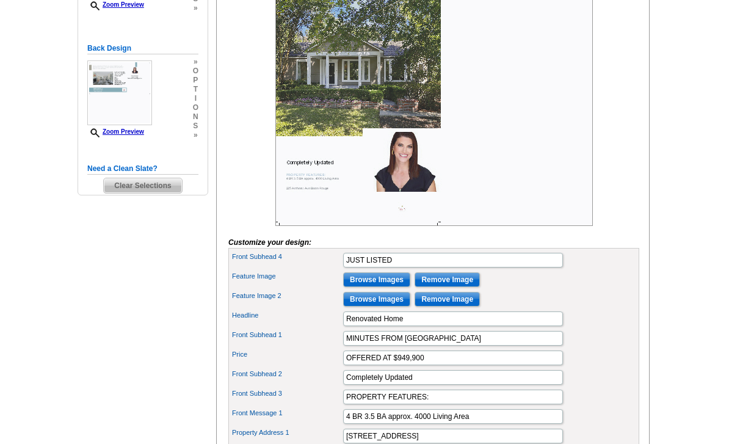
click at [131, 100] on img at bounding box center [119, 92] width 65 height 65
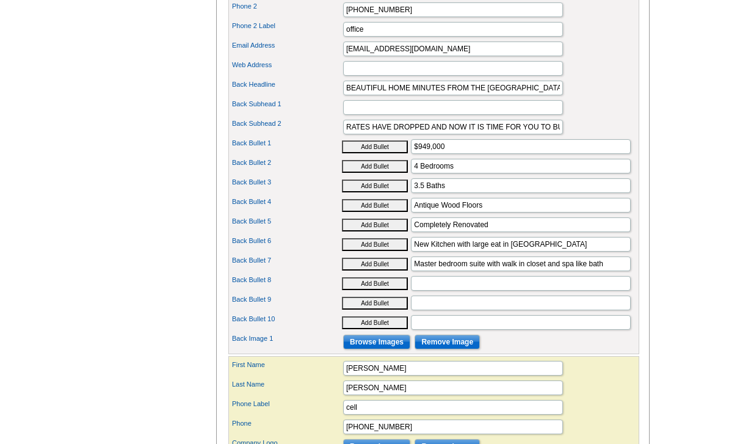
scroll to position [650, 0]
click at [562, 95] on input "BEAUTIFUL HOME MINUTES FROM THE LSU LAKES IN THE HISTORIC COLLEGE TOWN SUBDIVIS…" at bounding box center [453, 88] width 220 height 15
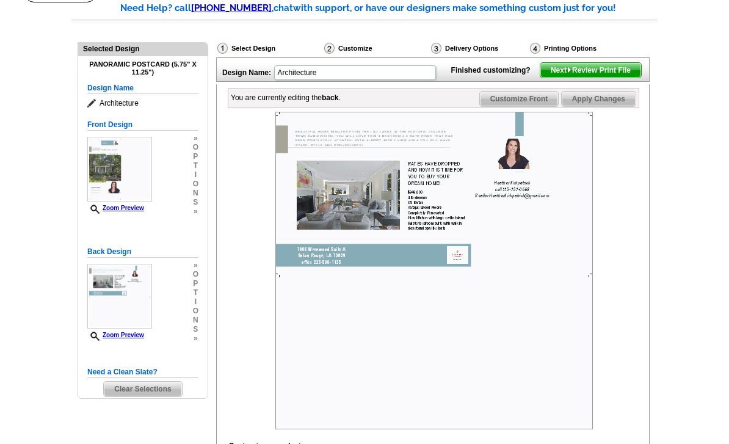
scroll to position [98, 0]
type input "BEAUTIFUL HOME MINUTES FROM THE LSU LAKES IN THE HISTORIC COLLEGE TOWN SUBDIVIS…"
click at [620, 78] on span "Next Review Print File" at bounding box center [590, 70] width 101 height 15
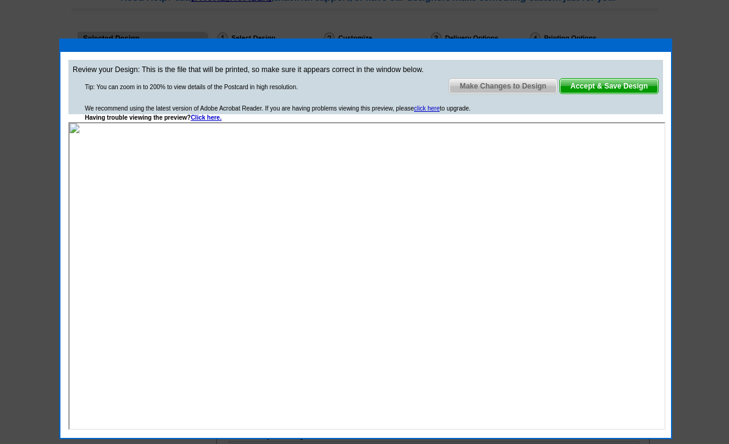
scroll to position [111, 0]
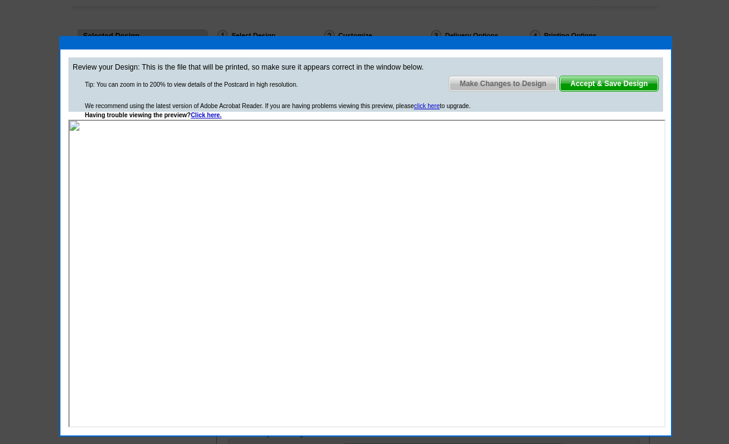
click at [625, 82] on span "Accept & Save Design" at bounding box center [609, 83] width 98 height 15
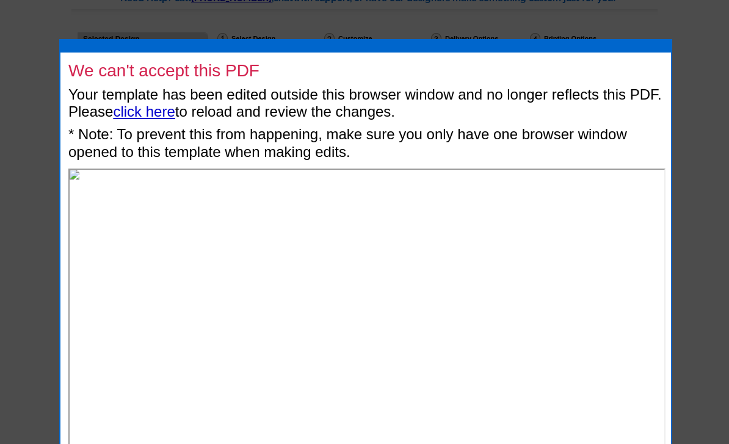
scroll to position [107, 0]
click at [693, 65] on div at bounding box center [364, 169] width 729 height 552
click at [694, 95] on div at bounding box center [364, 169] width 729 height 552
click at [697, 103] on div at bounding box center [364, 169] width 729 height 552
click at [159, 114] on link "click here" at bounding box center [144, 112] width 62 height 16
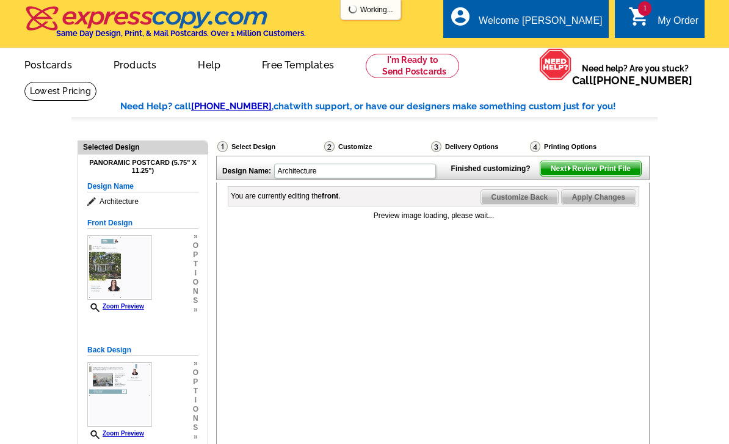
click at [118, 264] on img at bounding box center [119, 267] width 65 height 65
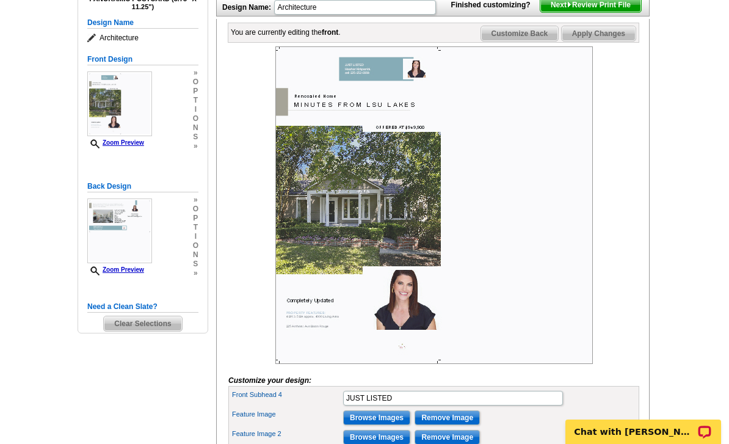
scroll to position [41, 0]
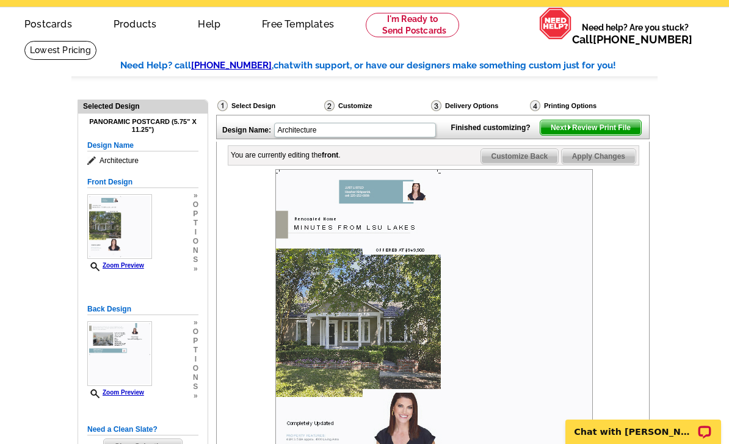
click at [623, 135] on span "Next Review Print File" at bounding box center [590, 127] width 101 height 15
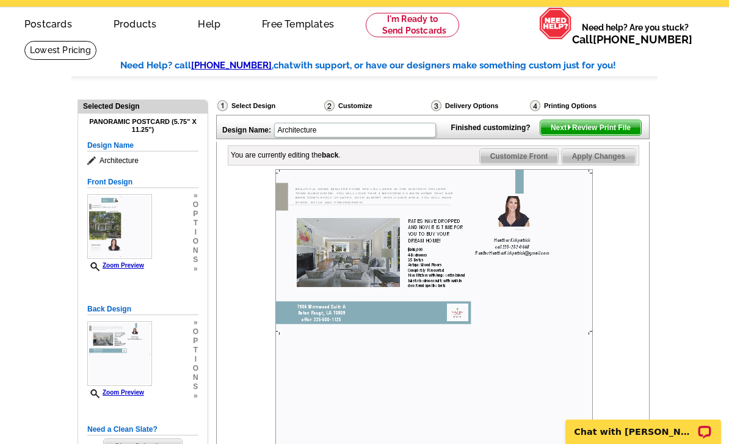
click at [619, 135] on span "Next Review Print File" at bounding box center [590, 127] width 101 height 15
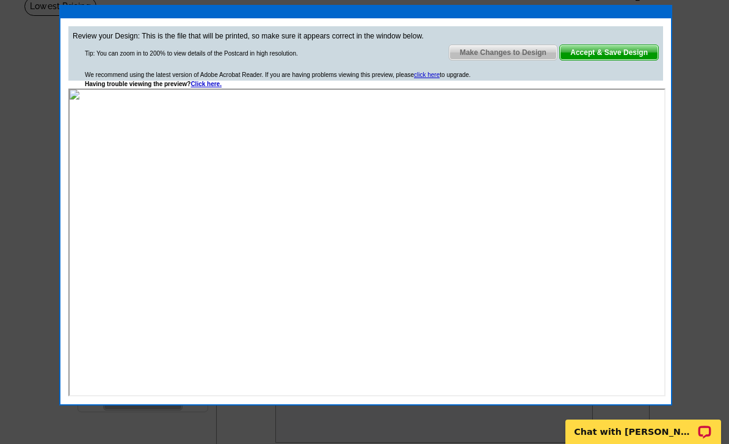
scroll to position [78, 0]
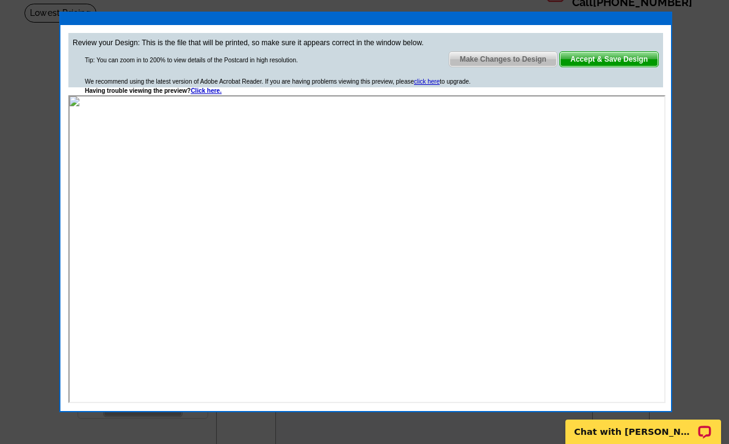
click at [634, 56] on span "Accept & Save Design" at bounding box center [609, 59] width 98 height 15
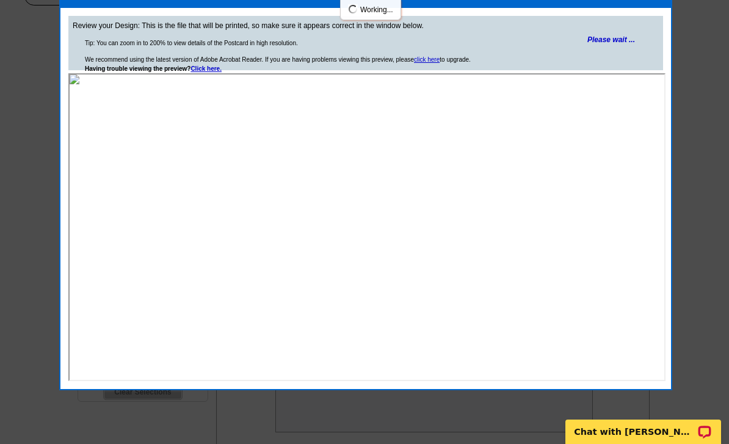
scroll to position [112, 0]
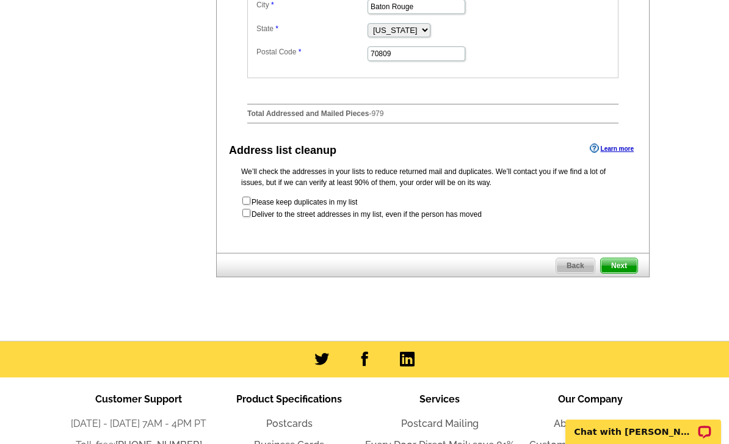
scroll to position [648, 0]
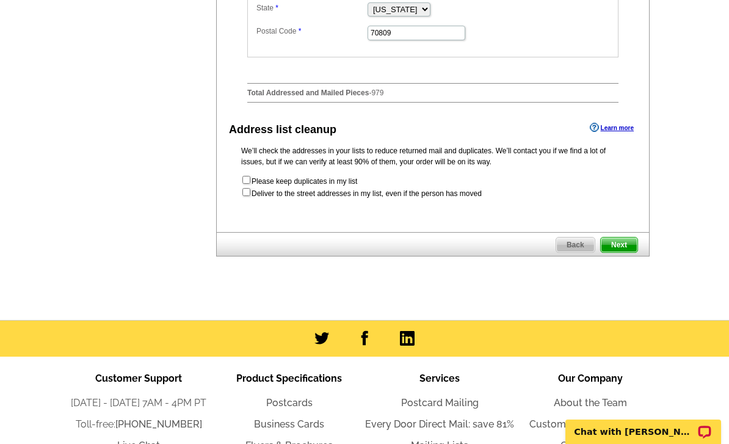
click at [624, 252] on span "Next" at bounding box center [619, 245] width 37 height 15
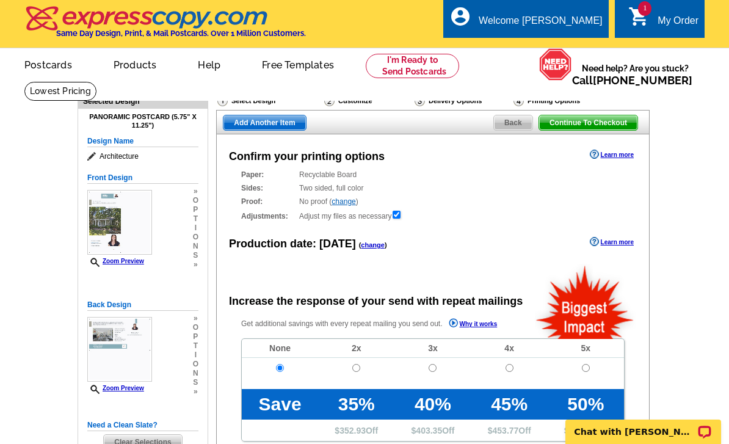
radio input "false"
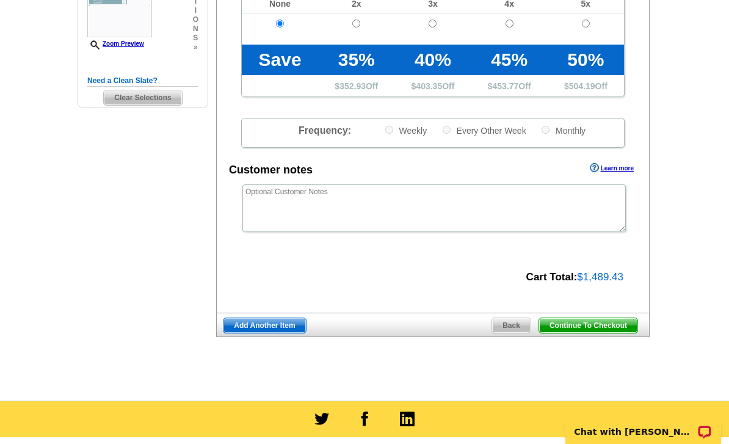
scroll to position [344, 0]
click at [597, 328] on span "Continue To Checkout" at bounding box center [588, 326] width 98 height 15
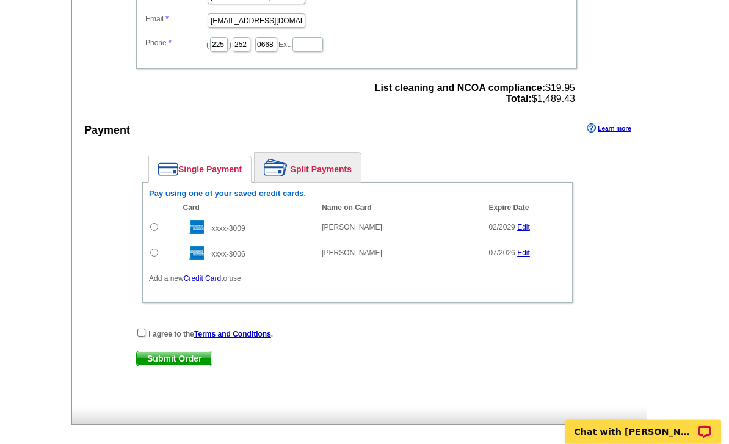
scroll to position [484, 0]
click at [154, 228] on input "radio" at bounding box center [154, 227] width 8 height 8
radio input "true"
click at [140, 336] on input "checkbox" at bounding box center [141, 332] width 8 height 8
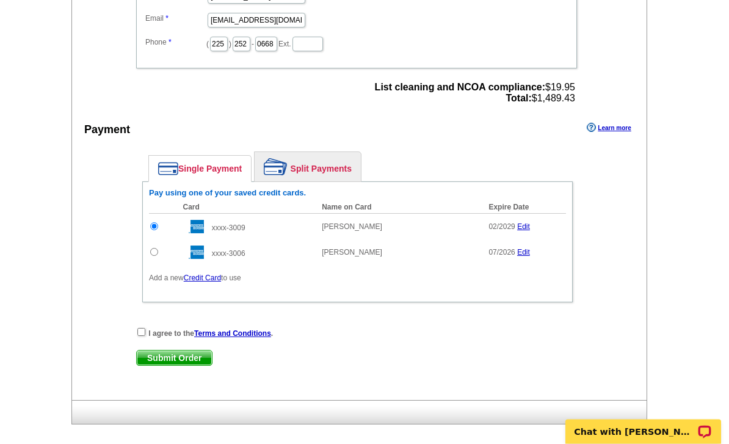
checkbox input "true"
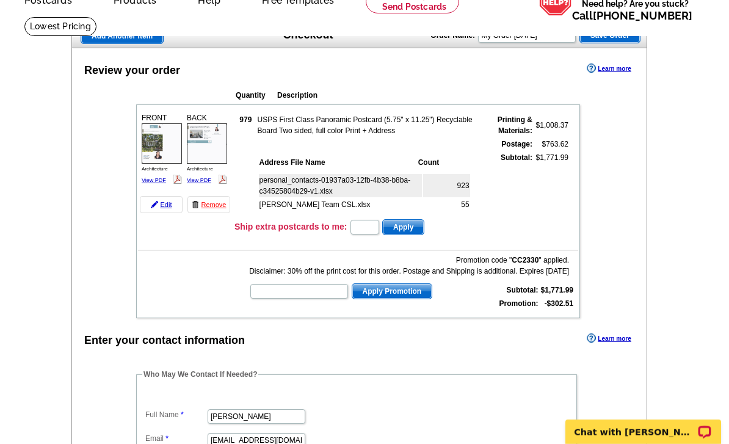
scroll to position [64, 0]
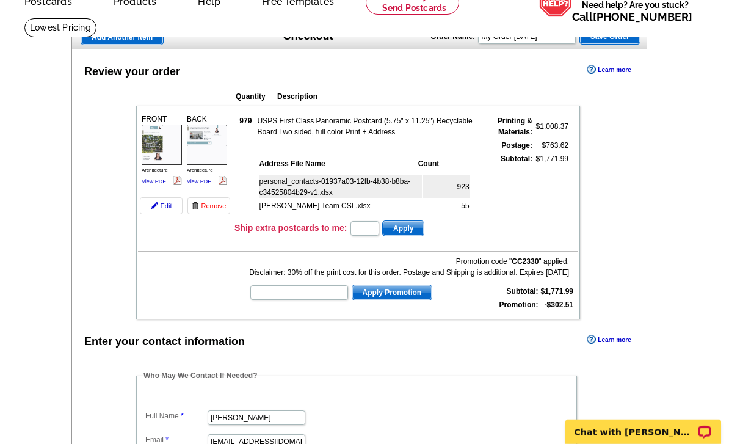
click at [158, 179] on link "View PDF" at bounding box center [154, 181] width 24 height 6
click at [208, 181] on link "View PDF" at bounding box center [199, 181] width 24 height 6
